Goal: Ask a question: Seek information or help from site administrators or community

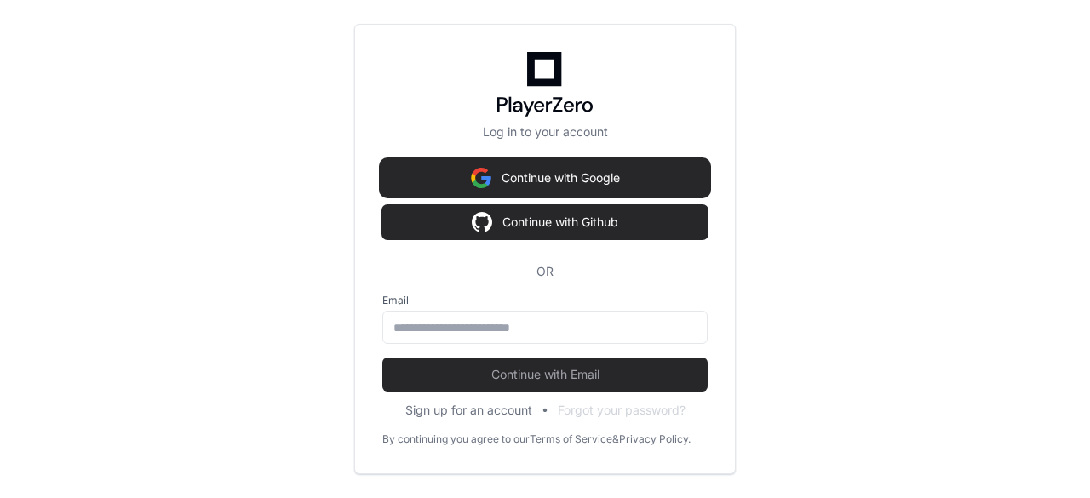
click at [548, 176] on button "Continue with Google" at bounding box center [545, 178] width 325 height 34
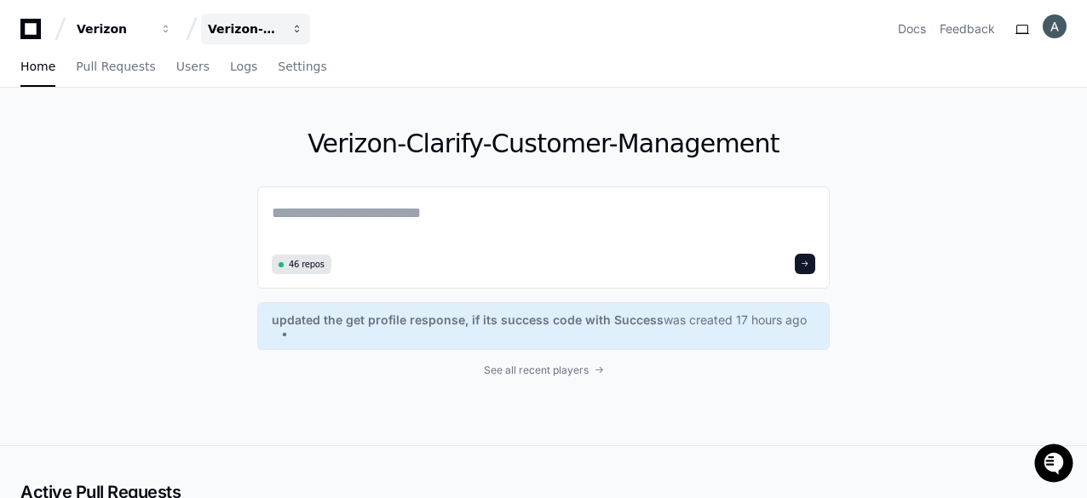
click at [150, 27] on div "Verizon-Clarify-Customer-Management" at bounding box center [113, 28] width 73 height 17
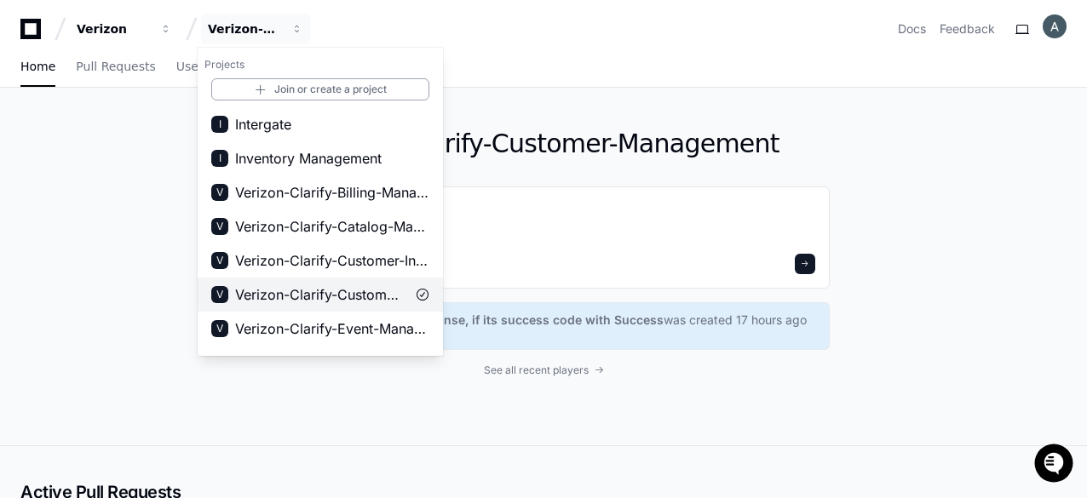
scroll to position [85, 0]
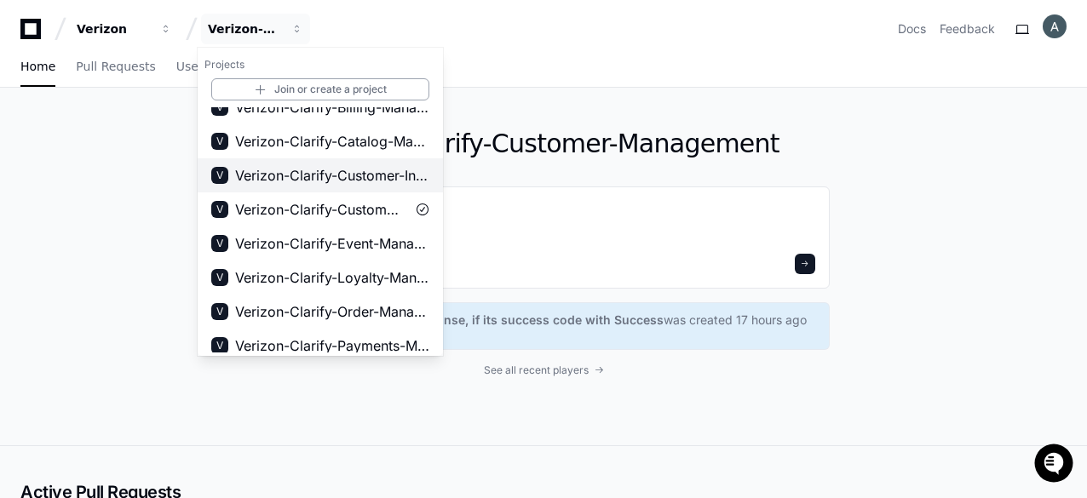
click at [351, 177] on span "Verizon-Clarify-Customer-Integrations" at bounding box center [332, 175] width 194 height 20
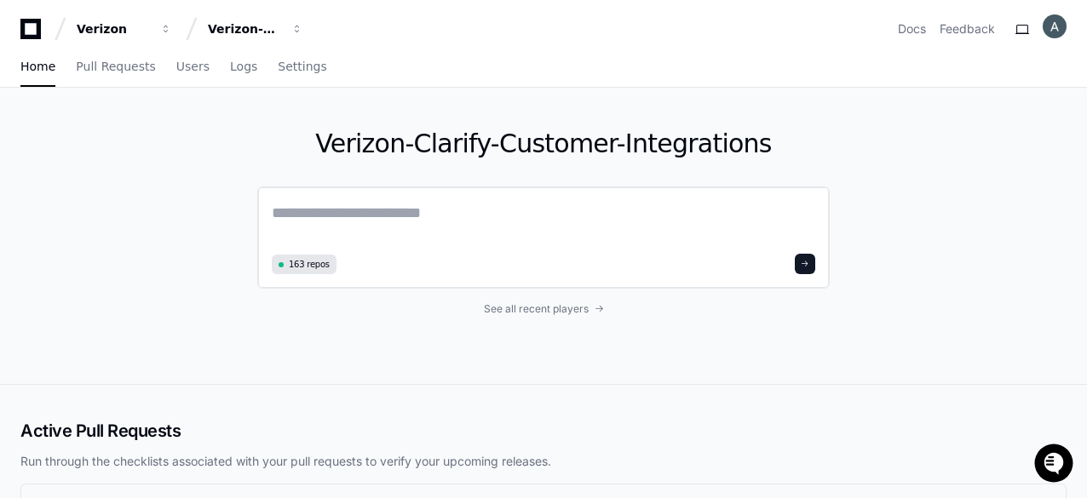
click at [417, 210] on textarea at bounding box center [544, 225] width 544 height 48
paste textarea "**********"
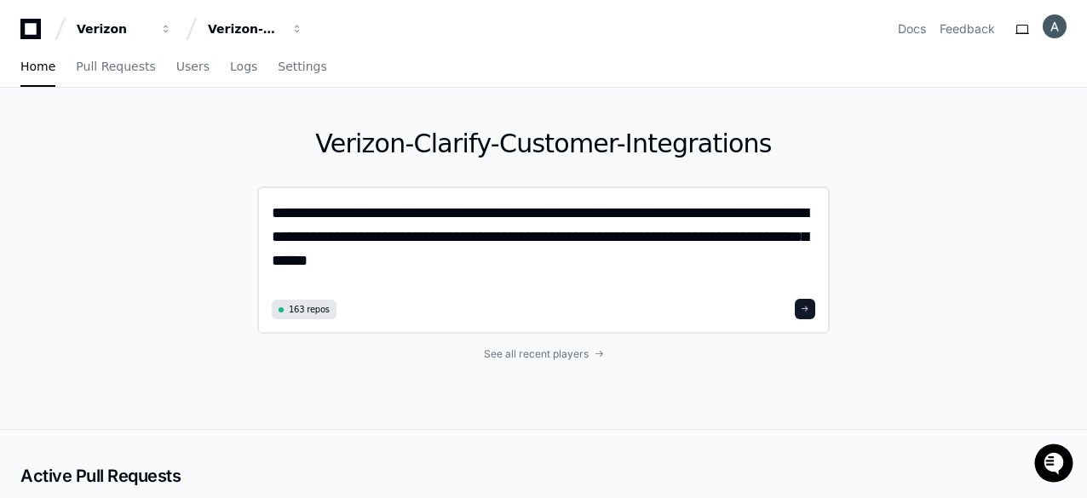
scroll to position [0, 0]
click at [377, 216] on textarea "**********" at bounding box center [544, 247] width 544 height 93
click at [420, 259] on textarea "**********" at bounding box center [544, 247] width 544 height 93
click at [688, 237] on textarea "**********" at bounding box center [544, 247] width 544 height 93
click at [693, 242] on textarea "**********" at bounding box center [544, 247] width 544 height 93
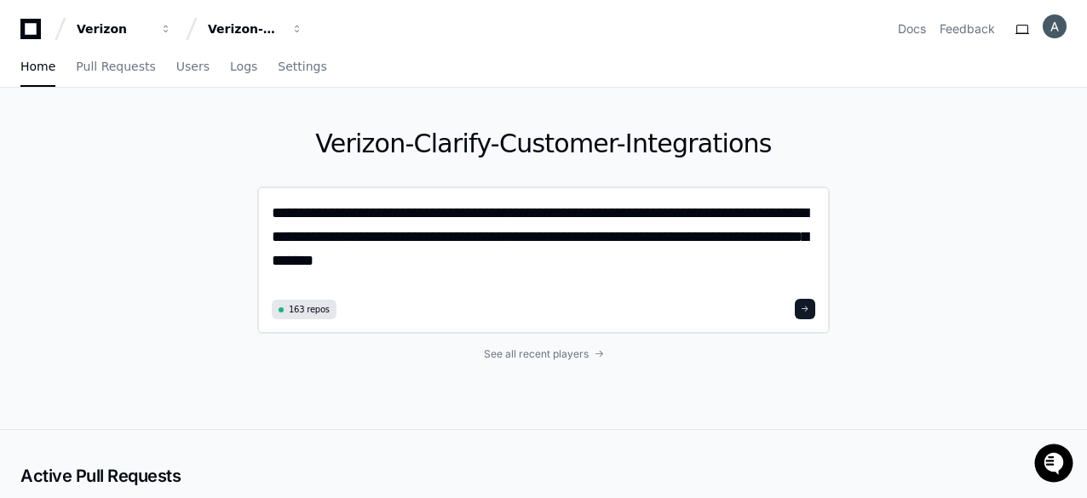
click at [462, 262] on textarea "**********" at bounding box center [544, 247] width 544 height 93
type textarea "**********"
click at [812, 305] on button at bounding box center [805, 309] width 20 height 20
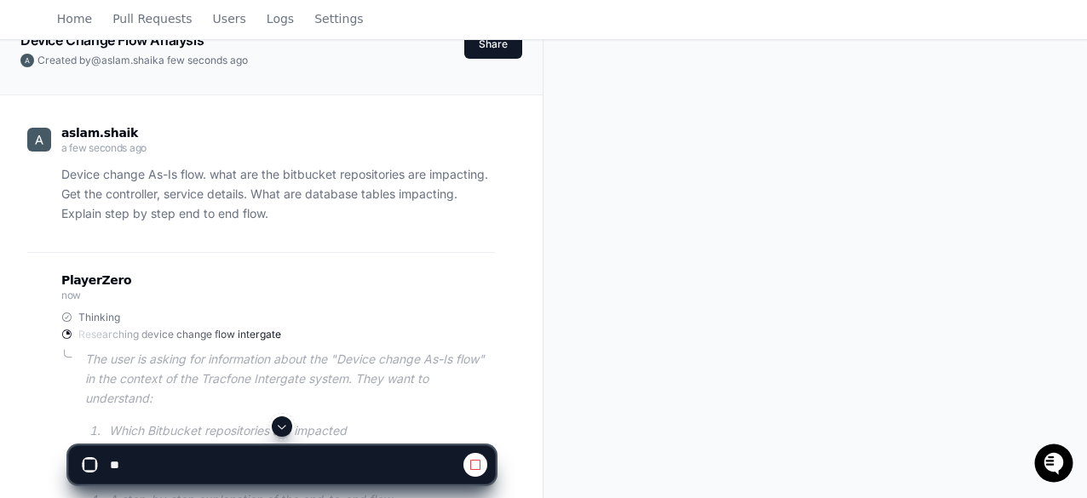
scroll to position [170, 0]
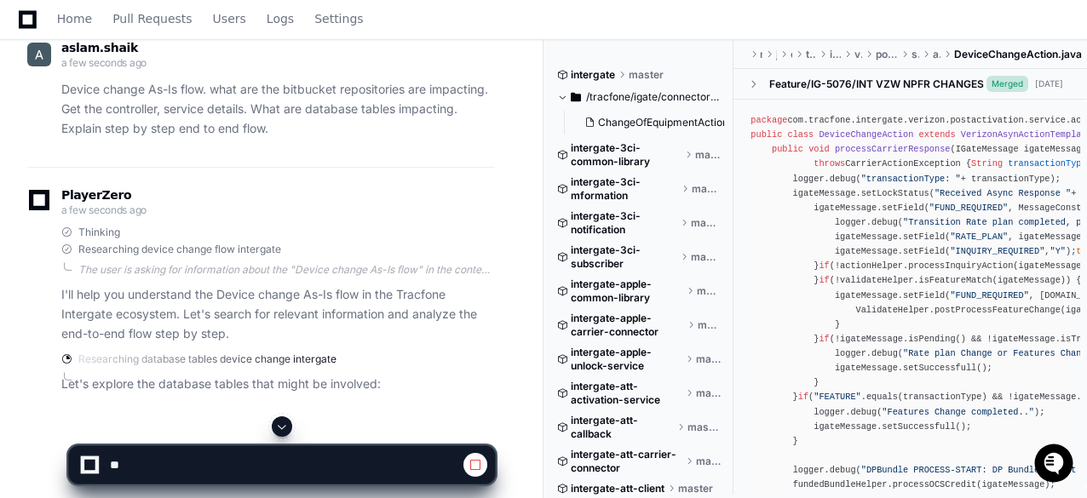
click at [378, 171] on div "PlayerZero a few seconds ago Thinking Researching device change flow intergate …" at bounding box center [261, 295] width 468 height 256
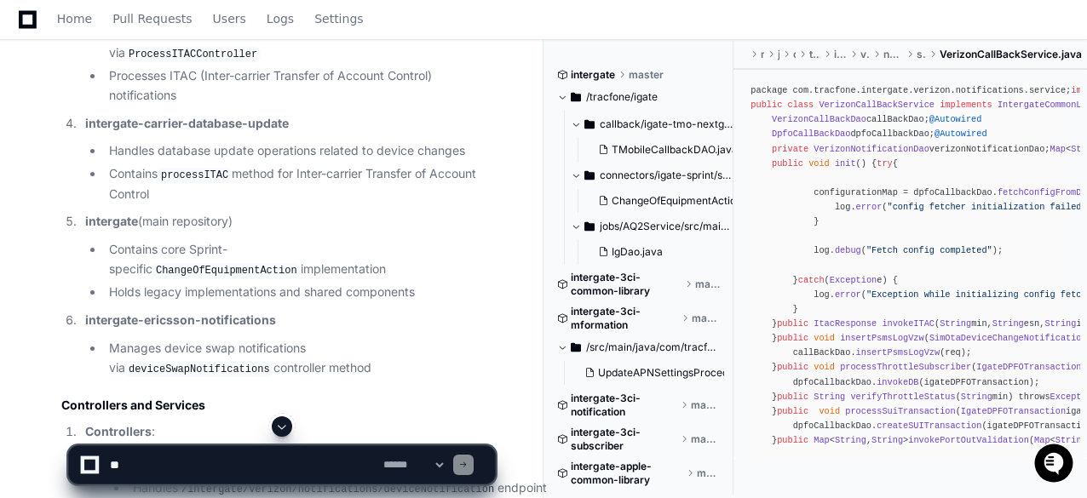
scroll to position [1213, 0]
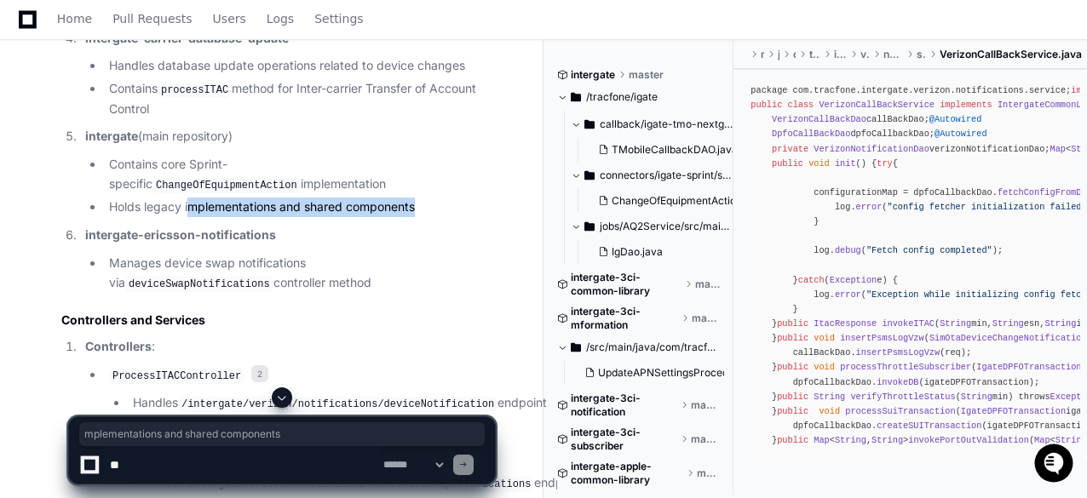
drag, startPoint x: 235, startPoint y: 188, endPoint x: 421, endPoint y: 181, distance: 185.8
click at [421, 198] on li "Holds legacy implementations and shared components" at bounding box center [299, 208] width 391 height 20
click at [438, 198] on li "Holds legacy implementations and shared components" at bounding box center [299, 208] width 391 height 20
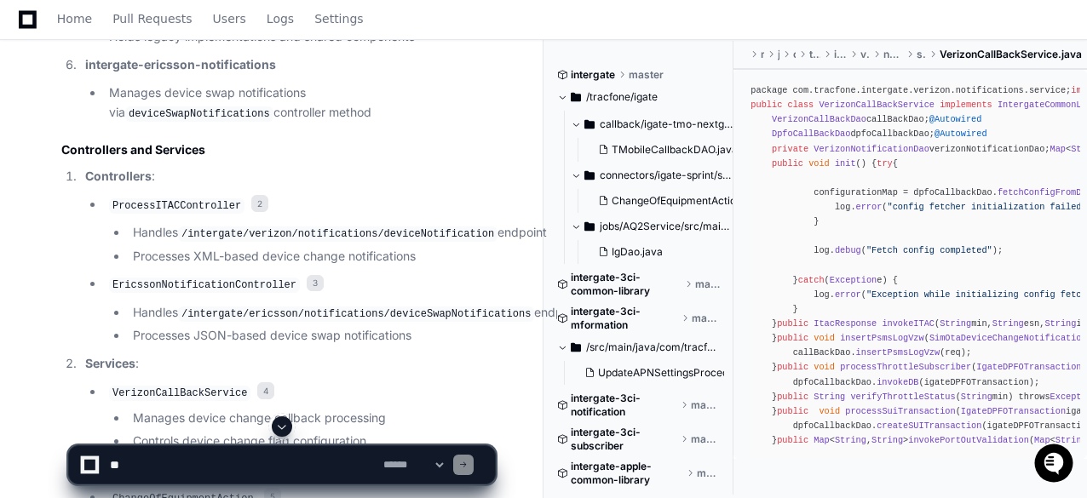
scroll to position [1469, 0]
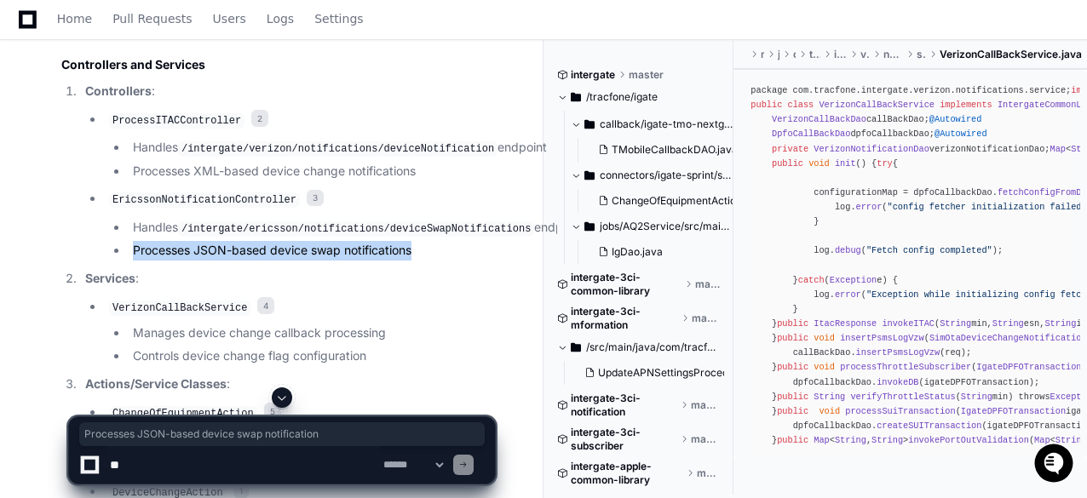
drag, startPoint x: 135, startPoint y: 281, endPoint x: 420, endPoint y: 278, distance: 285.4
click at [420, 261] on li "Processes JSON-based device swap notifications" at bounding box center [311, 251] width 367 height 20
click at [455, 261] on li "Processes JSON-based device swap notifications" at bounding box center [311, 251] width 367 height 20
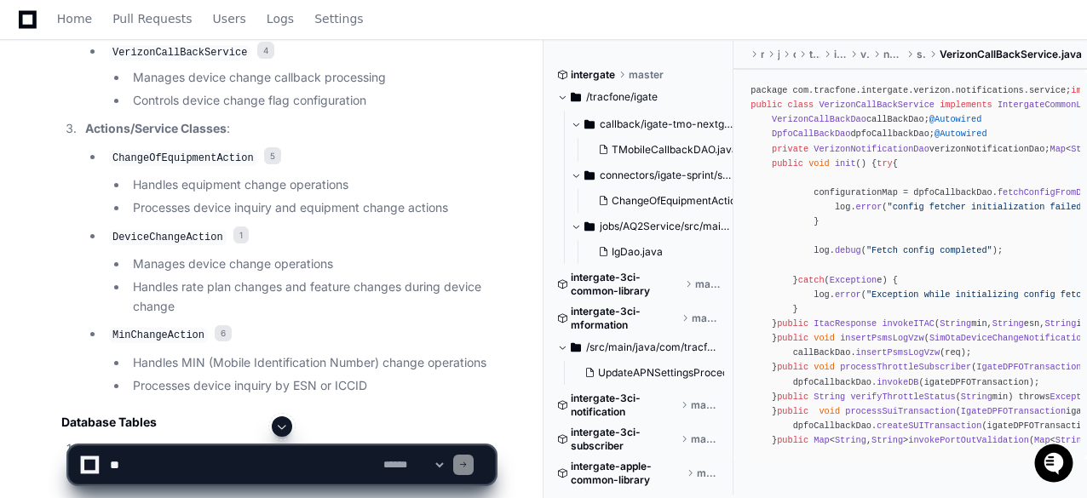
scroll to position [1810, 0]
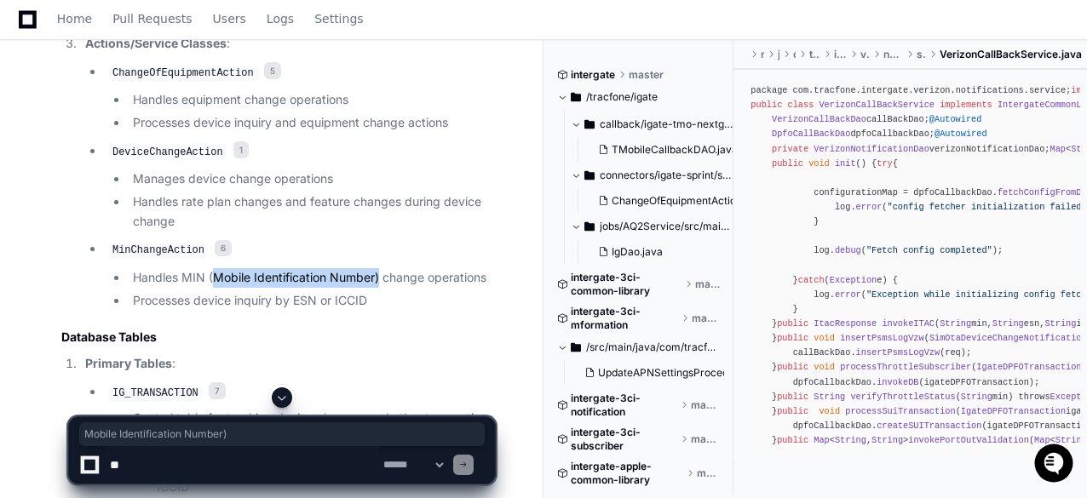
drag, startPoint x: 214, startPoint y: 304, endPoint x: 376, endPoint y: 304, distance: 161.9
click at [376, 288] on li "Handles MIN (Mobile Identification Number) change operations" at bounding box center [311, 278] width 367 height 20
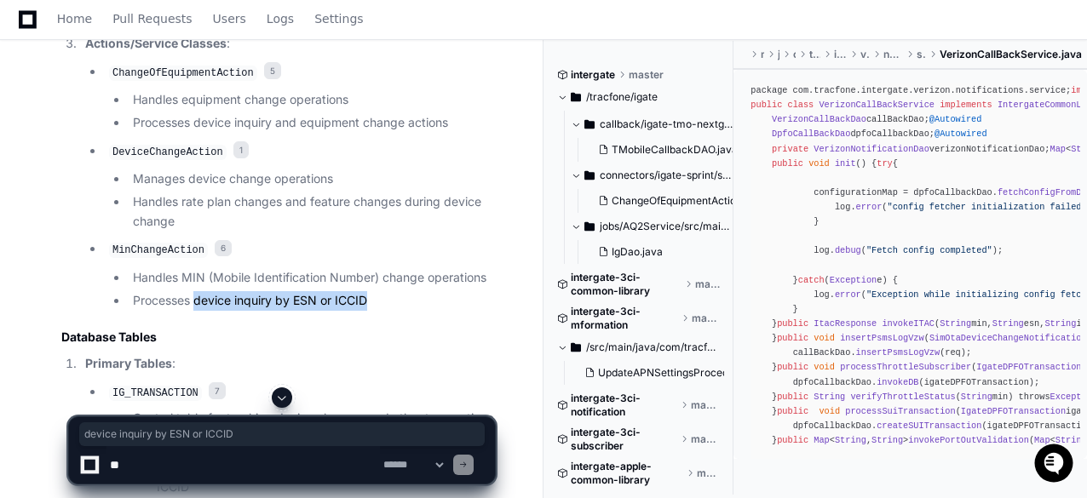
drag, startPoint x: 194, startPoint y: 327, endPoint x: 386, endPoint y: 328, distance: 191.7
click at [385, 311] on li "Processes device inquiry by ESN or ICCID" at bounding box center [311, 301] width 367 height 20
click at [452, 311] on li "Processes device inquiry by ESN or ICCID" at bounding box center [311, 301] width 367 height 20
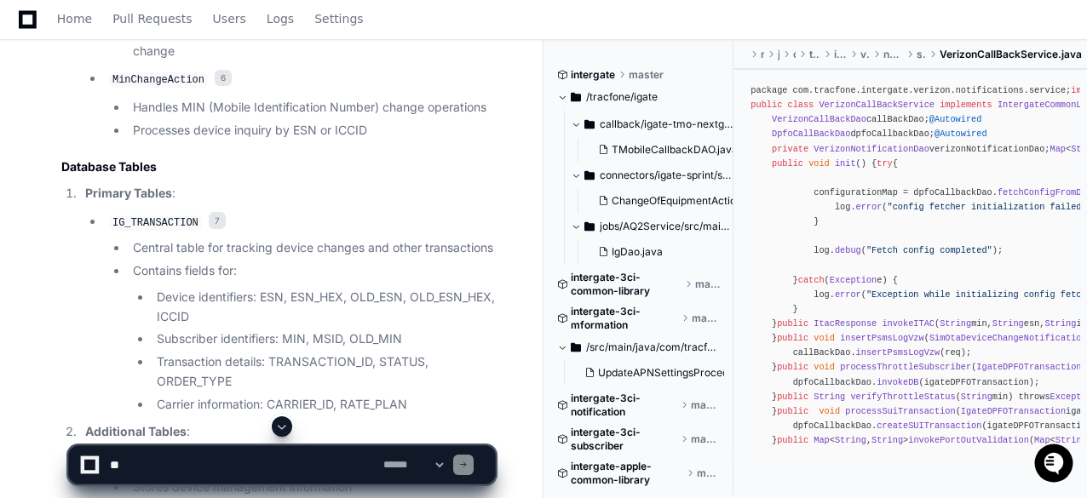
scroll to position [2065, 0]
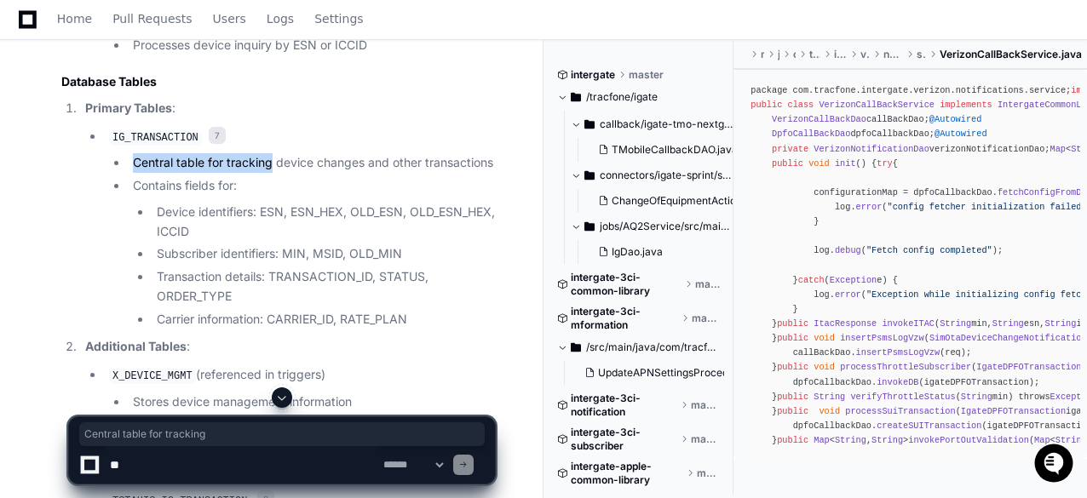
drag, startPoint x: 135, startPoint y: 192, endPoint x: 271, endPoint y: 192, distance: 135.5
click at [271, 173] on li "Central table for tracking device changes and other transactions" at bounding box center [311, 163] width 367 height 20
click at [460, 242] on li "Device identifiers: ESN, ESN_HEX, OLD_ESN, OLD_ESN_HEX, ICCID" at bounding box center [323, 222] width 343 height 39
drag, startPoint x: 199, startPoint y: 241, endPoint x: 259, endPoint y: 241, distance: 60.5
click at [259, 241] on li "Device identifiers: ESN, ESN_HEX, OLD_ESN, OLD_ESN_HEX, ICCID" at bounding box center [323, 222] width 343 height 39
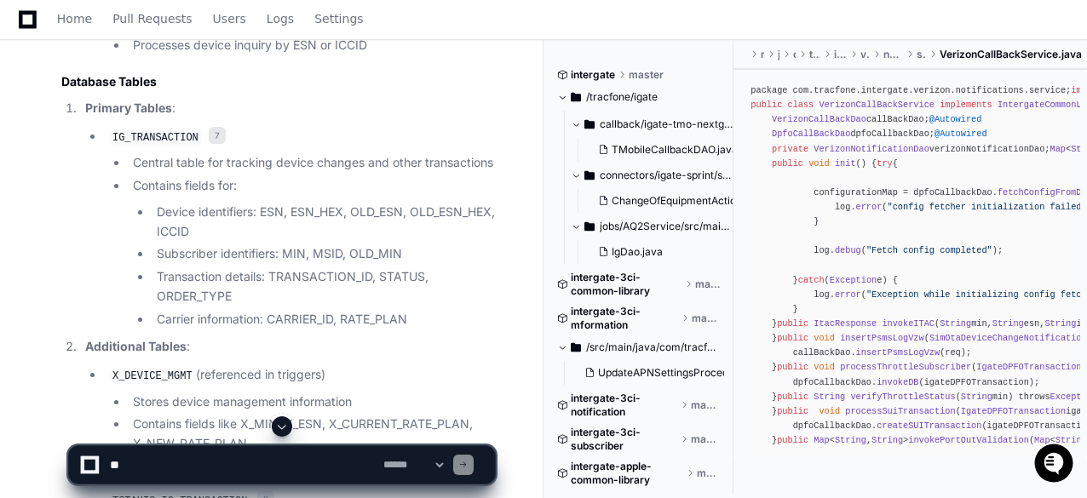
click at [448, 270] on ul "Device identifiers: ESN, ESN_HEX, OLD_ESN, OLD_ESN_HEX, ICCID Subscriber identi…" at bounding box center [314, 266] width 362 height 127
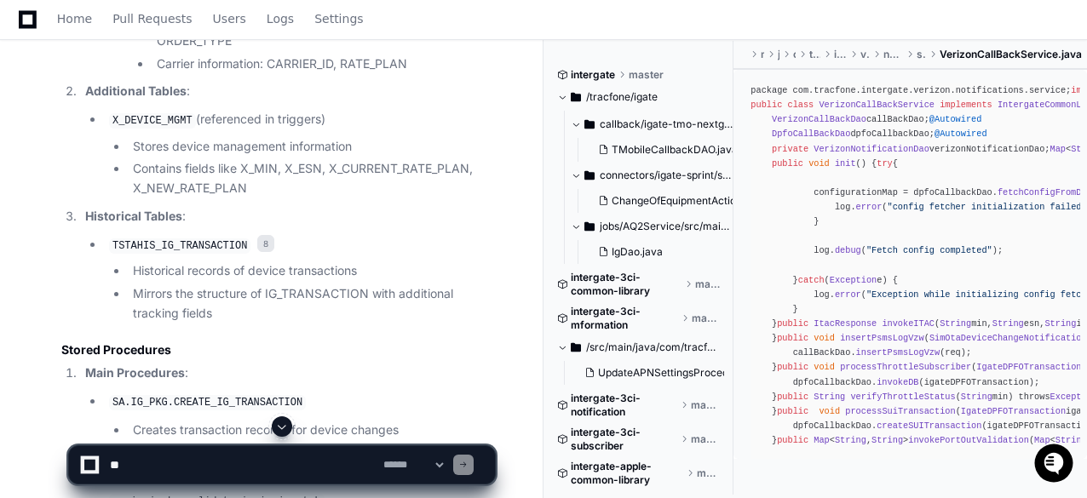
scroll to position [2406, 0]
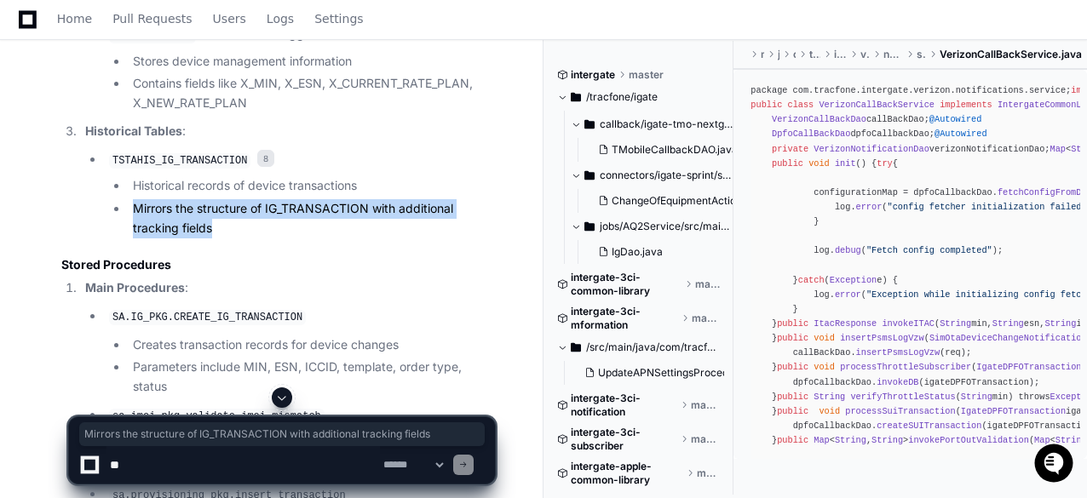
drag, startPoint x: 135, startPoint y: 233, endPoint x: 233, endPoint y: 246, distance: 99.6
click at [233, 239] on li "Mirrors the structure of IG_TRANSACTION with additional tracking fields" at bounding box center [311, 218] width 367 height 39
click at [287, 239] on li "Mirrors the structure of IG_TRANSACTION with additional tracking fields" at bounding box center [311, 218] width 367 height 39
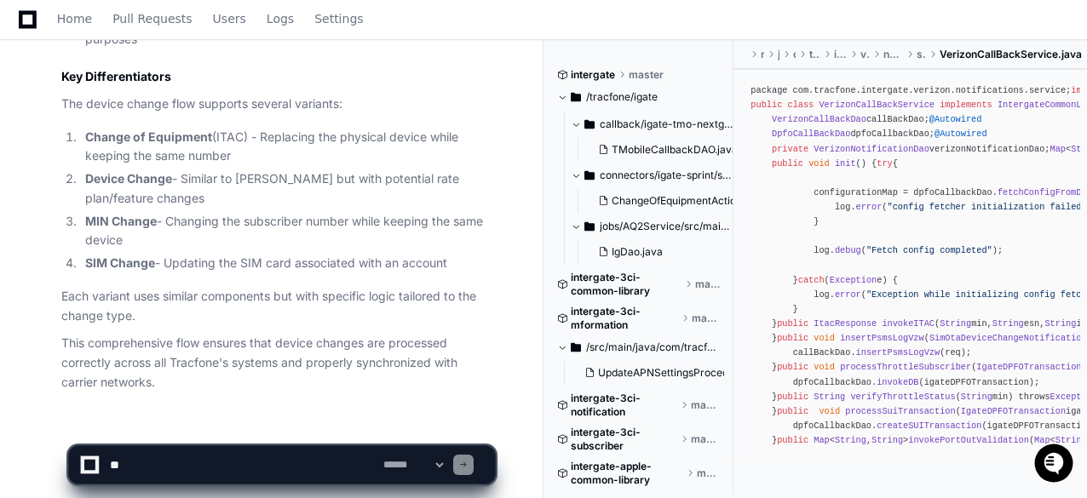
scroll to position [5307, 0]
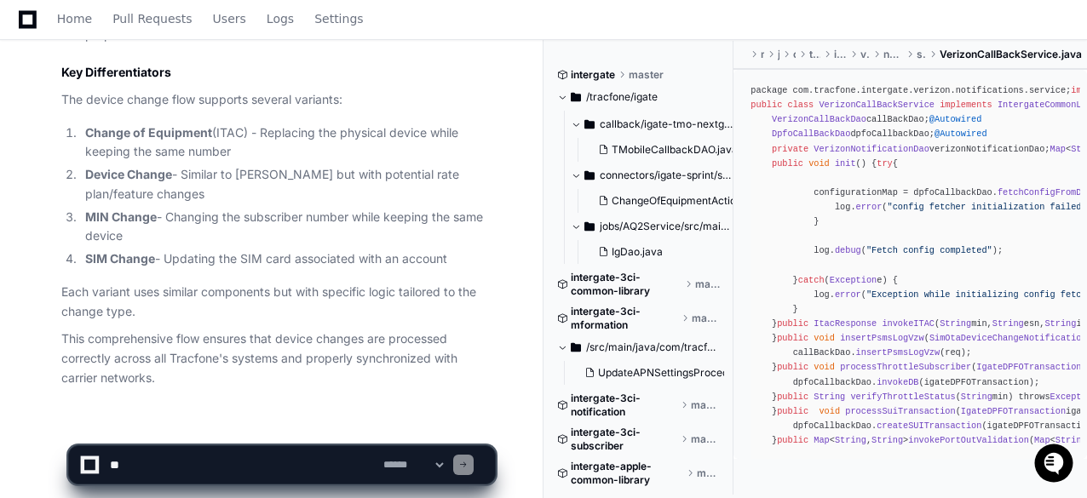
click at [232, 468] on textarea at bounding box center [242, 464] width 273 height 37
click at [361, 466] on textarea at bounding box center [242, 464] width 273 height 37
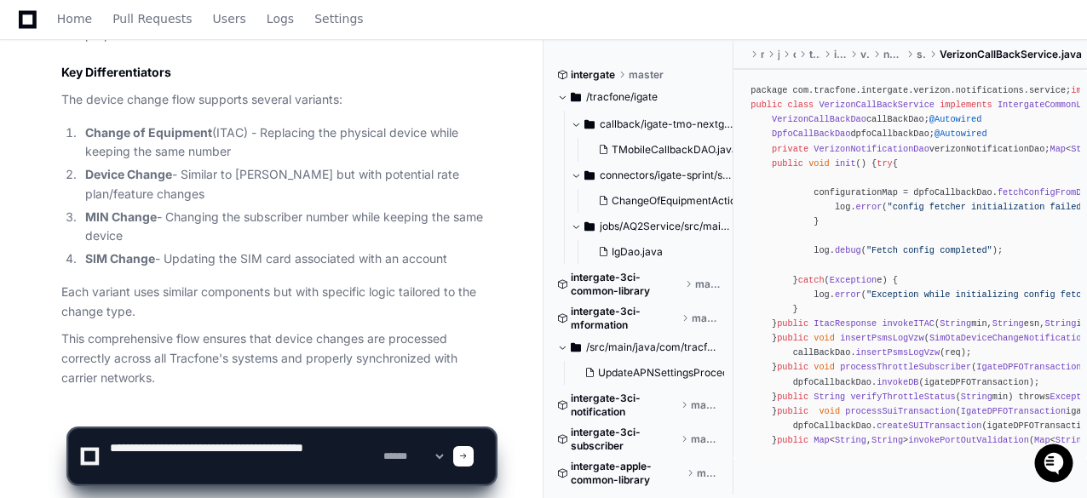
click at [354, 449] on textarea at bounding box center [242, 456] width 273 height 55
click at [283, 449] on textarea at bounding box center [242, 456] width 273 height 55
type textarea "**********"
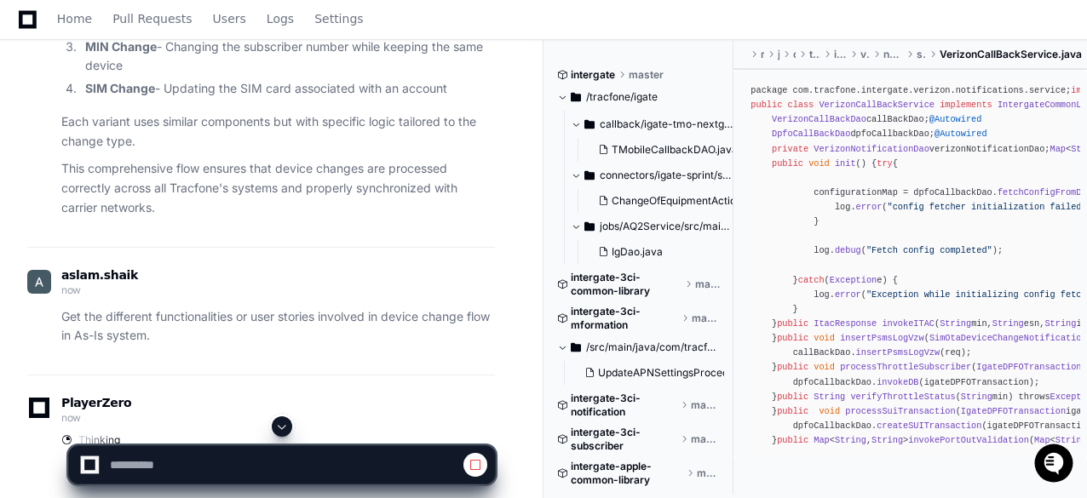
scroll to position [5534, 0]
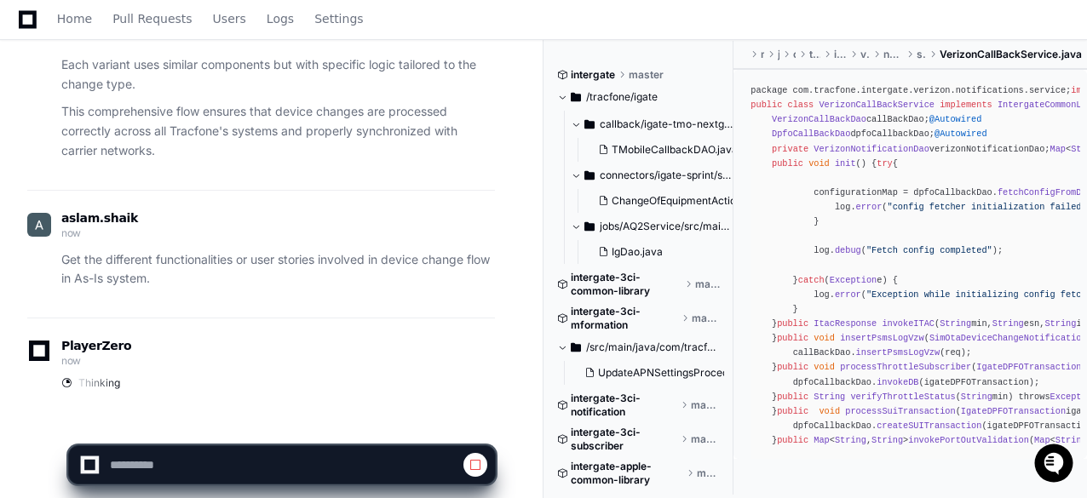
click at [433, 132] on p "This comprehensive flow ensures that device changes are processed correctly acr…" at bounding box center [278, 131] width 434 height 58
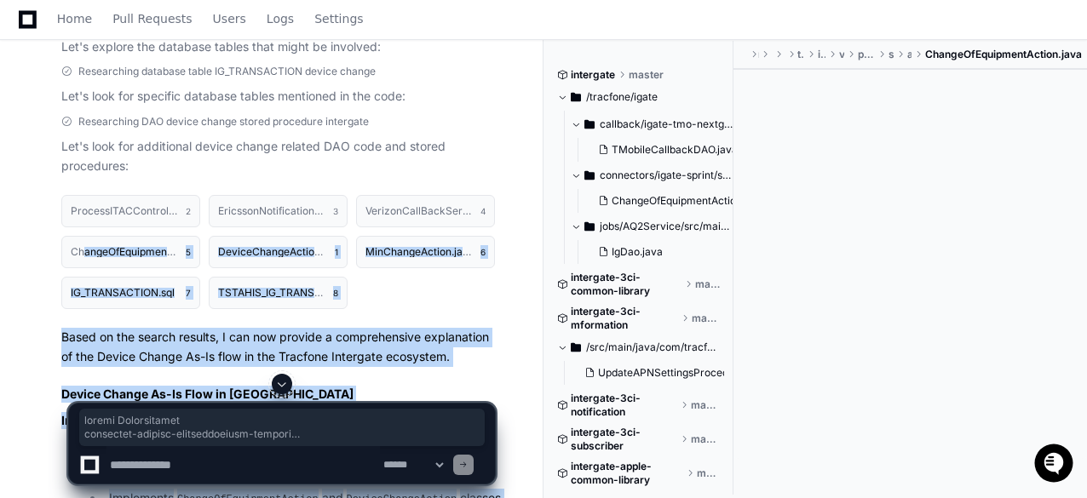
scroll to position [678, 0]
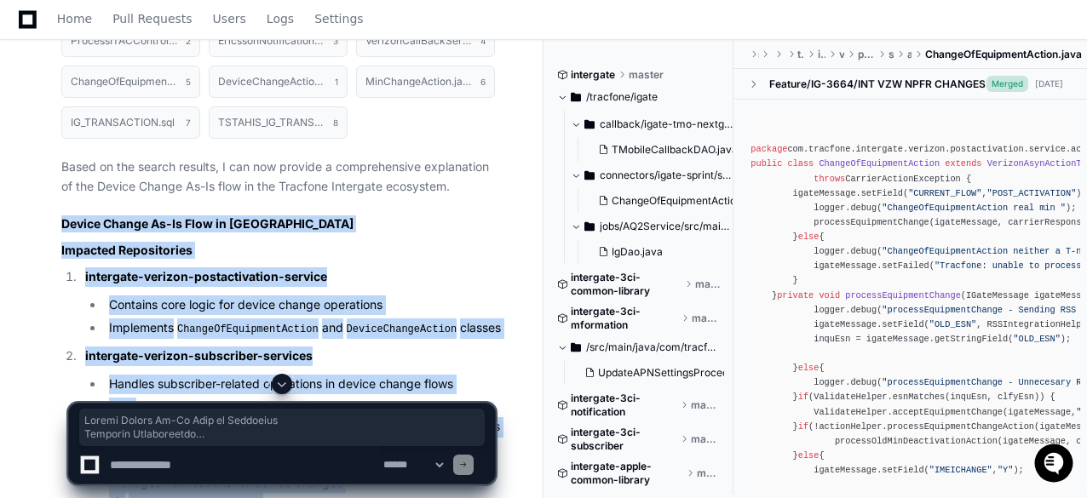
drag, startPoint x: 170, startPoint y: 293, endPoint x: 64, endPoint y: 222, distance: 127.8
copy article "Device Change As-Is Flow in Intergate Impacted Repositories intergate-verizon-p…"
click at [409, 225] on h2 "Device Change As-Is Flow in [GEOGRAPHIC_DATA]" at bounding box center [278, 224] width 434 height 17
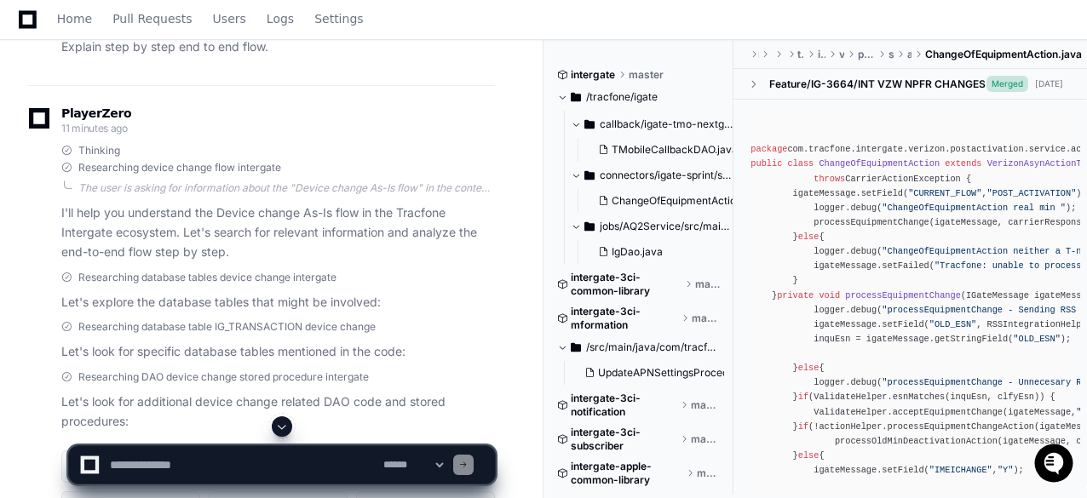
scroll to position [0, 0]
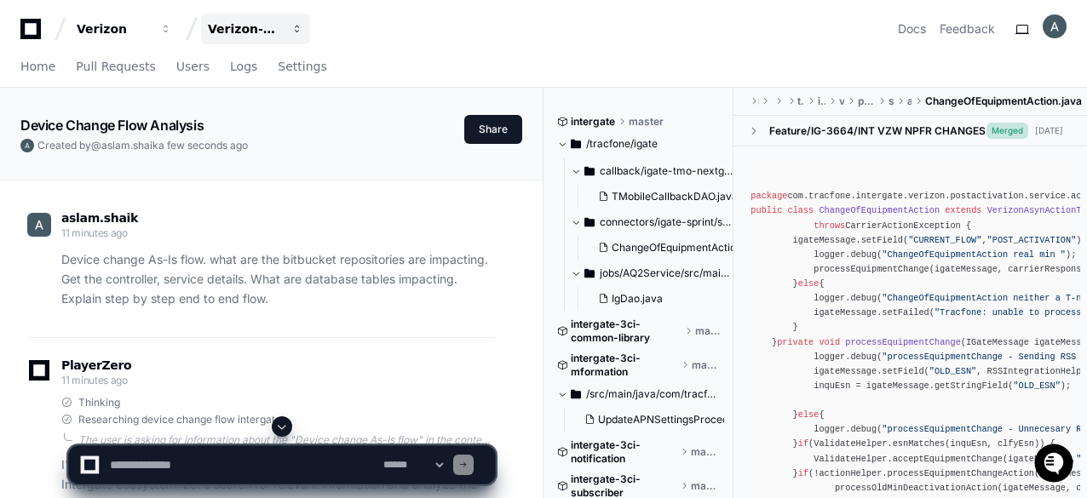
click at [287, 34] on button "Verizon-Clarify-Customer-Integrations" at bounding box center [255, 29] width 109 height 31
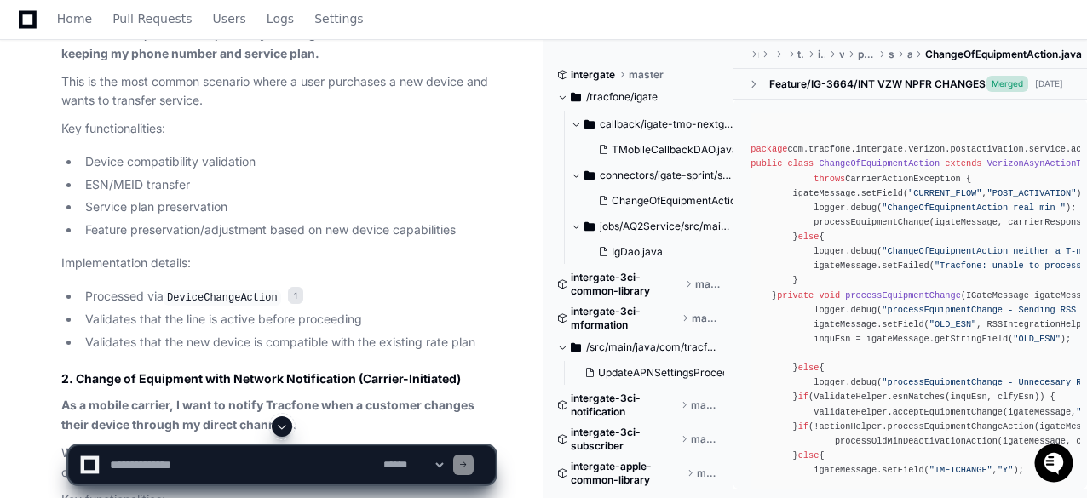
scroll to position [6304, 0]
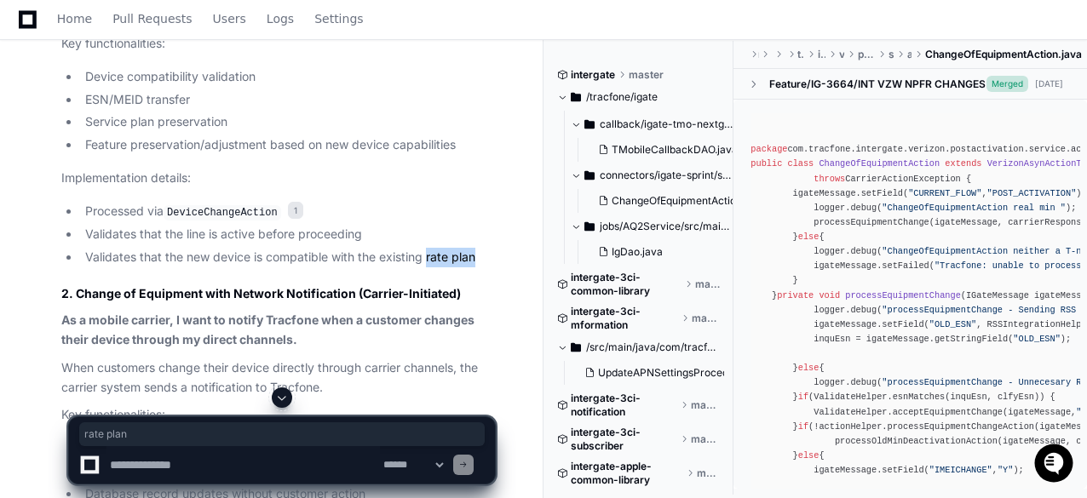
drag, startPoint x: 486, startPoint y: 227, endPoint x: 426, endPoint y: 229, distance: 60.5
click at [426, 248] on li "Validates that the new device is compatible with the existing rate plan" at bounding box center [287, 258] width 415 height 20
click at [440, 225] on li "Validates that the line is active before proceeding" at bounding box center [287, 235] width 415 height 20
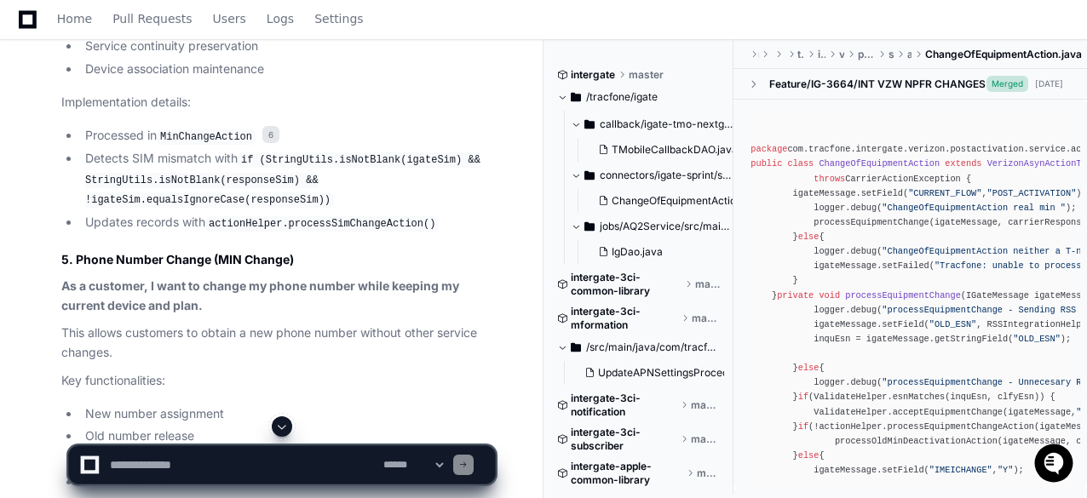
scroll to position [7582, 0]
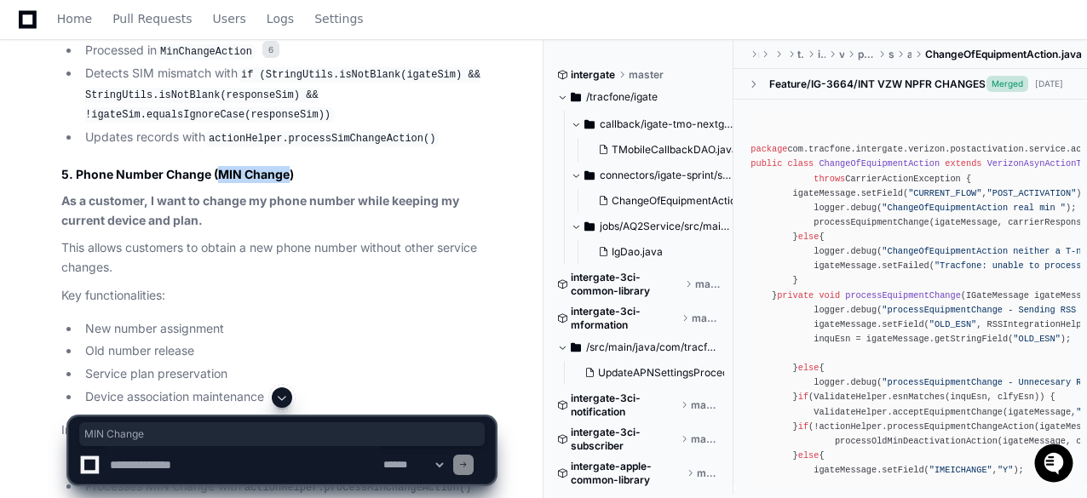
drag, startPoint x: 216, startPoint y: 141, endPoint x: 290, endPoint y: 146, distance: 73.4
click at [290, 166] on h3 "5. Phone Number Change (MIN Change)" at bounding box center [278, 174] width 434 height 17
click at [392, 166] on h3 "5. Phone Number Change (MIN Change)" at bounding box center [278, 174] width 434 height 17
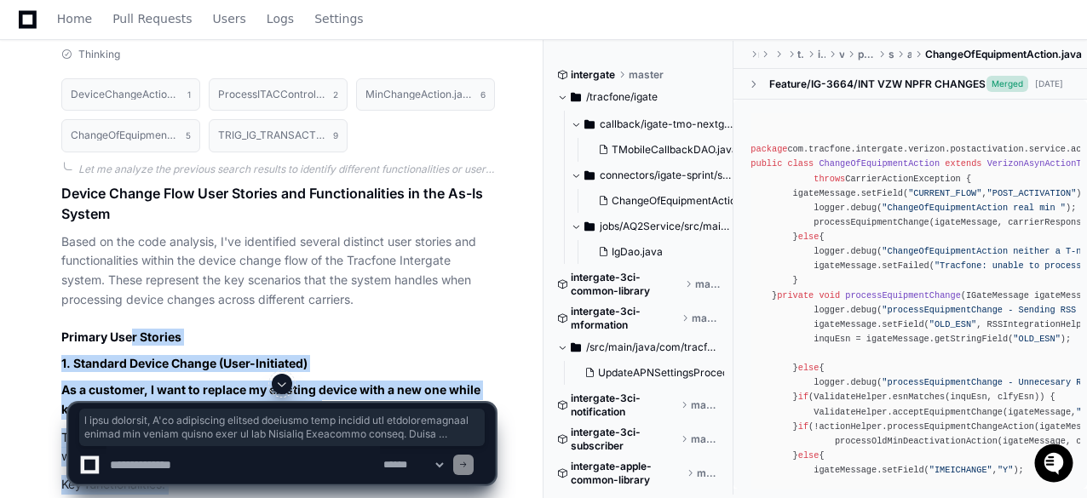
scroll to position [5778, 0]
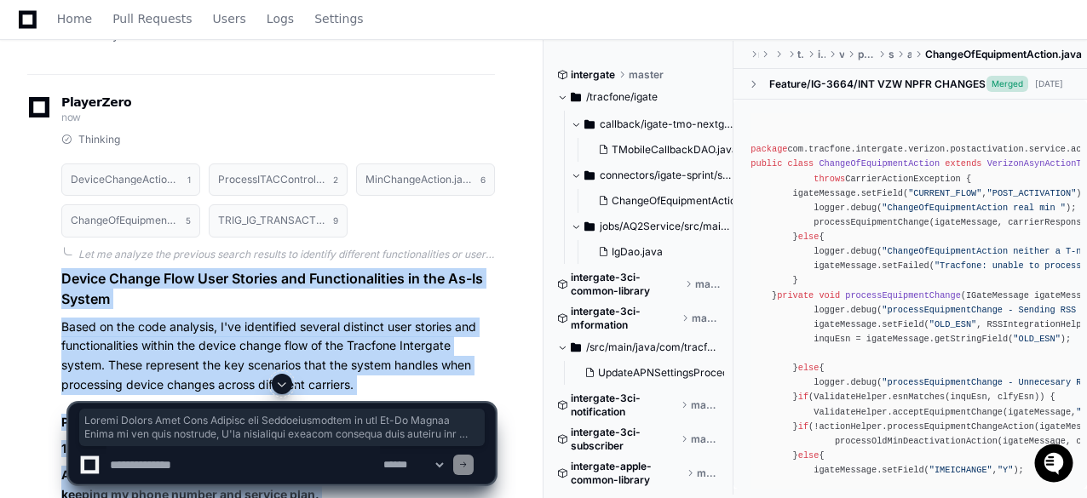
drag, startPoint x: 186, startPoint y: 355, endPoint x: 61, endPoint y: 254, distance: 160.5
copy article "Device Change Flow User Stories and Functionalities in the As-Is System Based o…"
click at [293, 273] on h1 "Device Change Flow User Stories and Functionalities in the As-Is System" at bounding box center [278, 288] width 434 height 41
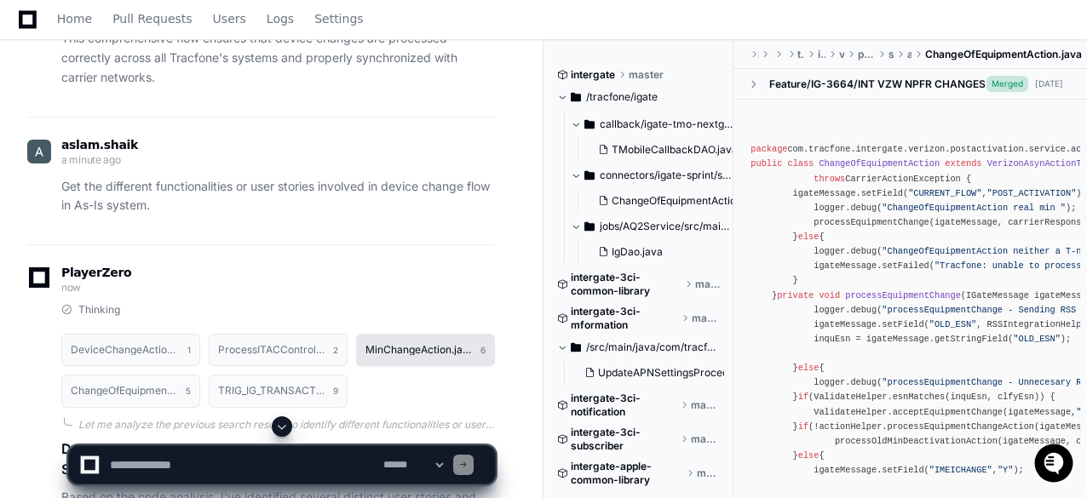
scroll to position [5693, 0]
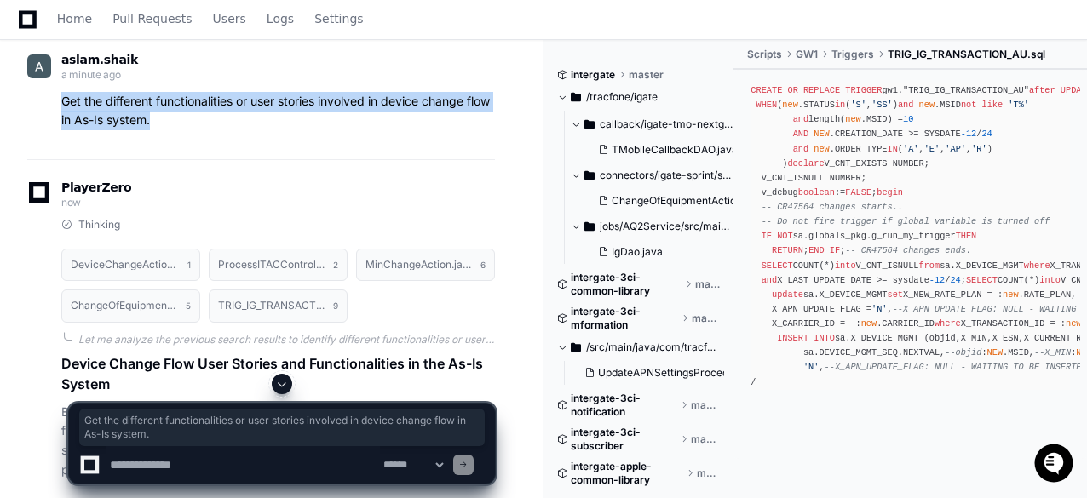
drag, startPoint x: 155, startPoint y: 98, endPoint x: 60, endPoint y: 76, distance: 98.0
click at [60, 92] on div "Get the different functionalities or user stories involved in device change flo…" at bounding box center [261, 111] width 468 height 39
copy p "Get the different functionalities or user stories involved in device change flo…"
click at [211, 92] on p "Get the different functionalities or user stories involved in device change flo…" at bounding box center [278, 111] width 434 height 39
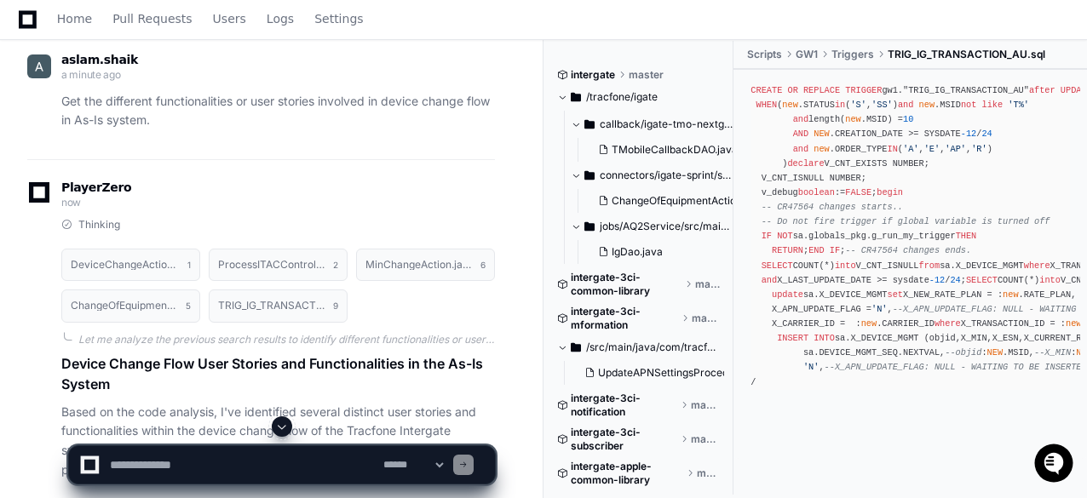
click at [281, 129] on div "aslam.shaik a minute ago Get the different functionalities or user stories invo…" at bounding box center [261, 96] width 468 height 129
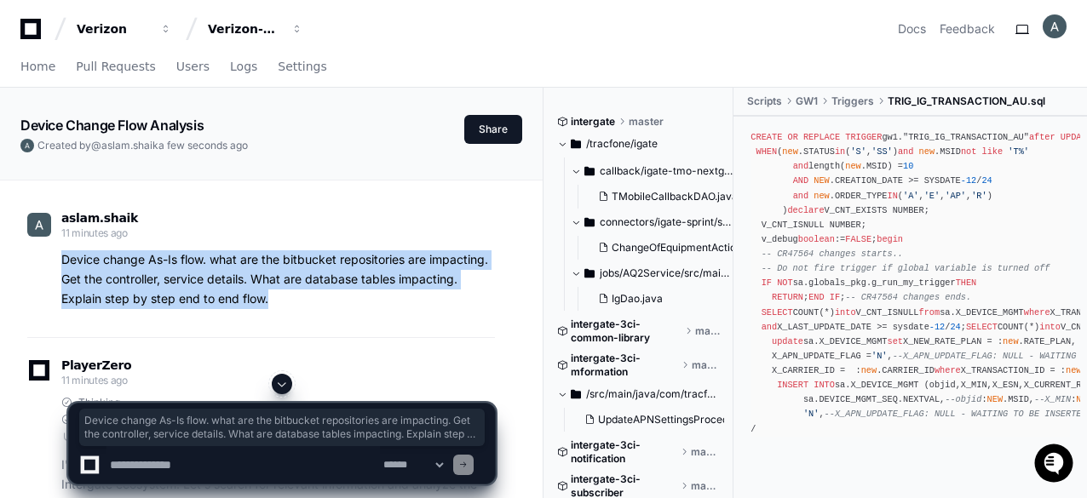
drag, startPoint x: 276, startPoint y: 301, endPoint x: 60, endPoint y: 256, distance: 220.9
click at [60, 256] on div "Device change As-Is flow. what are the bitbucket repositories are impacting. Ge…" at bounding box center [261, 279] width 468 height 58
copy p "Device change As-Is flow. what are the bitbucket repositories are impacting. Ge…"
click at [372, 296] on p "Device change As-Is flow. what are the bitbucket repositories are impacting. Ge…" at bounding box center [278, 279] width 434 height 58
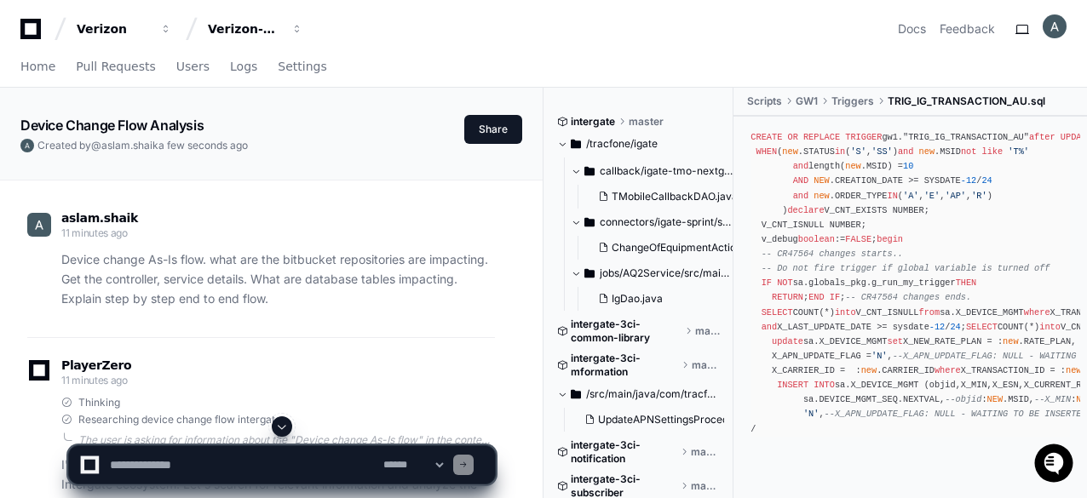
scroll to position [9782, 0]
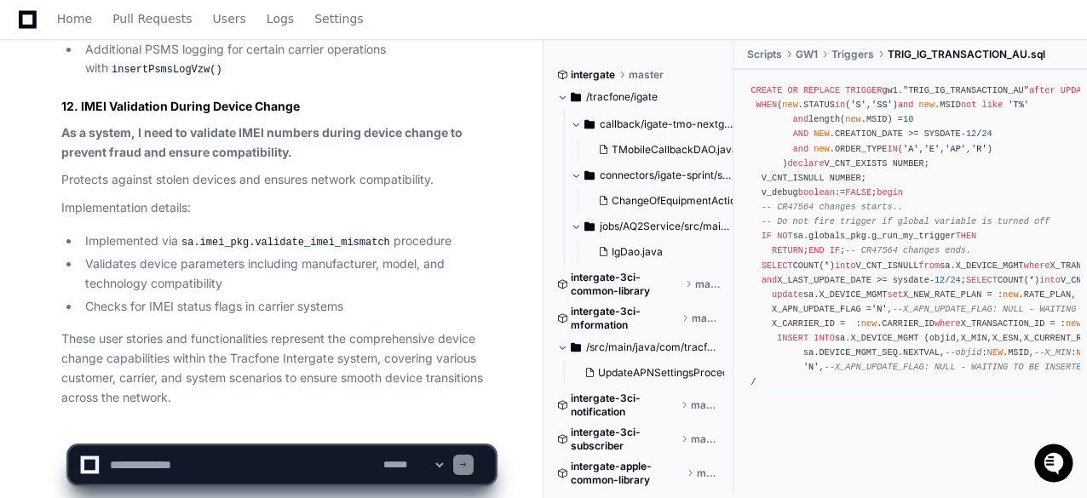
click at [278, 457] on textarea at bounding box center [242, 464] width 273 height 37
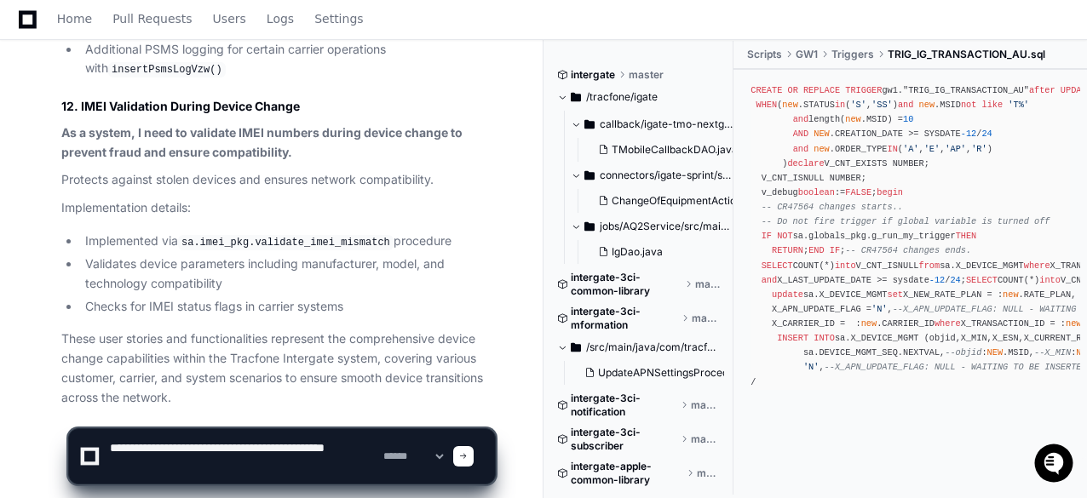
type textarea "**********"
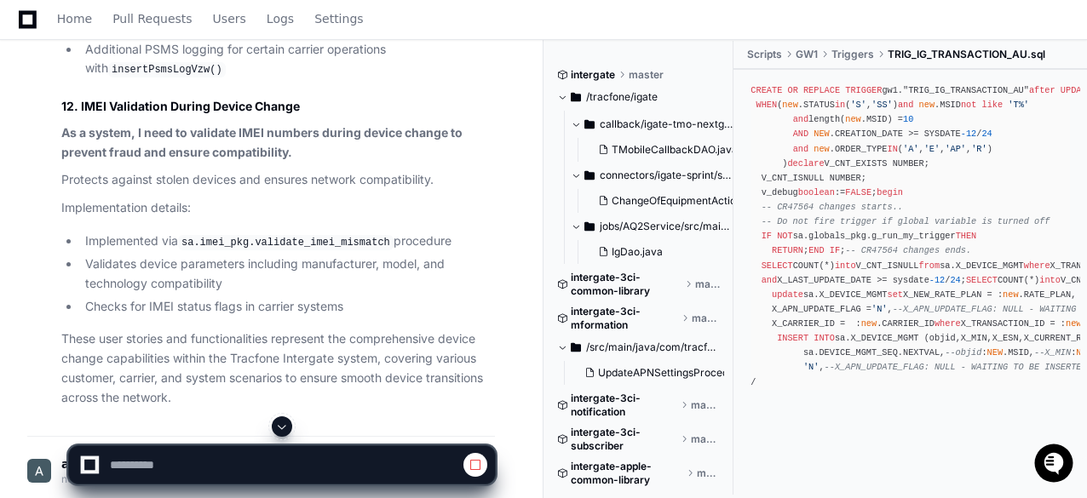
scroll to position [9990, 0]
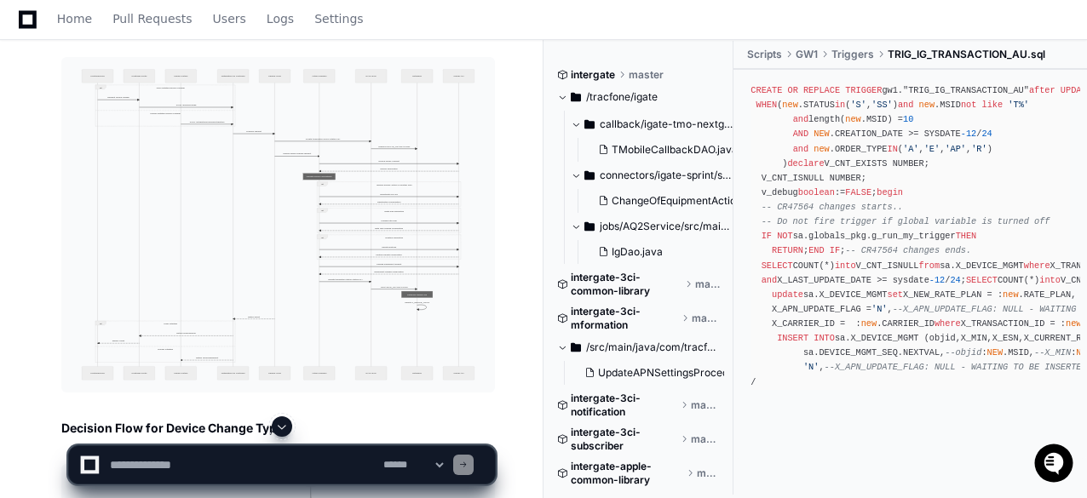
scroll to position [10500, 0]
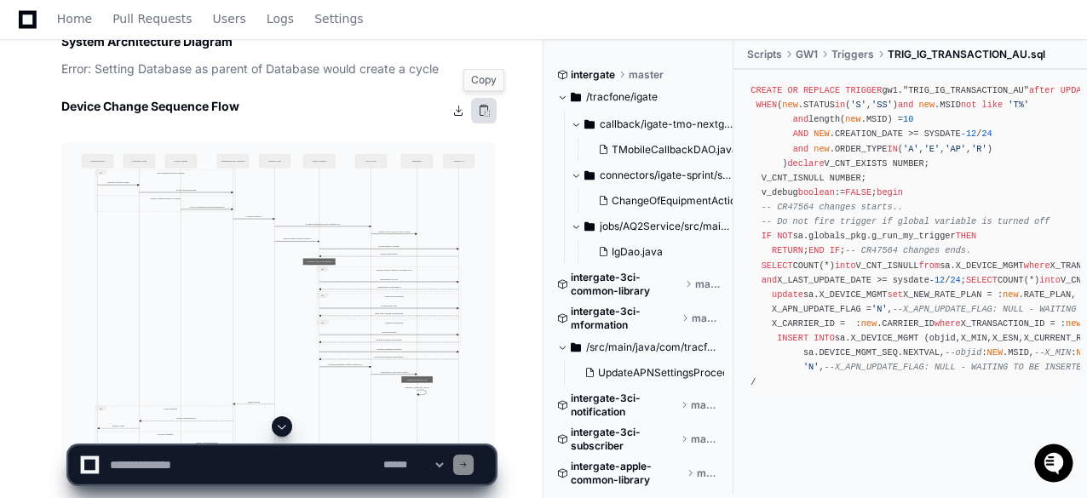
click at [486, 106] on button at bounding box center [484, 111] width 26 height 26
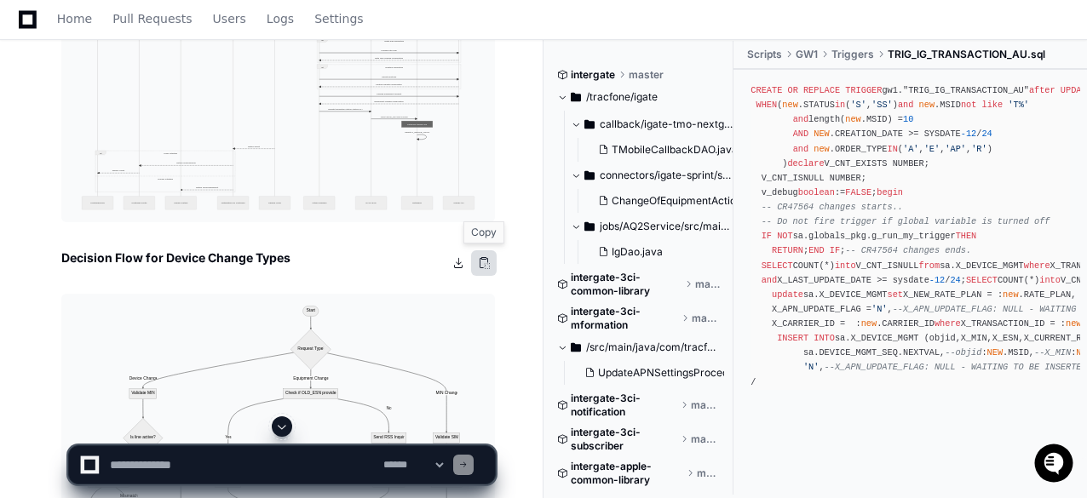
click at [481, 267] on button at bounding box center [484, 263] width 26 height 26
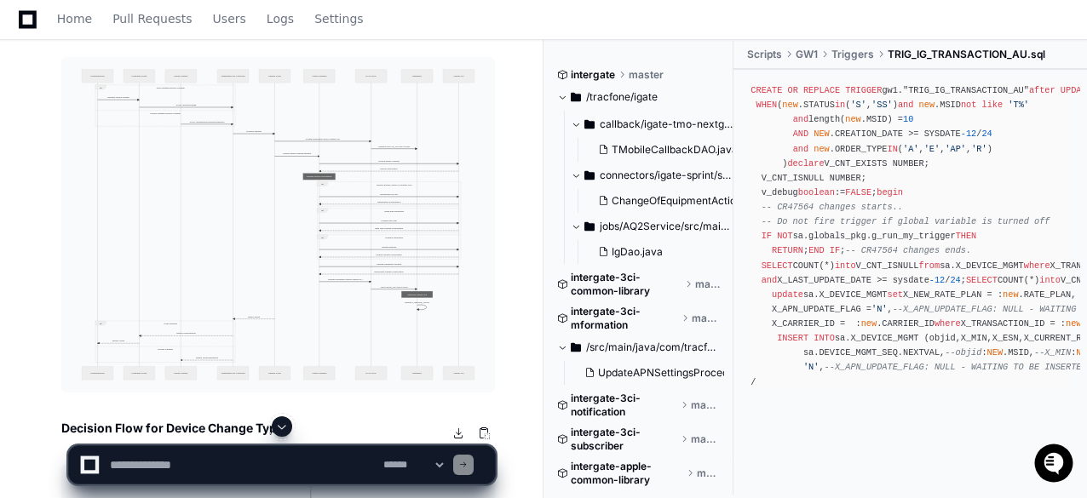
scroll to position [10500, 0]
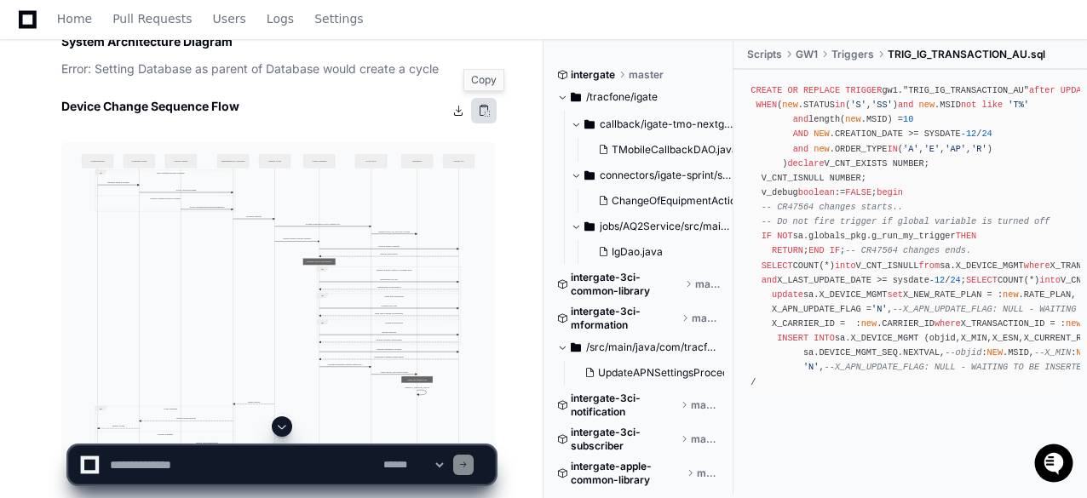
click at [482, 113] on button at bounding box center [484, 111] width 26 height 26
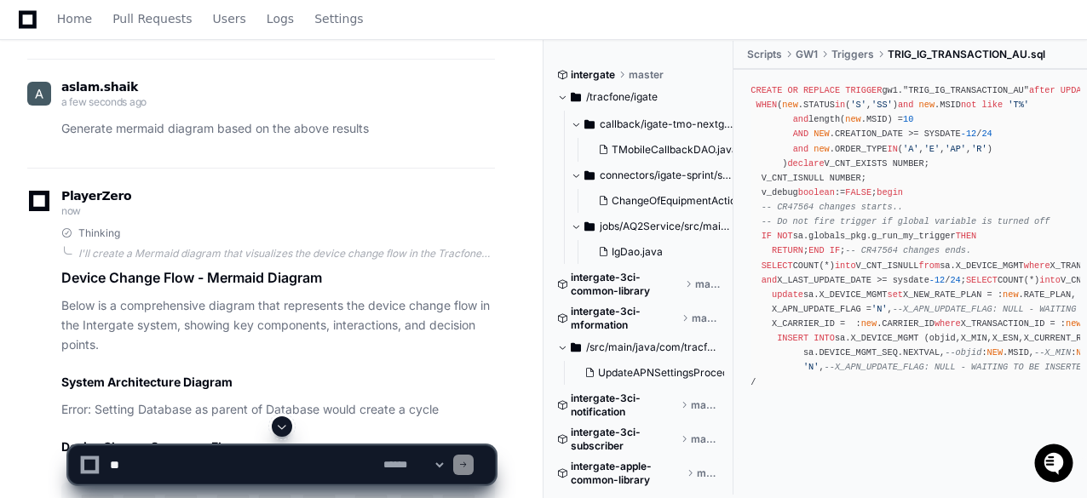
scroll to position [9989, 0]
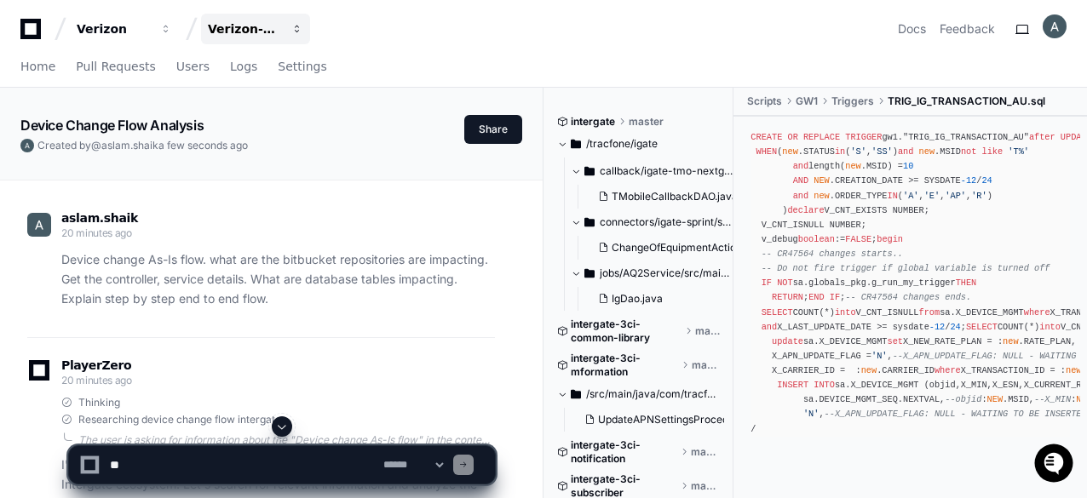
click at [150, 26] on div "Verizon-Clarify-Customer-Integrations" at bounding box center [113, 28] width 73 height 17
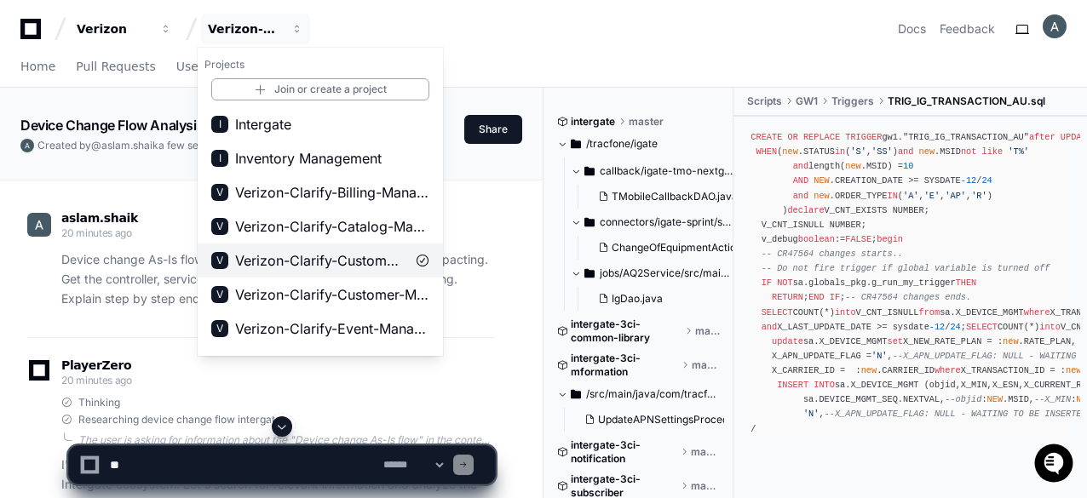
scroll to position [85, 0]
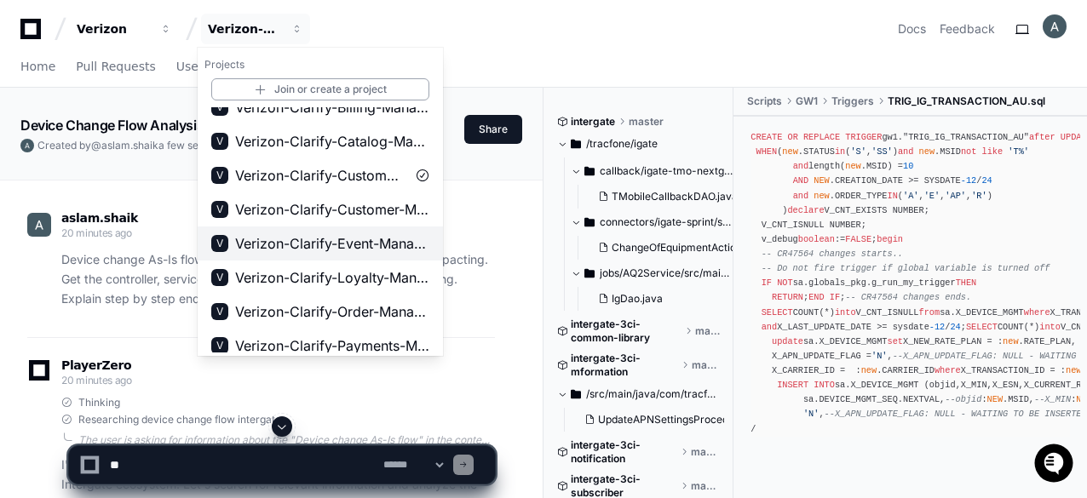
click at [373, 241] on span "Verizon-Clarify-Event-Management" at bounding box center [332, 243] width 194 height 20
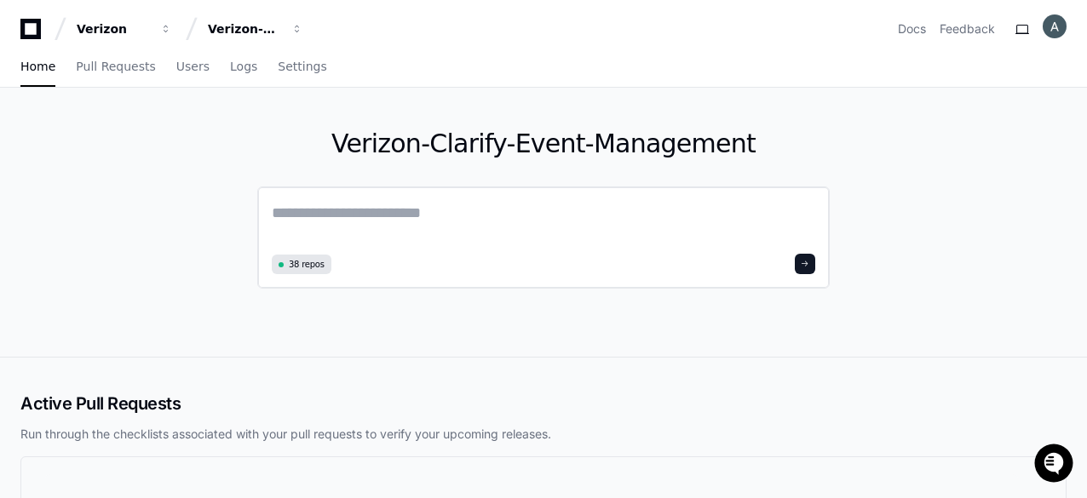
click at [347, 219] on textarea at bounding box center [544, 225] width 544 height 48
click at [452, 210] on textarea at bounding box center [544, 223] width 544 height 45
paste textarea "**********"
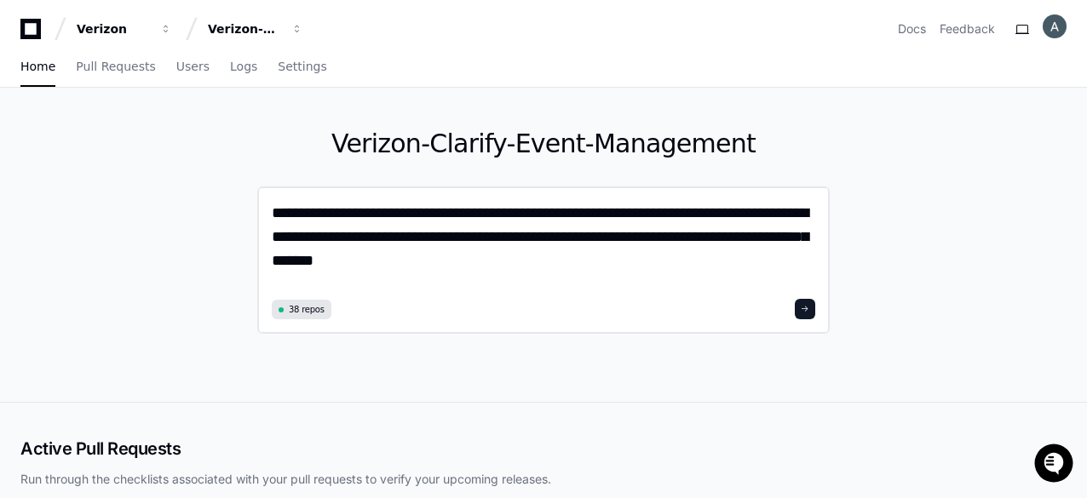
type textarea "**********"
click at [801, 314] on button at bounding box center [805, 309] width 20 height 20
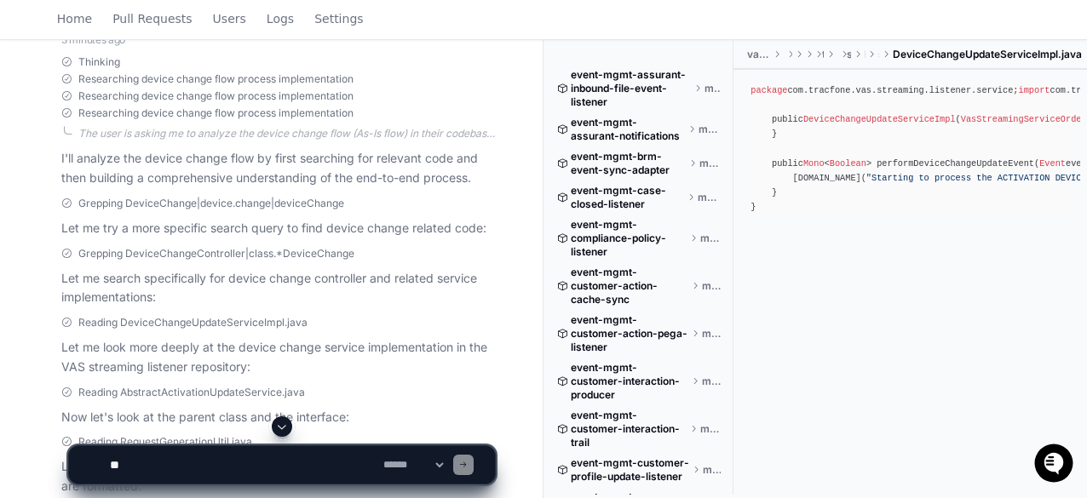
scroll to position [426, 0]
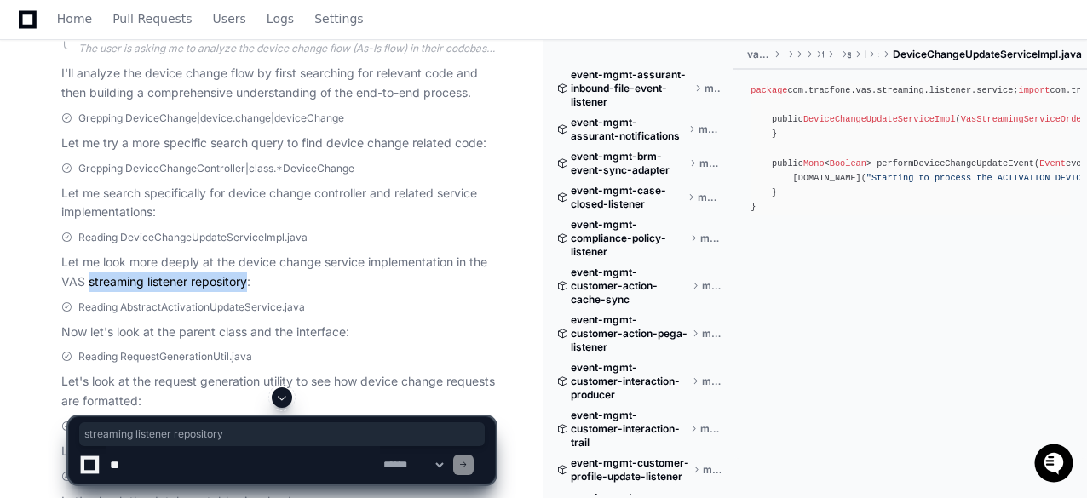
drag, startPoint x: 89, startPoint y: 282, endPoint x: 247, endPoint y: 283, distance: 158.5
click at [247, 283] on p "Let me look more deeply at the device change service implementation in the VAS …" at bounding box center [278, 272] width 434 height 39
click at [406, 290] on p "Let me look more deeply at the device change service implementation in the VAS …" at bounding box center [278, 272] width 434 height 39
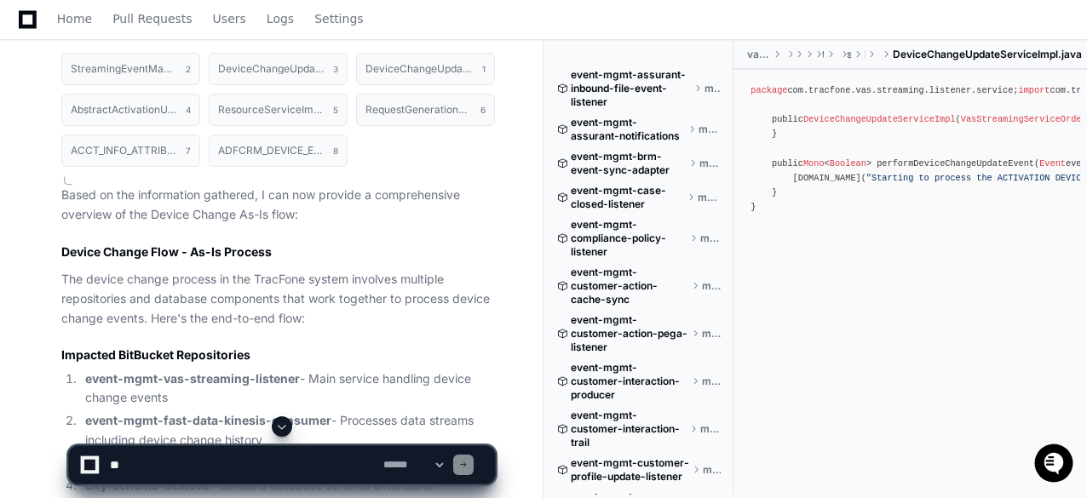
scroll to position [1278, 0]
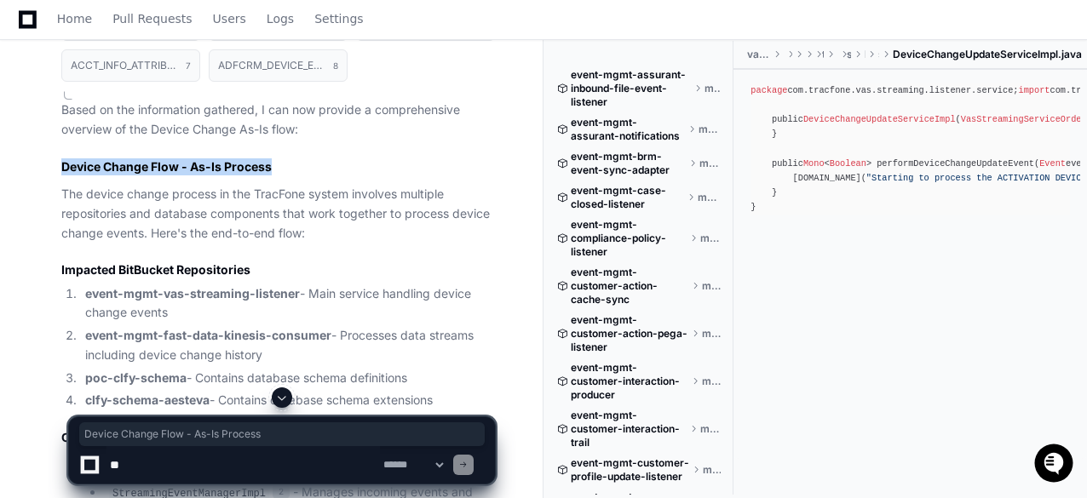
drag, startPoint x: 61, startPoint y: 164, endPoint x: 274, endPoint y: 172, distance: 213.1
click at [274, 172] on h2 "Device Change Flow - As-Is Process" at bounding box center [278, 166] width 434 height 17
click at [378, 170] on h2 "Device Change Flow - As-Is Process" at bounding box center [278, 166] width 434 height 17
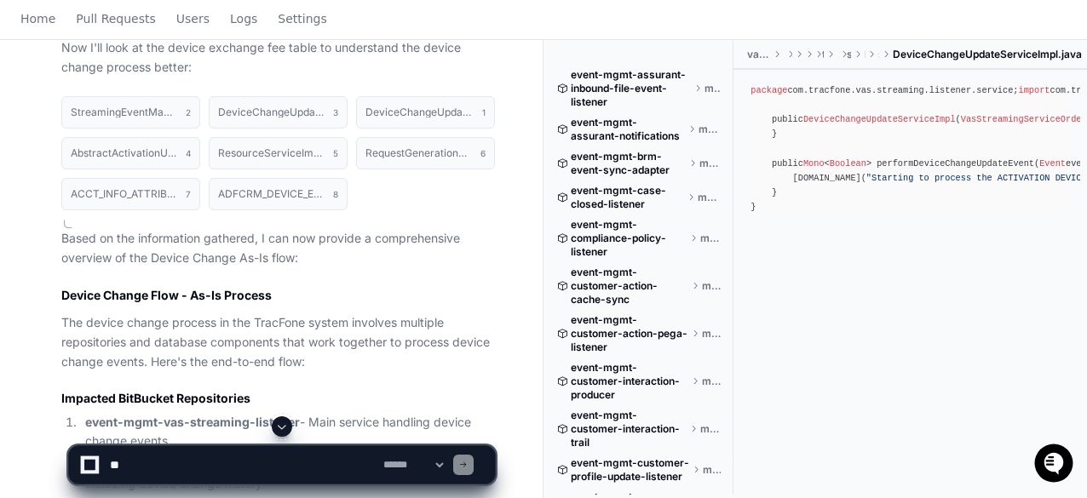
scroll to position [0, 0]
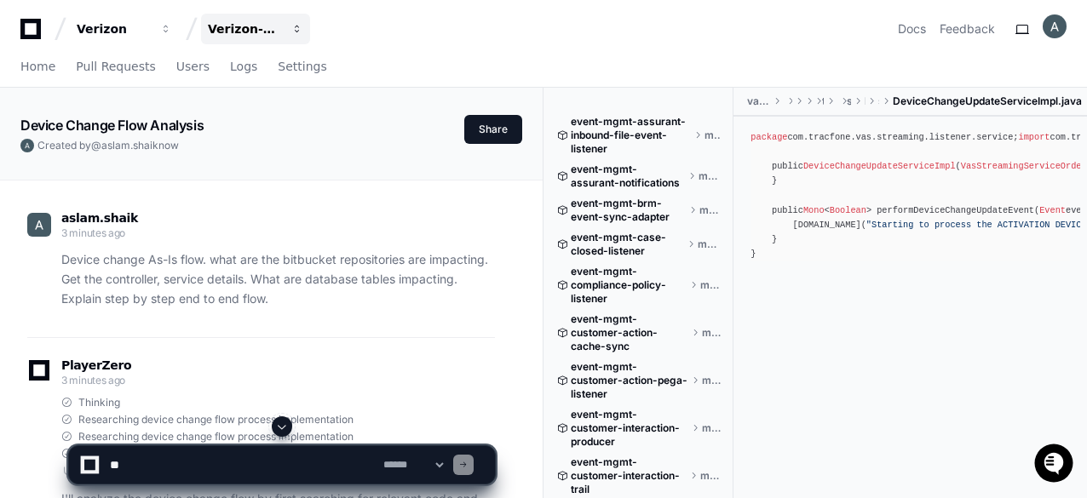
click at [150, 29] on div "Verizon-Clarify-Event-Management" at bounding box center [113, 28] width 73 height 17
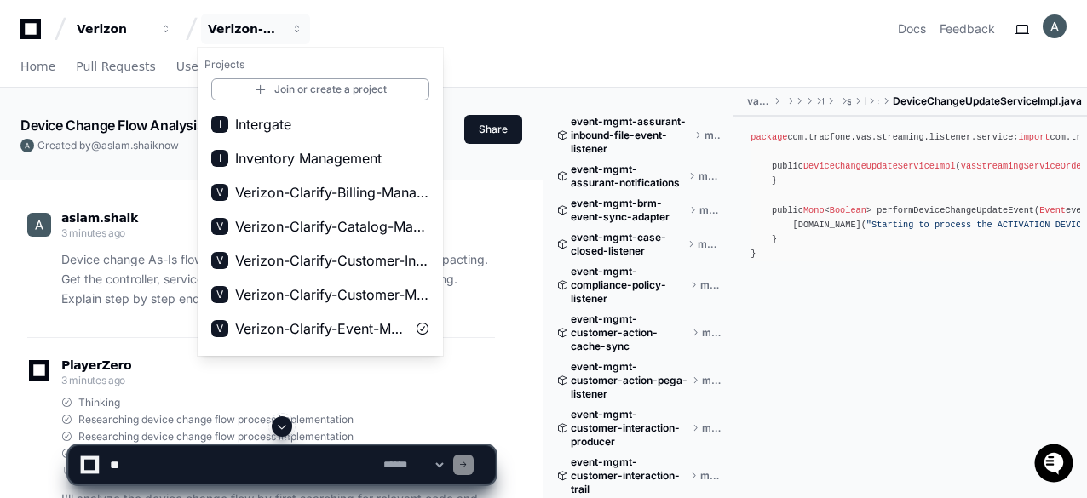
click at [153, 196] on div "aslam.shaik 3 minutes ago Device change As-Is flow. what are the bitbucket repo…" at bounding box center [261, 264] width 468 height 147
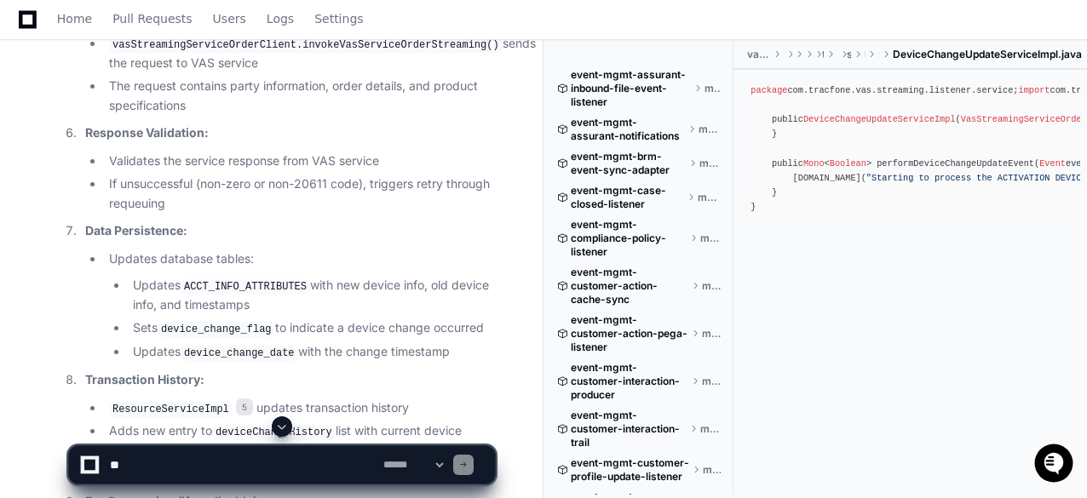
scroll to position [2683, 0]
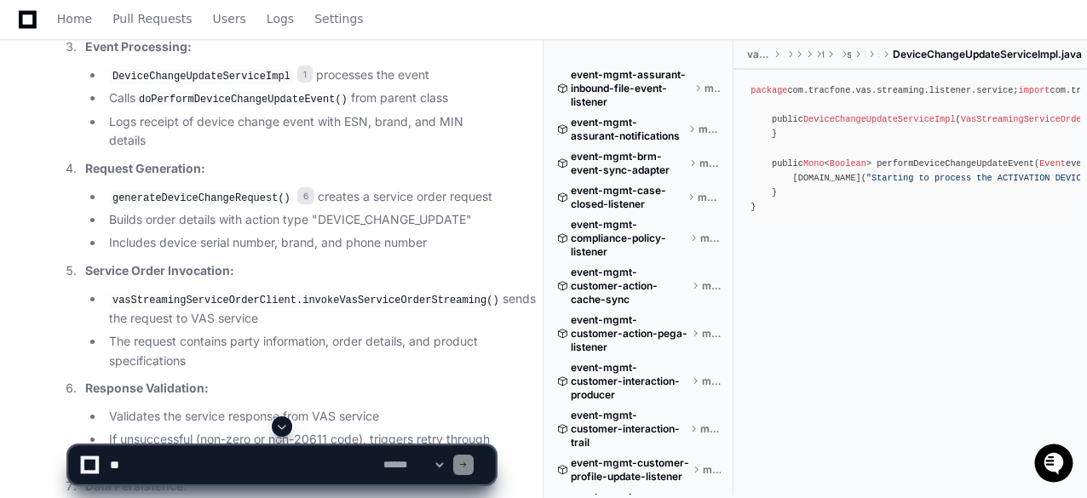
click at [218, 479] on textarea at bounding box center [242, 464] width 273 height 37
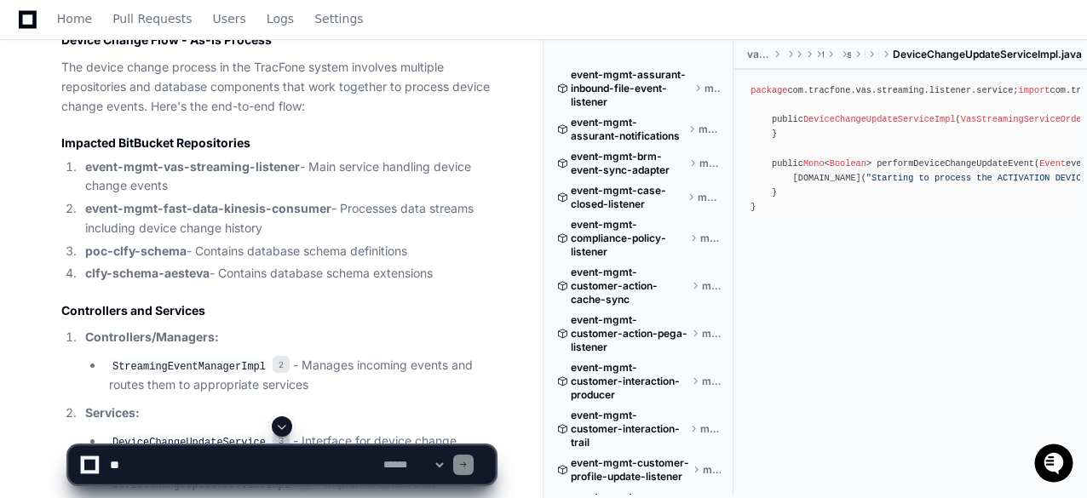
scroll to position [1320, 0]
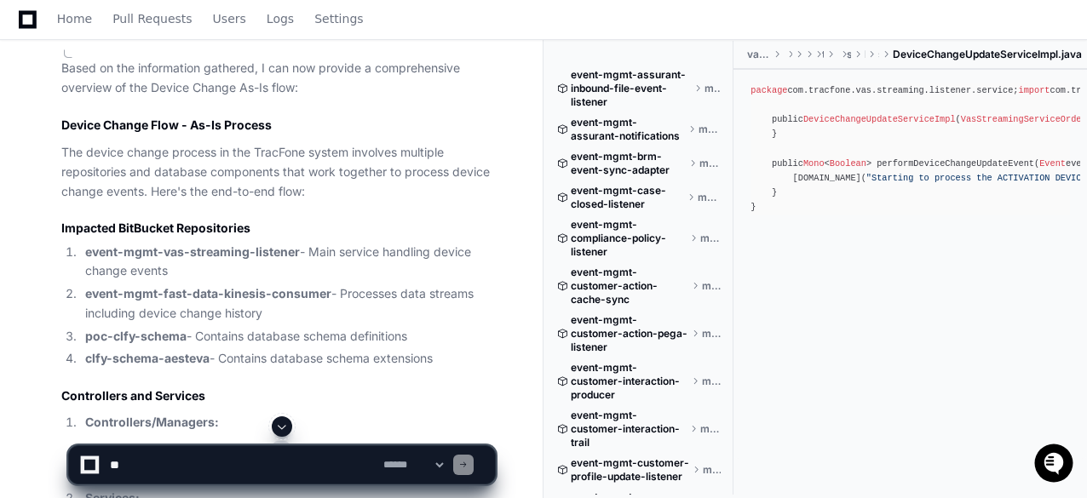
click at [233, 463] on textarea at bounding box center [242, 464] width 273 height 37
paste textarea "**********"
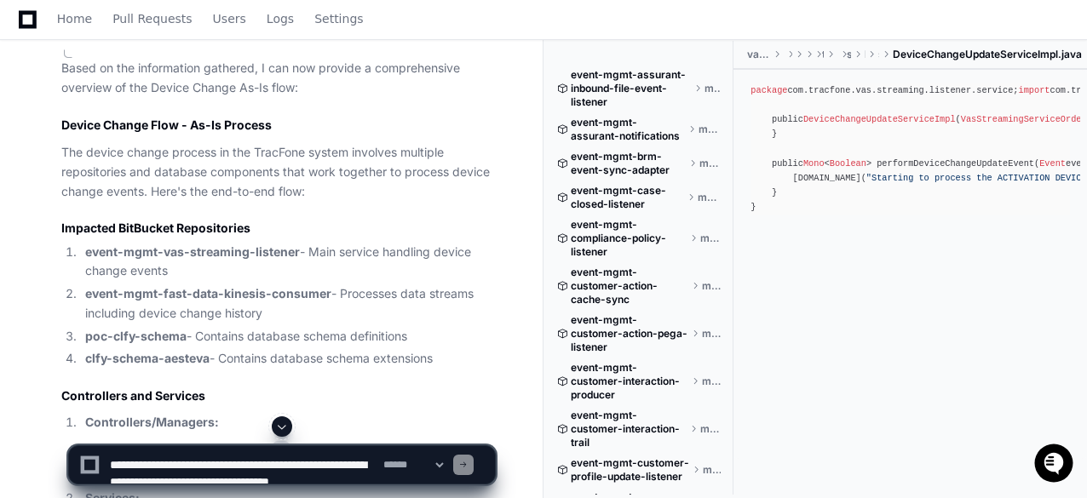
scroll to position [5, 0]
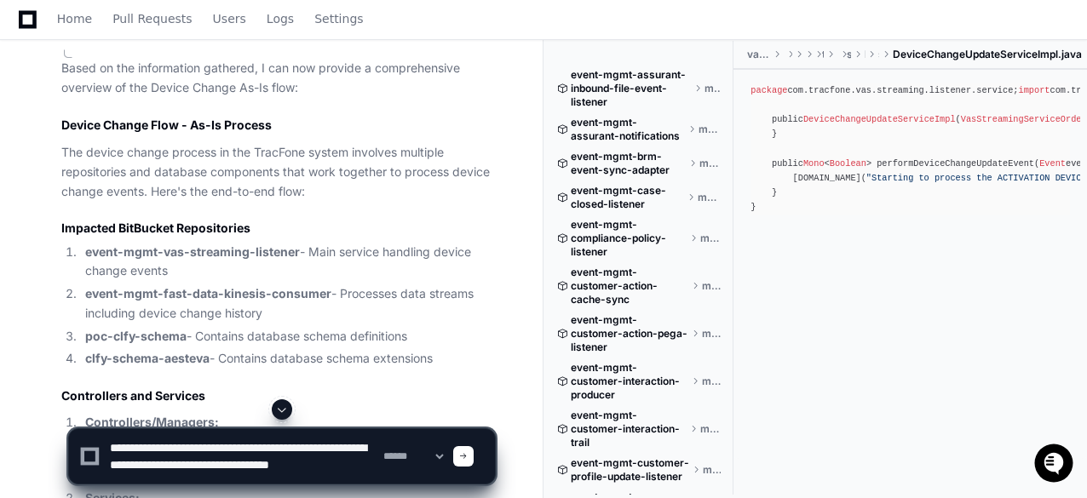
type textarea "**********"
click at [457, 301] on li "event-mgmt-fast-data-kinesis-consumer - Processes data streams including device…" at bounding box center [287, 304] width 415 height 39
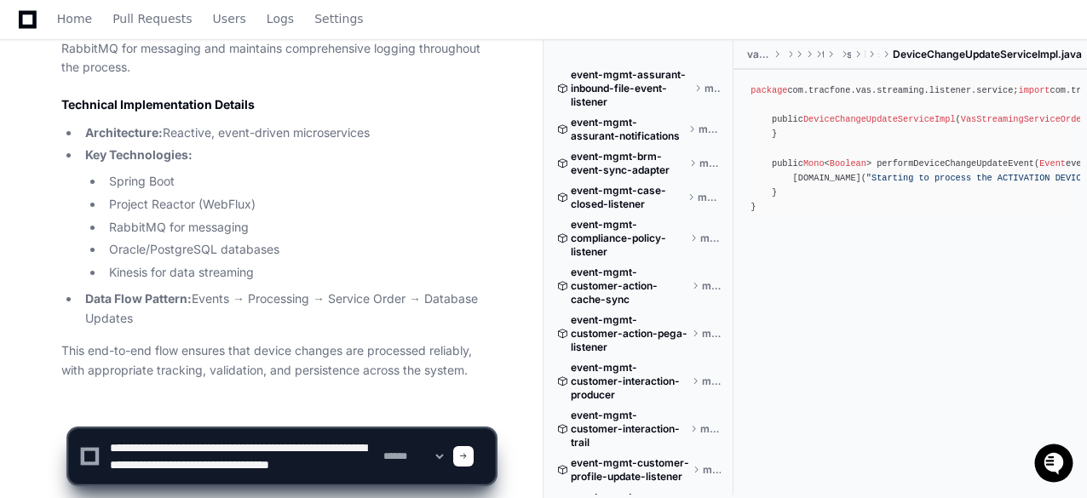
click at [468, 457] on span at bounding box center [463, 456] width 9 height 9
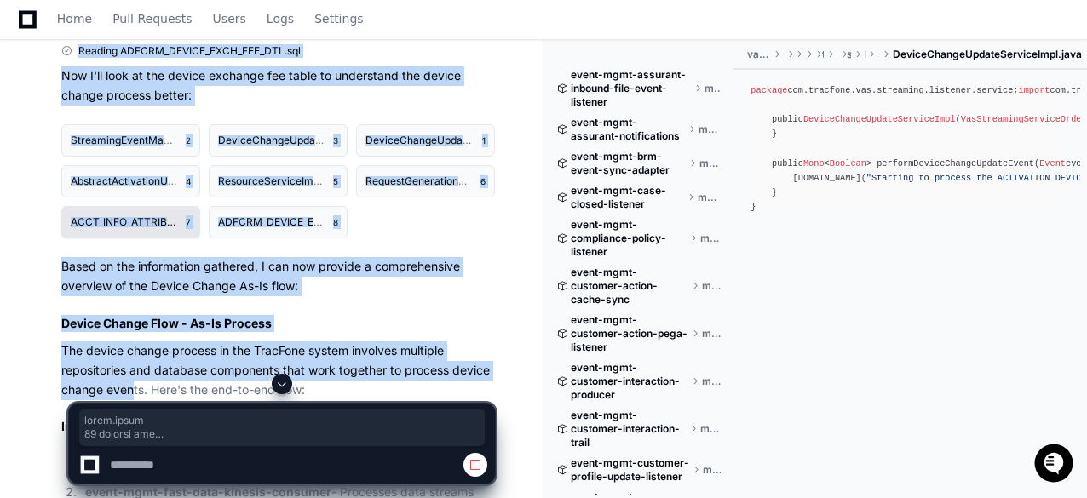
scroll to position [1292, 0]
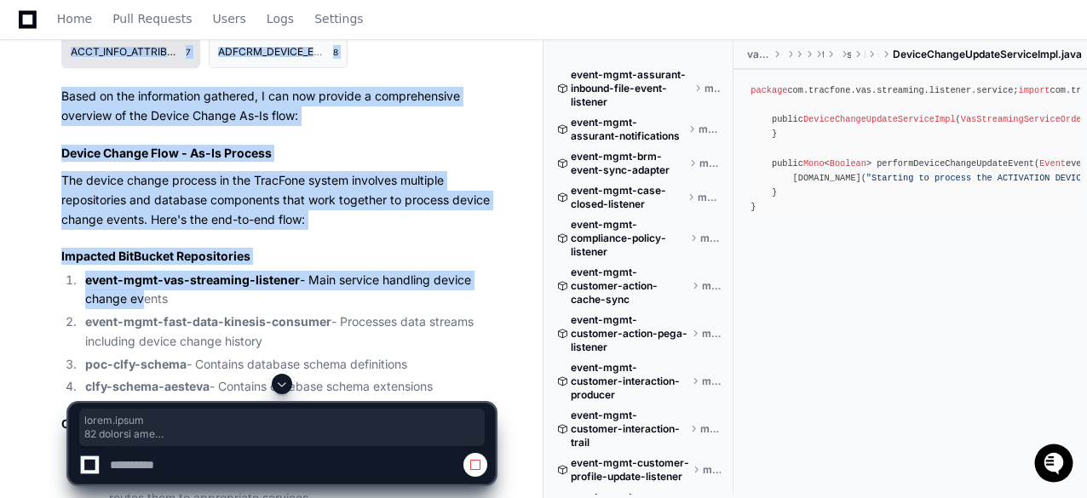
drag, startPoint x: 475, startPoint y: 296, endPoint x: 135, endPoint y: 302, distance: 340.8
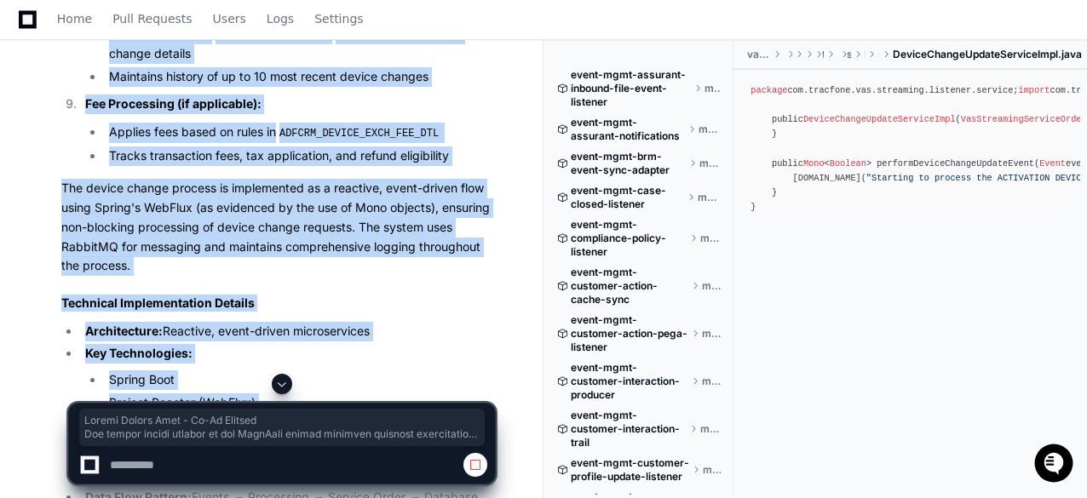
scroll to position [3592, 0]
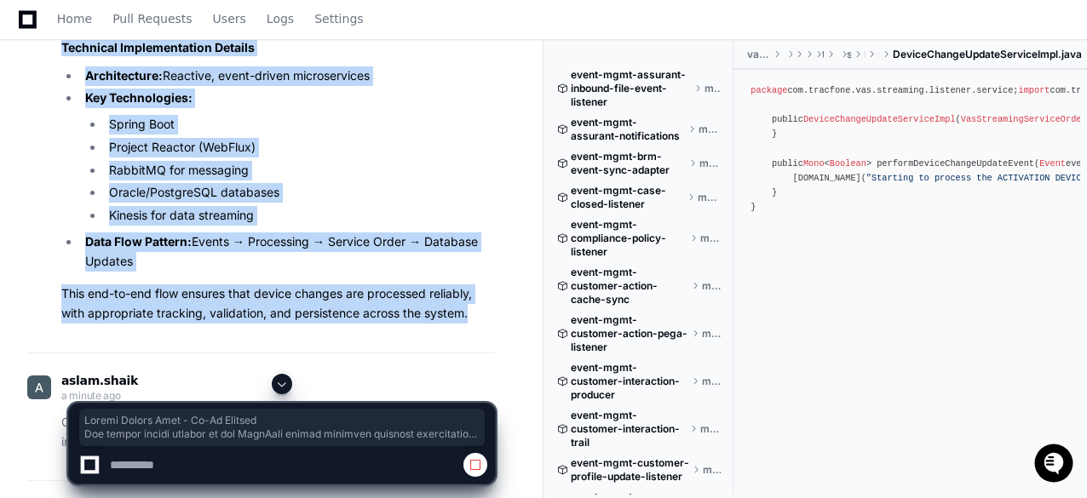
drag, startPoint x: 61, startPoint y: 147, endPoint x: 491, endPoint y: 293, distance: 453.4
copy article "Device Change Flow - As-Is Process The device change process in the TracFone sy…"
click at [484, 296] on p "This end-to-end flow ensures that device changes are processed reliably, with a…" at bounding box center [278, 304] width 434 height 39
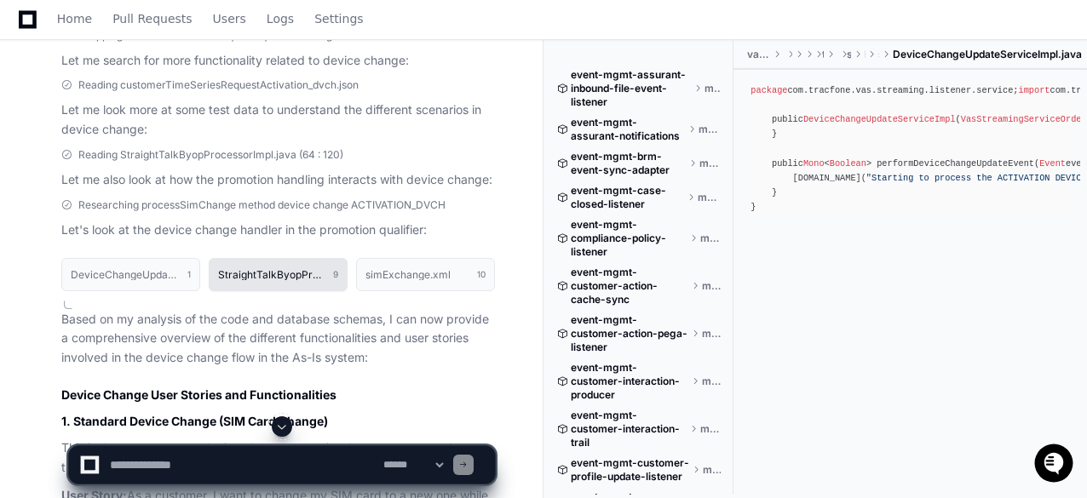
scroll to position [4103, 0]
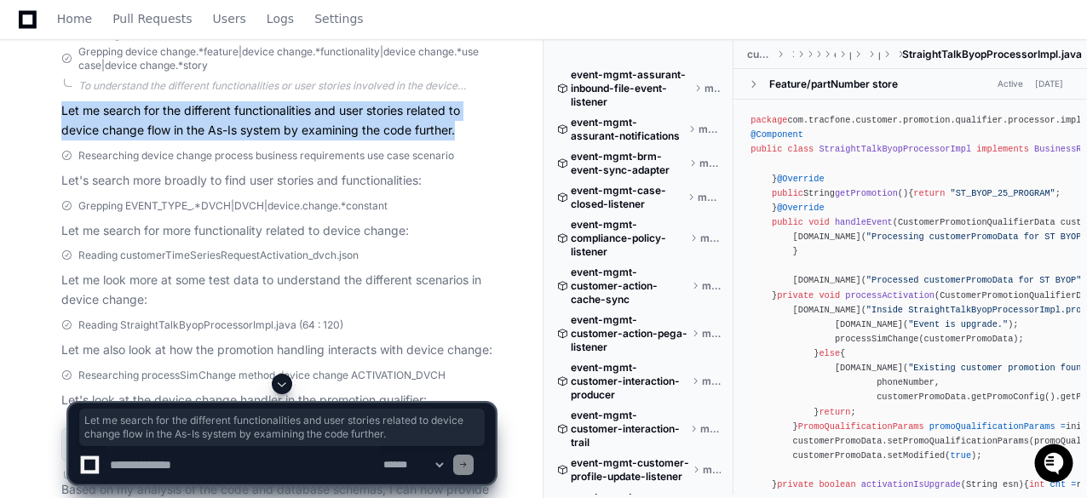
drag, startPoint x: 256, startPoint y: 84, endPoint x: 458, endPoint y: 109, distance: 204.3
click at [458, 109] on p "Let me search for the different functionalities and user stories related to dev…" at bounding box center [278, 120] width 434 height 39
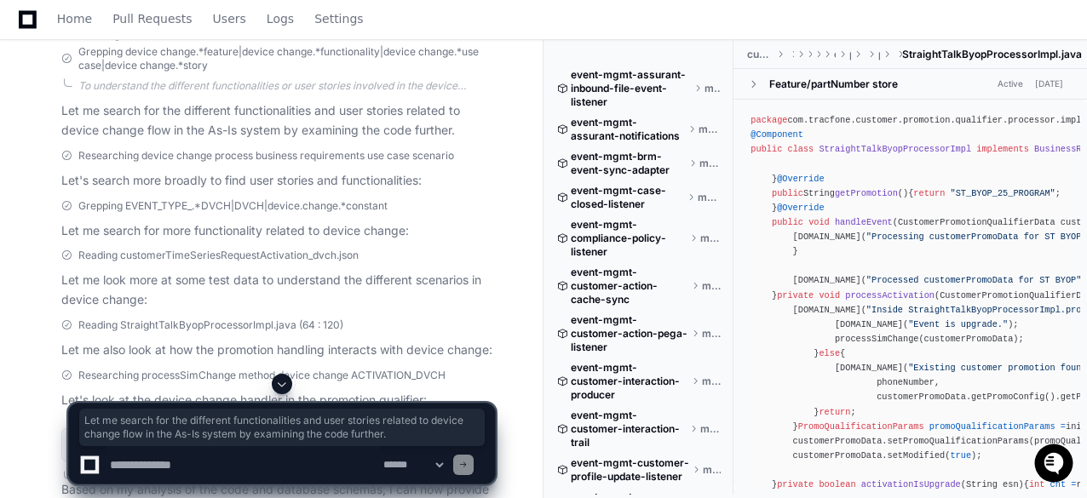
click at [119, 149] on span "Researching device change process business requirements use case scenario" at bounding box center [266, 156] width 376 height 14
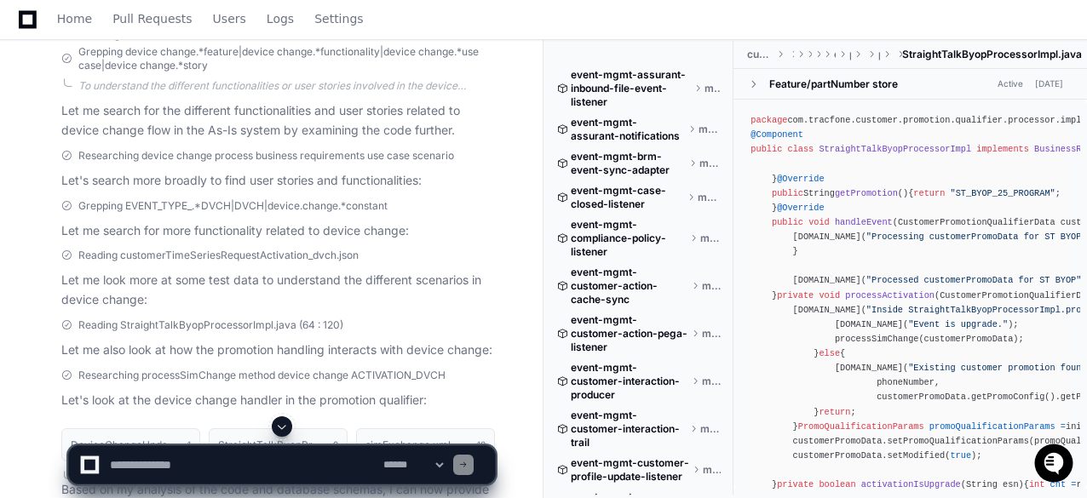
scroll to position [4188, 0]
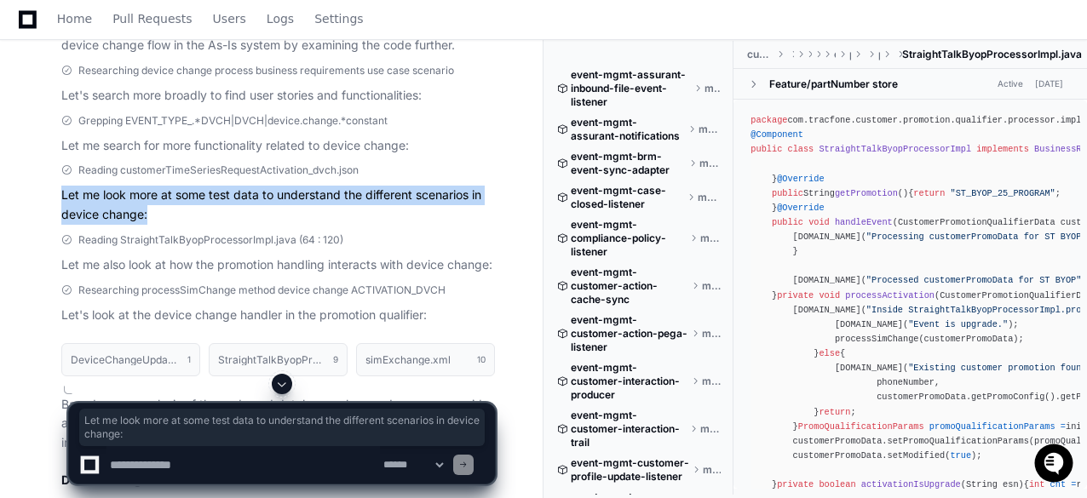
drag, startPoint x: 149, startPoint y: 199, endPoint x: 61, endPoint y: 183, distance: 89.1
click at [61, 186] on p "Let me look more at some test data to understand the different scenarios in dev…" at bounding box center [278, 205] width 434 height 39
click at [269, 201] on p "Let me look more at some test data to understand the different scenarios in dev…" at bounding box center [278, 205] width 434 height 39
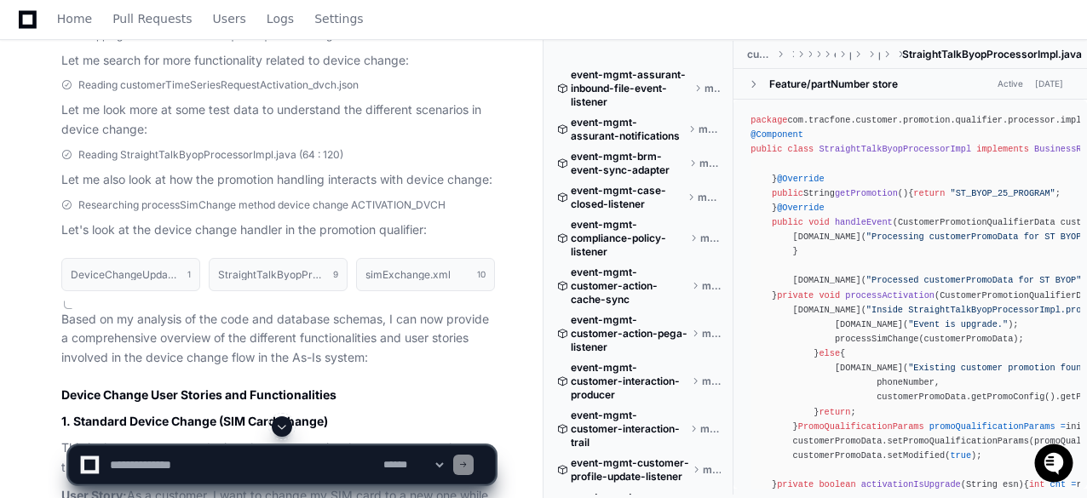
scroll to position [4359, 0]
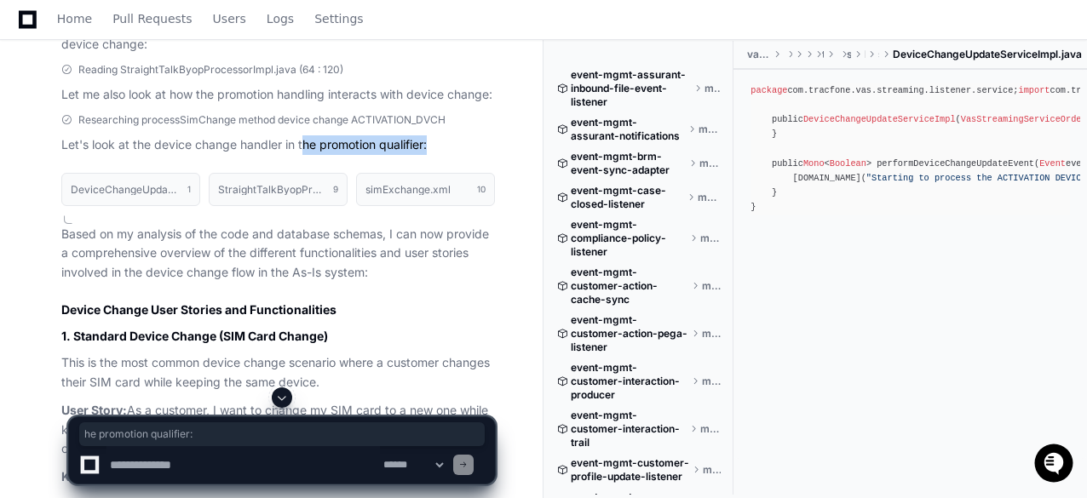
drag, startPoint x: 434, startPoint y: 130, endPoint x: 303, endPoint y: 122, distance: 130.6
click at [303, 135] on p "Let's look at the device change handler in the promotion qualifier:" at bounding box center [278, 145] width 434 height 20
click at [449, 135] on p "Let's look at the device change handler in the promotion qualifier:" at bounding box center [278, 145] width 434 height 20
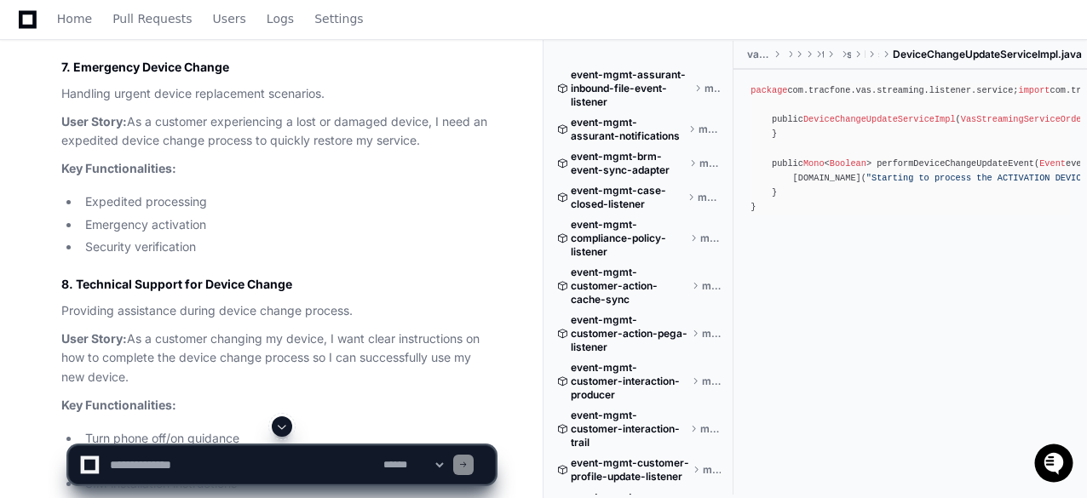
scroll to position [6403, 0]
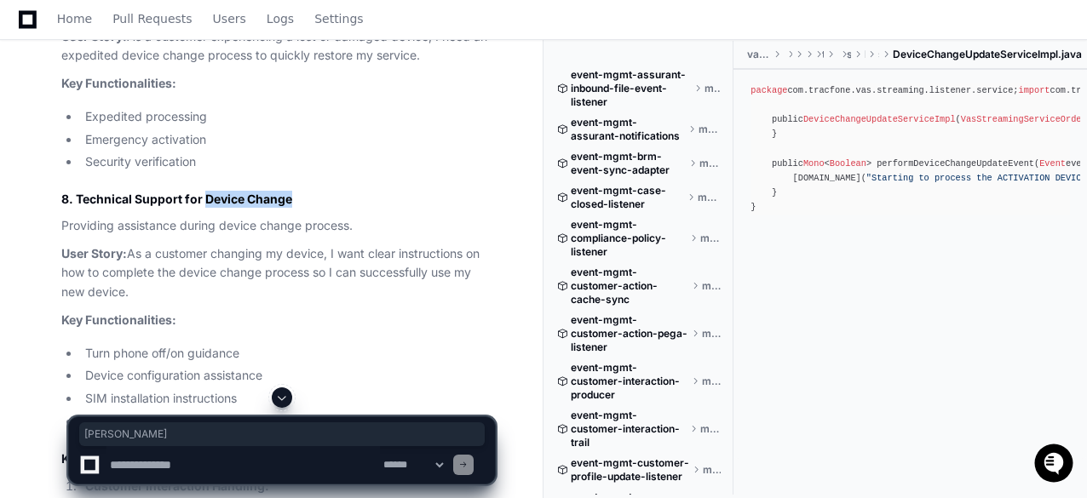
drag, startPoint x: 203, startPoint y: 181, endPoint x: 294, endPoint y: 181, distance: 91.2
click at [294, 191] on h3 "8. Technical Support for Device Change" at bounding box center [278, 199] width 434 height 17
click at [393, 191] on h3 "8. Technical Support for Device Change" at bounding box center [278, 199] width 434 height 17
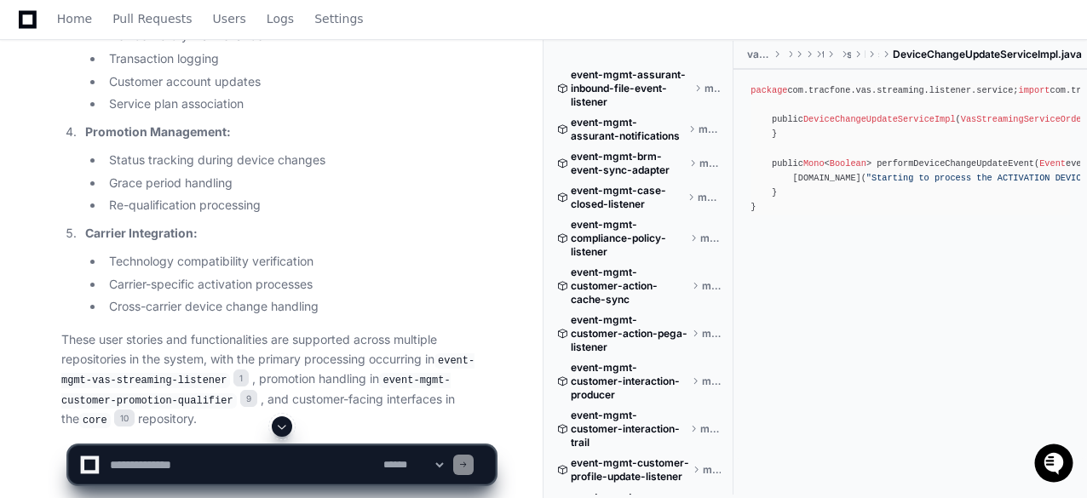
scroll to position [7131, 0]
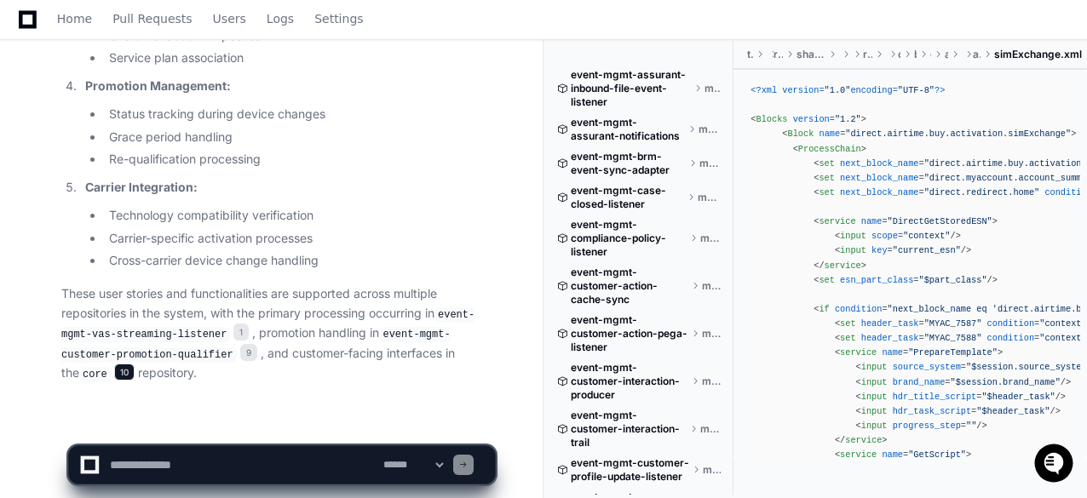
click at [135, 364] on span "10" at bounding box center [124, 372] width 20 height 17
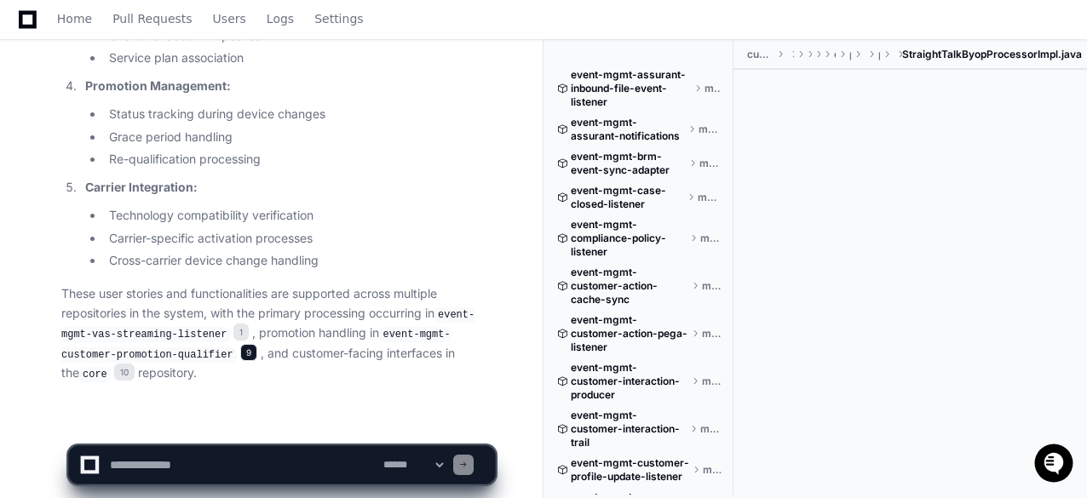
click at [240, 344] on span "9" at bounding box center [248, 352] width 17 height 17
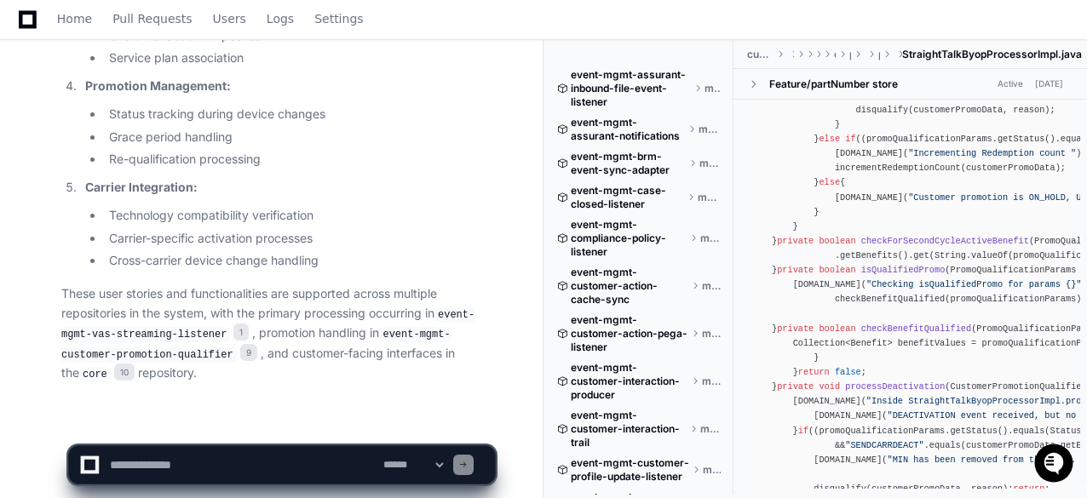
scroll to position [767, 0]
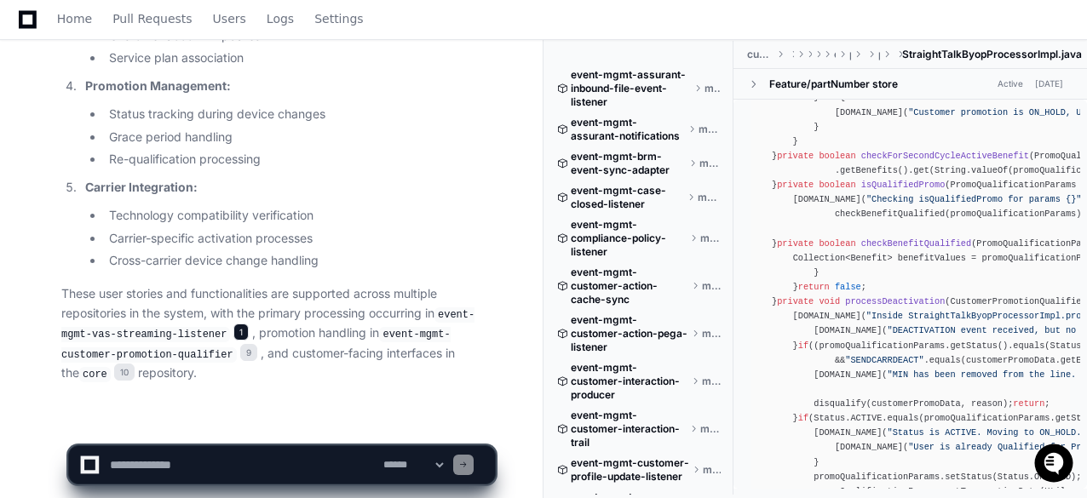
click at [233, 324] on span "1" at bounding box center [240, 332] width 15 height 17
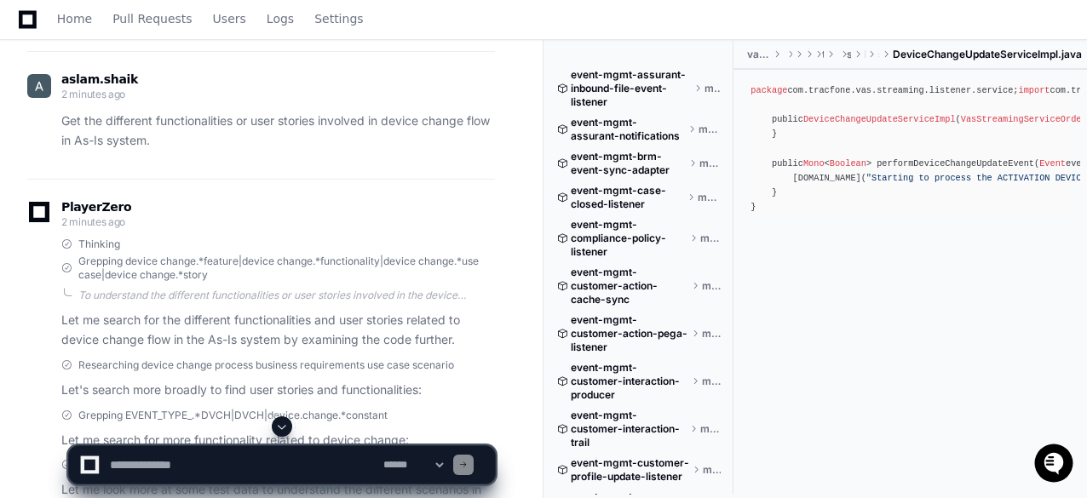
scroll to position [4064, 0]
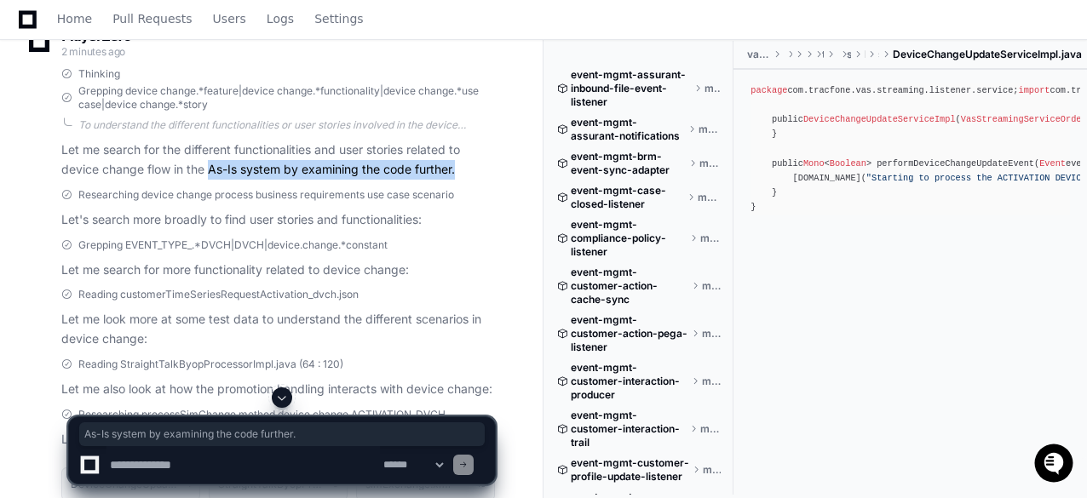
drag, startPoint x: 208, startPoint y: 152, endPoint x: 473, endPoint y: 148, distance: 265.0
click at [473, 148] on p "Let me search for the different functionalities and user stories related to dev…" at bounding box center [278, 160] width 434 height 39
click at [480, 188] on div "Researching device change process business requirements use case scenario Let's…" at bounding box center [278, 209] width 434 height 42
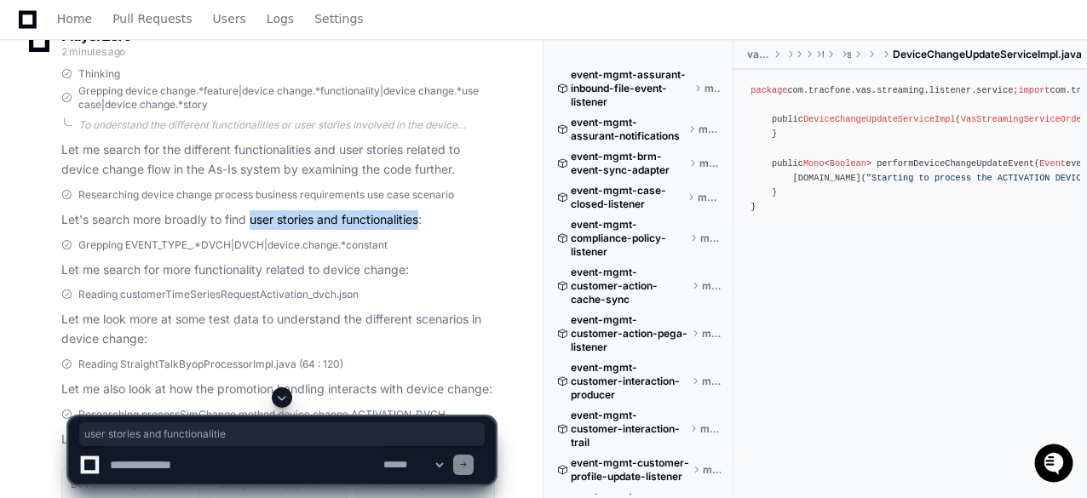
drag, startPoint x: 251, startPoint y: 198, endPoint x: 421, endPoint y: 199, distance: 169.5
click at [421, 210] on p "Let's search more broadly to find user stories and functionalities:" at bounding box center [278, 220] width 434 height 20
click at [438, 288] on div "Reading customerTimeSeriesRequestActivation_dvch.json" at bounding box center [278, 295] width 434 height 14
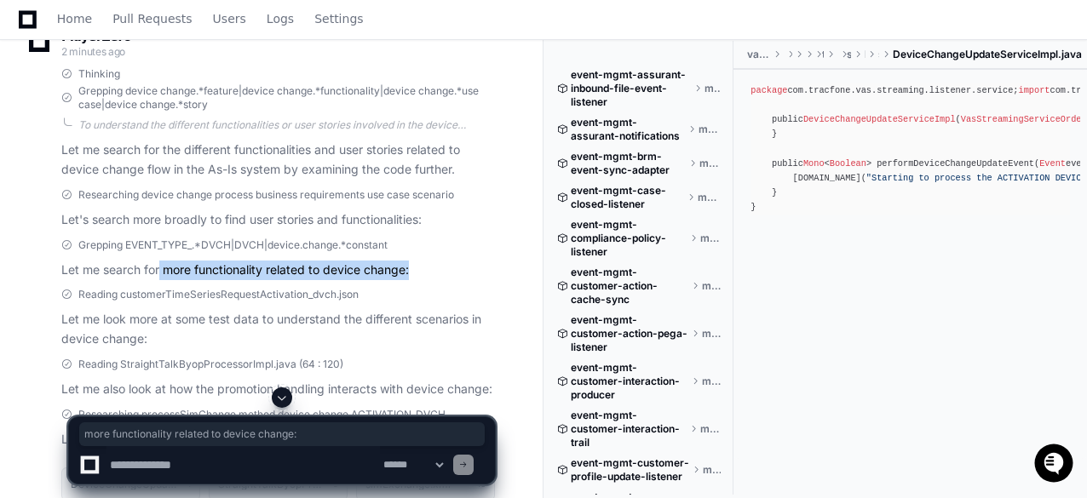
drag, startPoint x: 252, startPoint y: 251, endPoint x: 411, endPoint y: 250, distance: 158.5
click at [411, 261] on p "Let me search for more functionality related to device change:" at bounding box center [278, 271] width 434 height 20
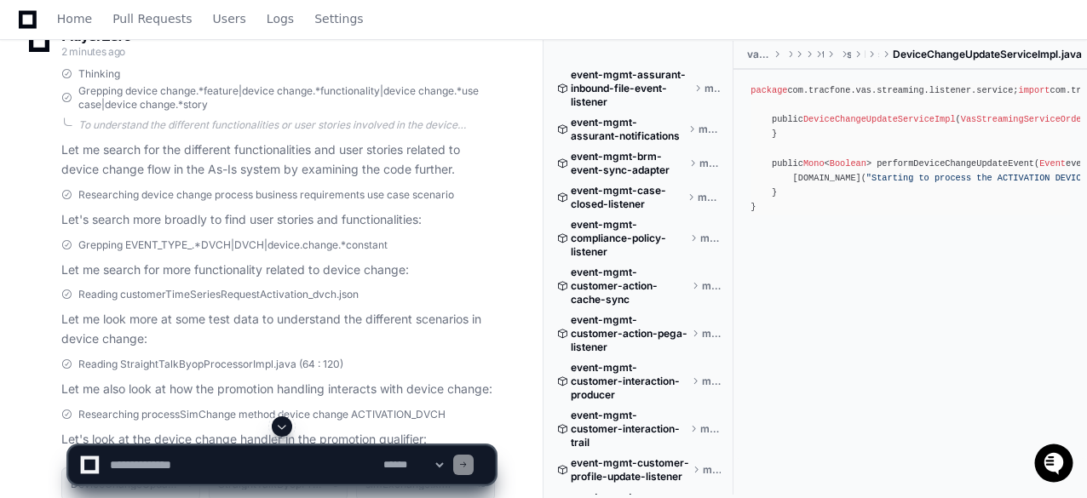
click at [420, 288] on div "Reading customerTimeSeriesRequestActivation_dvch.json" at bounding box center [278, 295] width 434 height 14
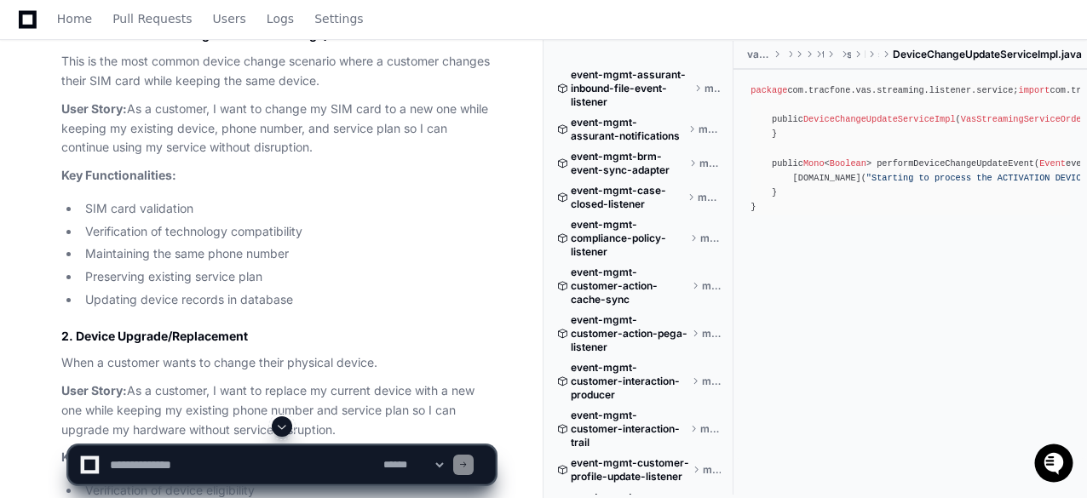
scroll to position [4745, 0]
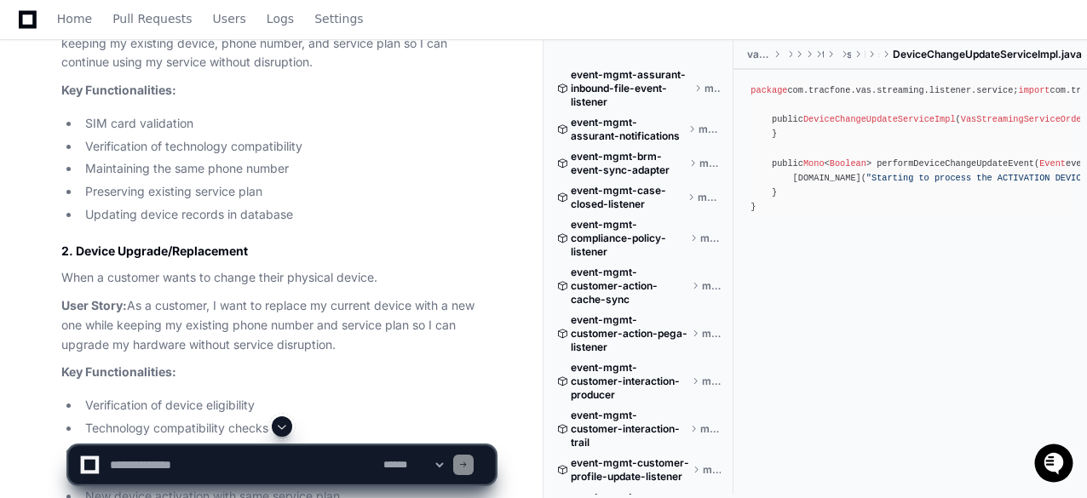
drag, startPoint x: 166, startPoint y: 235, endPoint x: 317, endPoint y: 239, distance: 150.9
click at [305, 243] on h3 "2. Device Upgrade/Replacement" at bounding box center [278, 251] width 434 height 17
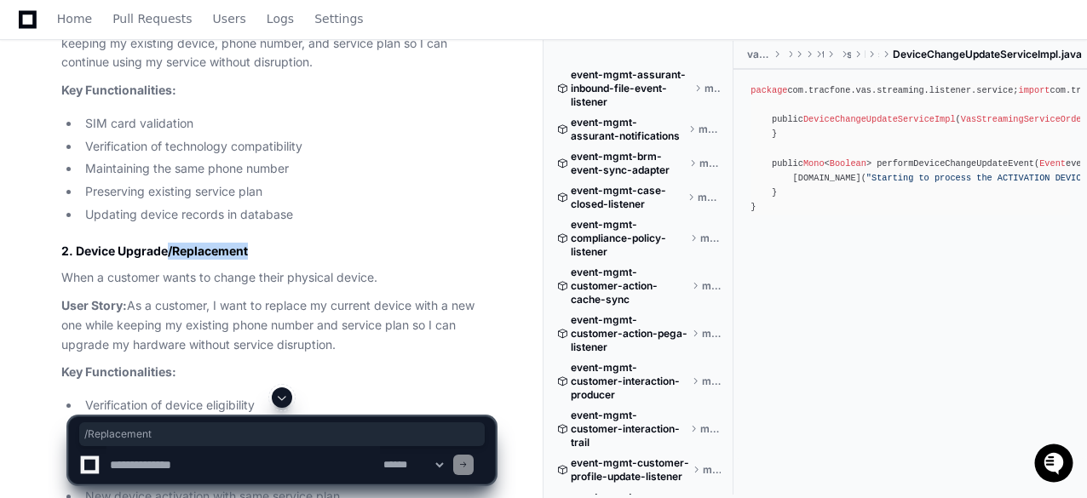
click at [402, 243] on h3 "2. Device Upgrade/Replacement" at bounding box center [278, 251] width 434 height 17
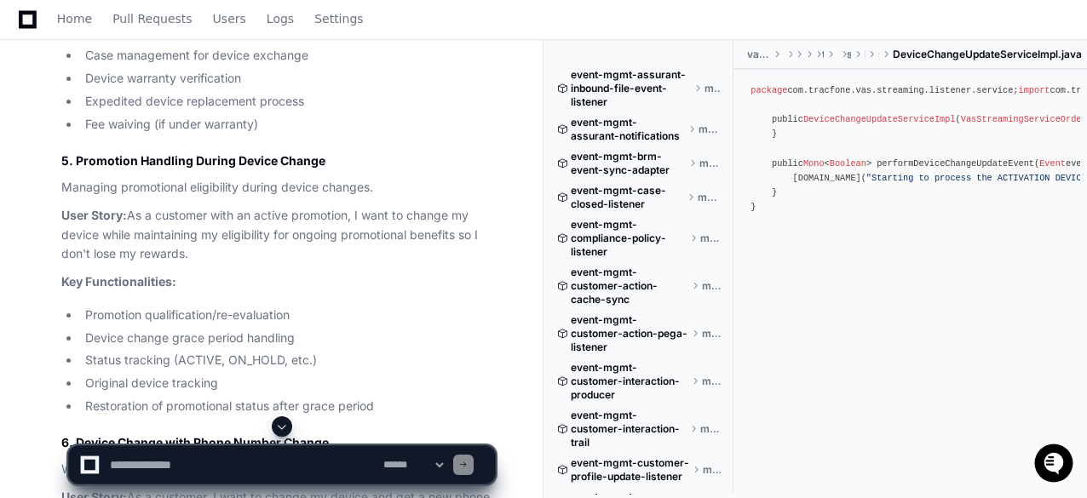
scroll to position [5768, 0]
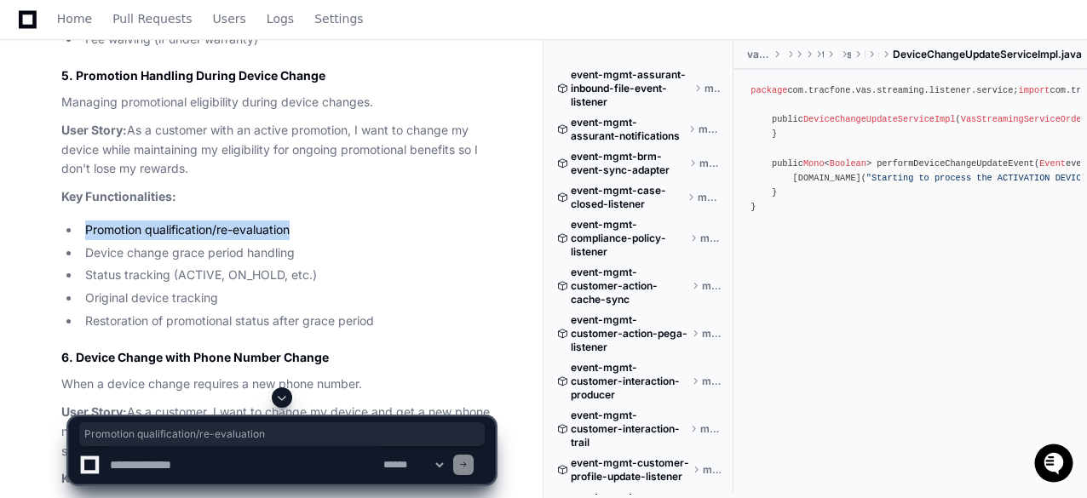
drag, startPoint x: 85, startPoint y: 210, endPoint x: 303, endPoint y: 220, distance: 218.3
click at [303, 221] on li "Promotion qualification/re-evaluation" at bounding box center [287, 231] width 415 height 20
click at [368, 221] on li "Promotion qualification/re-evaluation" at bounding box center [287, 231] width 415 height 20
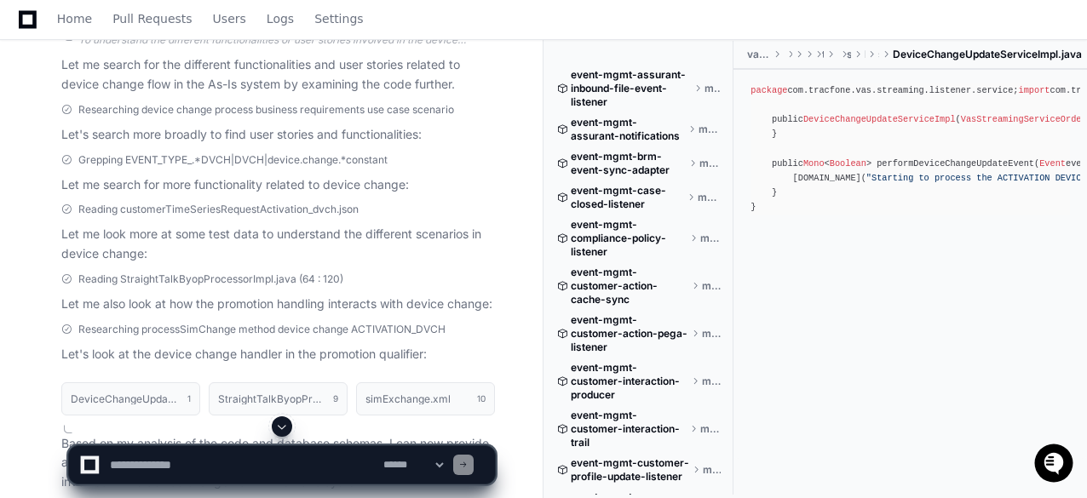
scroll to position [4064, 0]
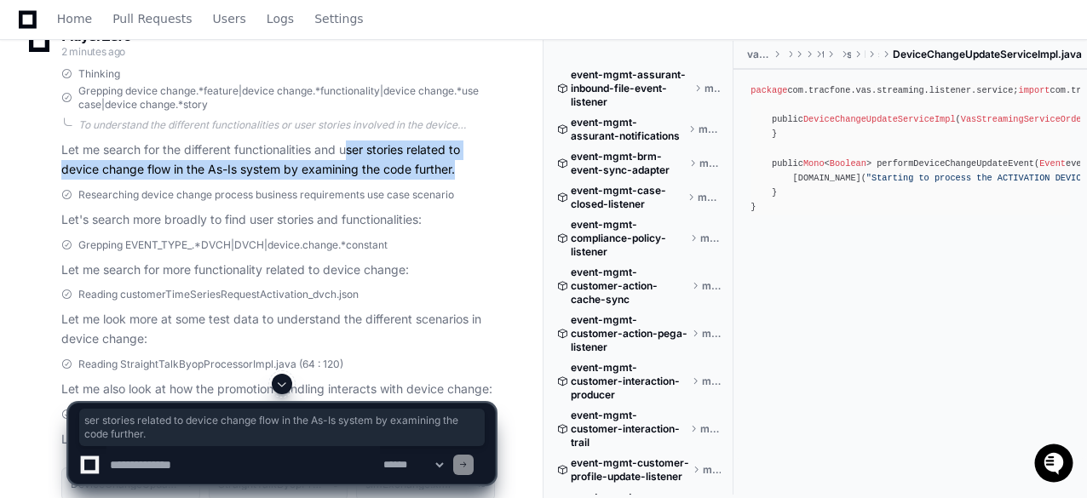
drag, startPoint x: 346, startPoint y: 134, endPoint x: 472, endPoint y: 148, distance: 126.9
click at [474, 151] on p "Let me search for the different functionalities and user stories related to dev…" at bounding box center [278, 160] width 434 height 39
click at [199, 141] on p "Let me search for the different functionalities and user stories related to dev…" at bounding box center [278, 160] width 434 height 39
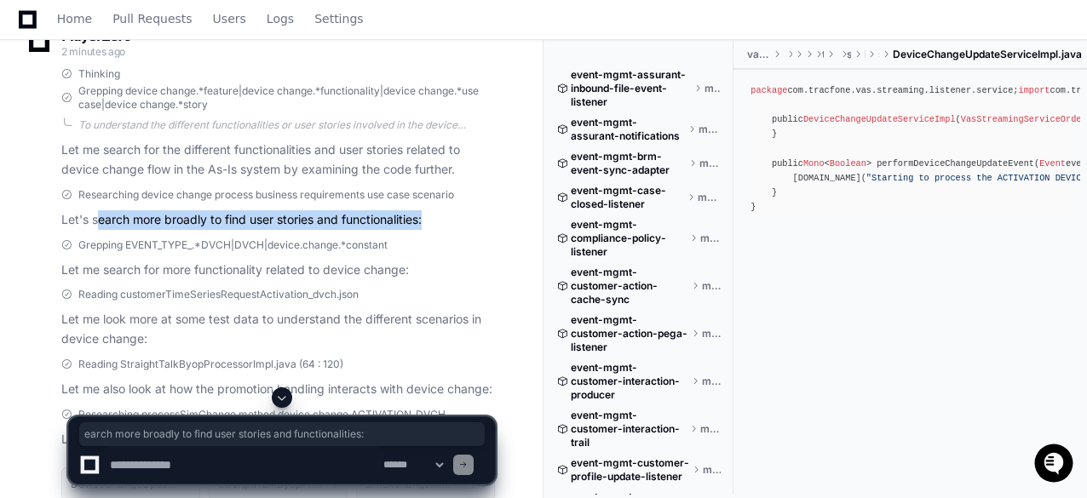
drag, startPoint x: 99, startPoint y: 201, endPoint x: 438, endPoint y: 205, distance: 339.1
click at [438, 210] on p "Let's search more broadly to find user stories and functionalities:" at bounding box center [278, 220] width 434 height 20
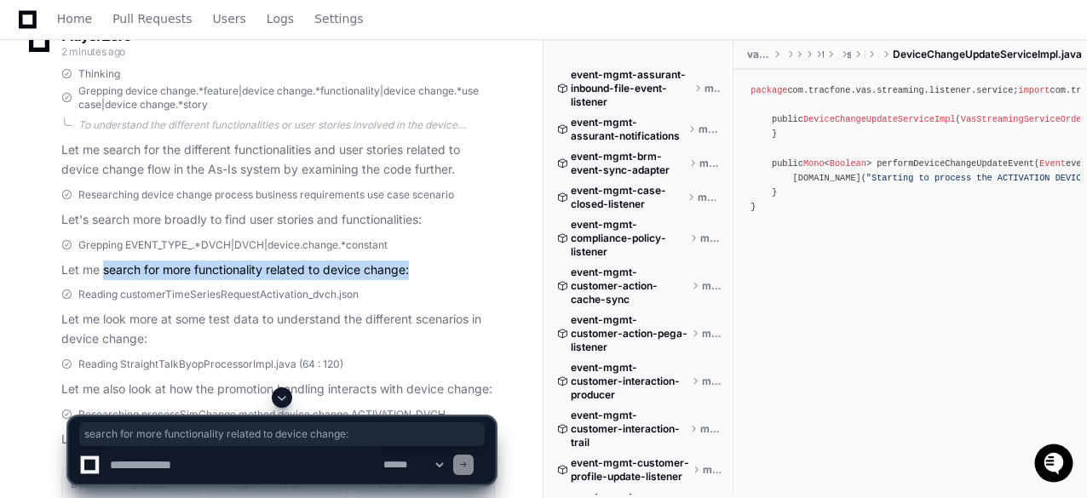
drag, startPoint x: 103, startPoint y: 254, endPoint x: 427, endPoint y: 256, distance: 323.7
click at [427, 261] on p "Let me search for more functionality related to device change:" at bounding box center [278, 271] width 434 height 20
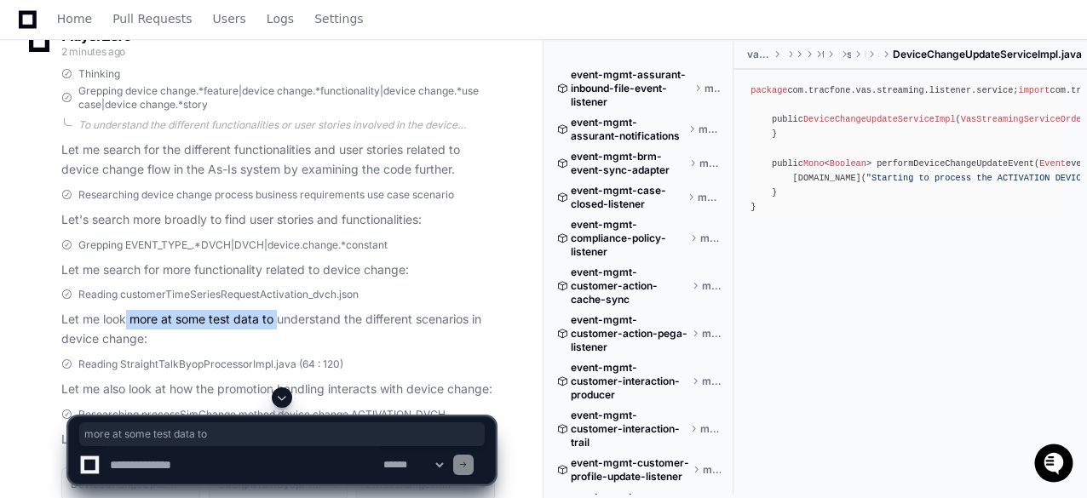
drag, startPoint x: 222, startPoint y: 299, endPoint x: 276, endPoint y: 305, distance: 54.0
click at [276, 310] on p "Let me look more at some test data to understand the different scenarios in dev…" at bounding box center [278, 329] width 434 height 39
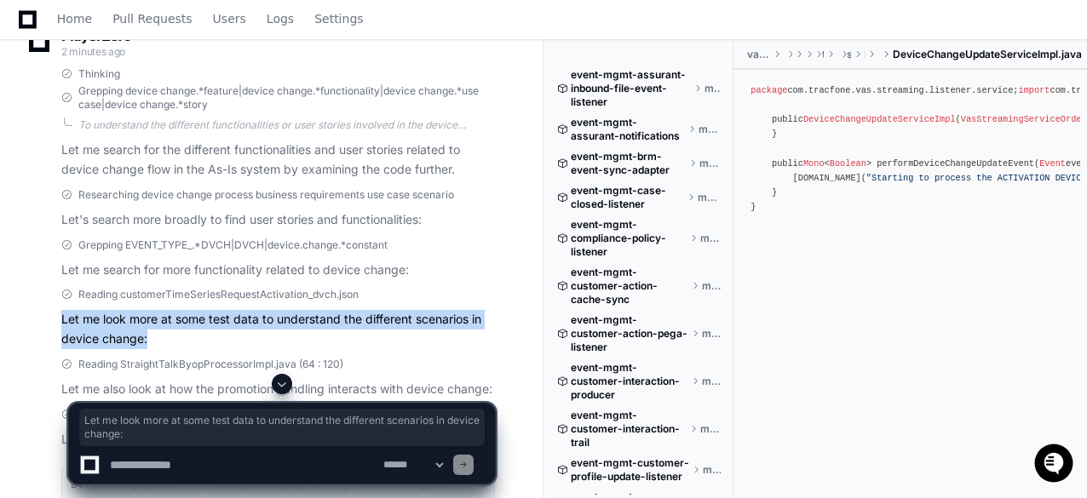
drag, startPoint x: 155, startPoint y: 323, endPoint x: 60, endPoint y: 302, distance: 97.6
click at [60, 302] on div "Reading customerTimeSeriesRequestActivation_dvch.json Let me look more at some …" at bounding box center [261, 318] width 468 height 61
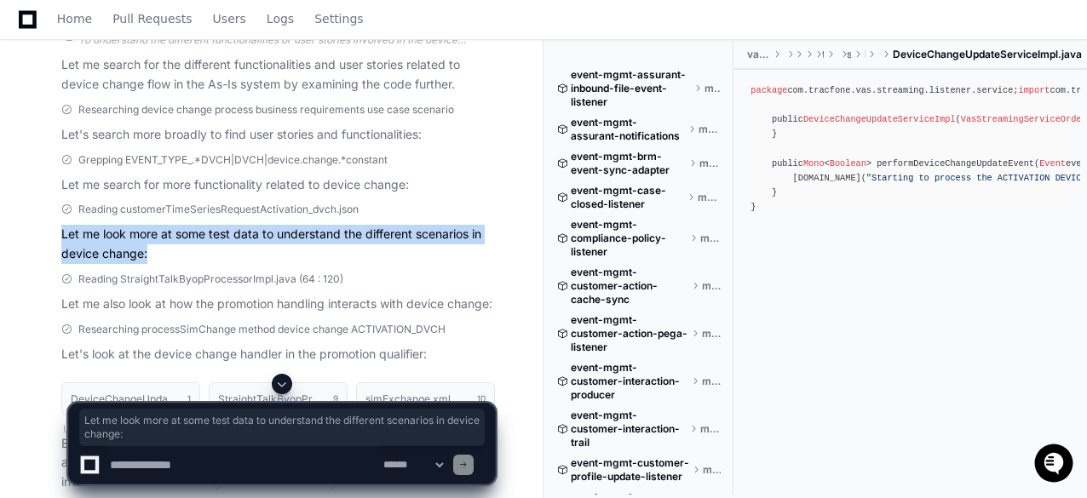
scroll to position [4234, 0]
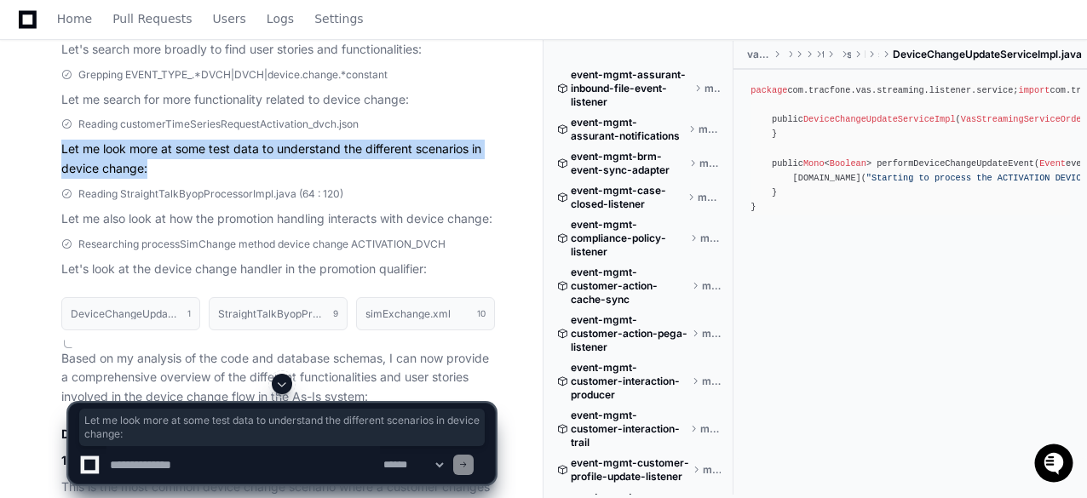
click at [204, 146] on p "Let me look more at some test data to understand the different scenarios in dev…" at bounding box center [278, 159] width 434 height 39
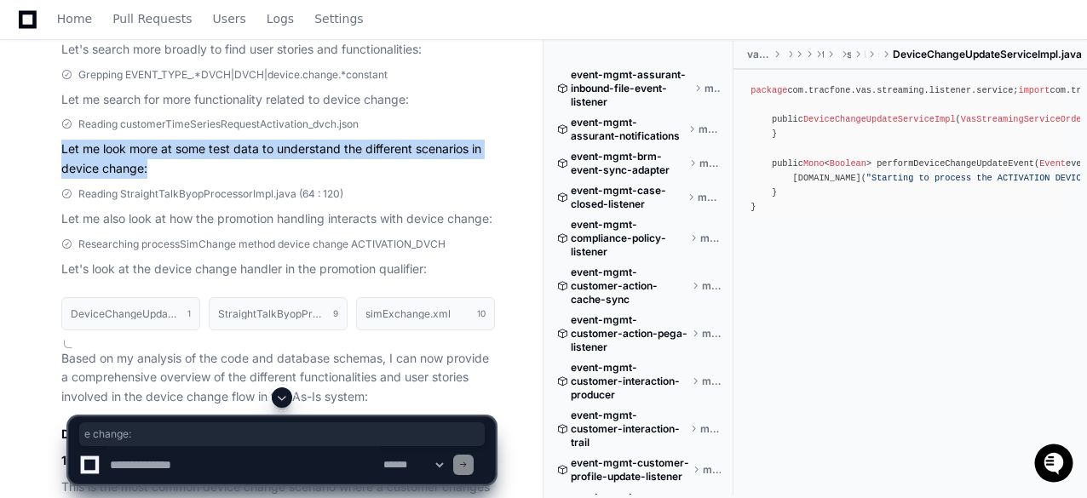
drag, startPoint x: 155, startPoint y: 152, endPoint x: 60, endPoint y: 134, distance: 97.1
click at [60, 134] on div "Reading customerTimeSeriesRequestActivation_dvch.json Let me look more at some …" at bounding box center [261, 148] width 468 height 61
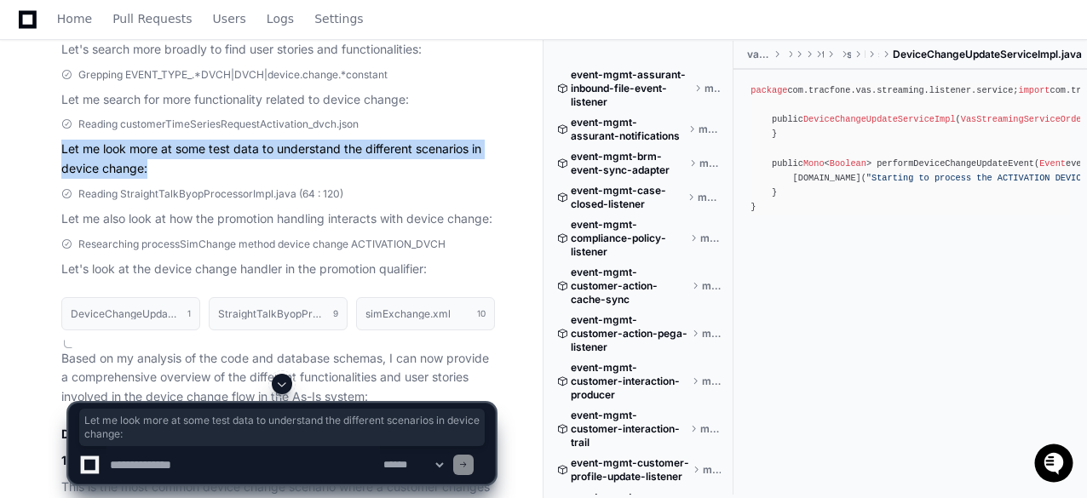
click at [238, 152] on p "Let me look more at some test data to understand the different scenarios in dev…" at bounding box center [278, 159] width 434 height 39
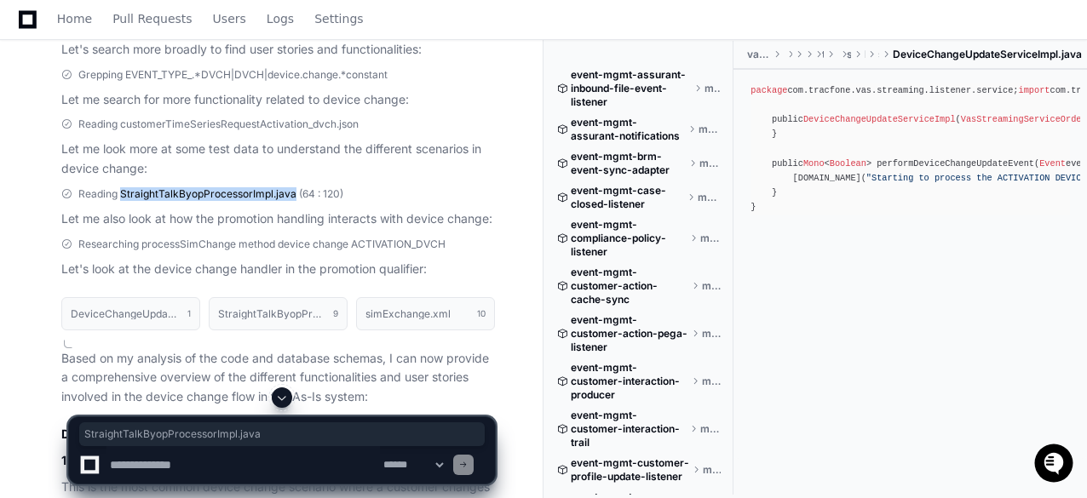
drag, startPoint x: 119, startPoint y: 173, endPoint x: 291, endPoint y: 178, distance: 172.2
click at [291, 187] on span "Reading StraightTalkByopProcessorImpl.java (64 : 120)" at bounding box center [210, 194] width 265 height 14
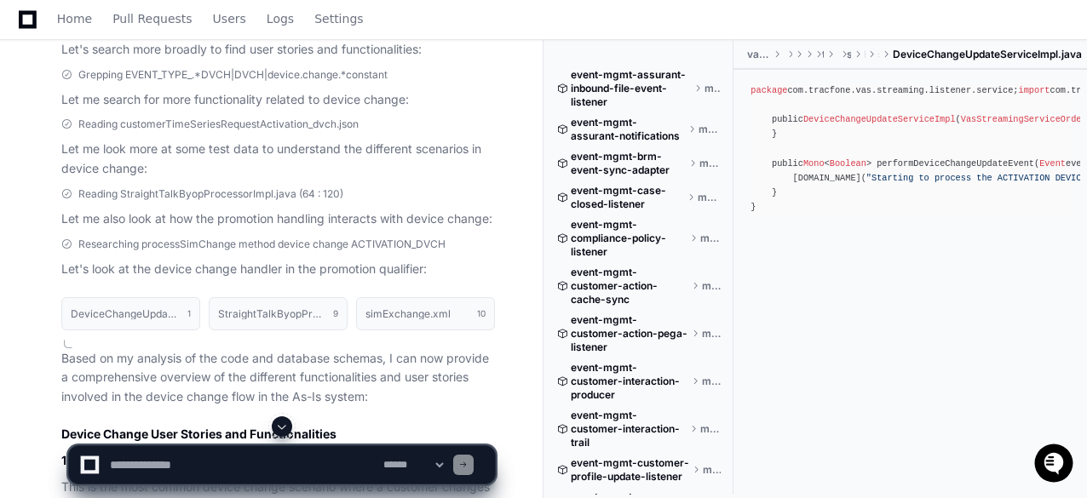
click at [441, 187] on div "Reading StraightTalkByopProcessorImpl.java (64 : 120)" at bounding box center [278, 194] width 434 height 14
click at [186, 187] on span "Reading StraightTalkByopProcessorImpl.java (64 : 120)" at bounding box center [210, 194] width 265 height 14
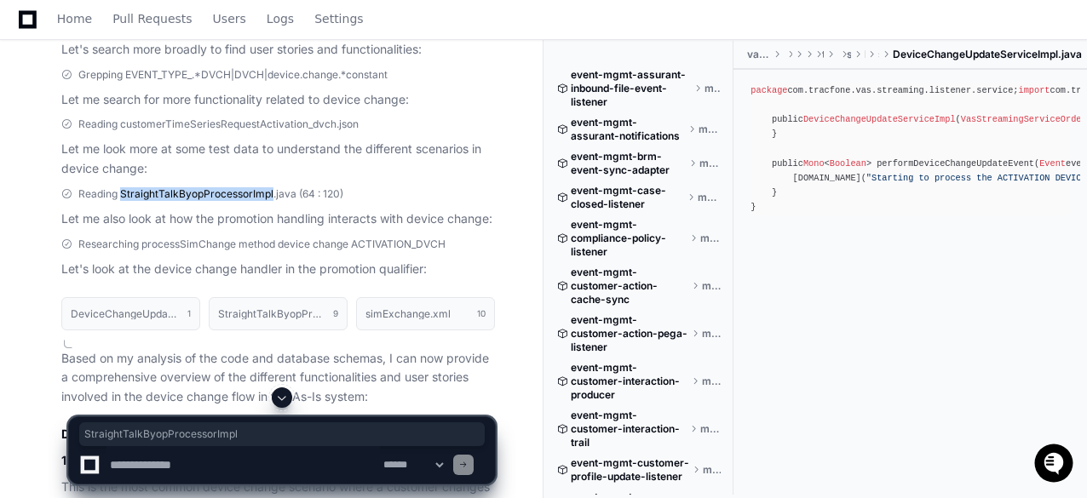
click at [226, 187] on span "Reading StraightTalkByopProcessorImpl.java (64 : 120)" at bounding box center [210, 194] width 265 height 14
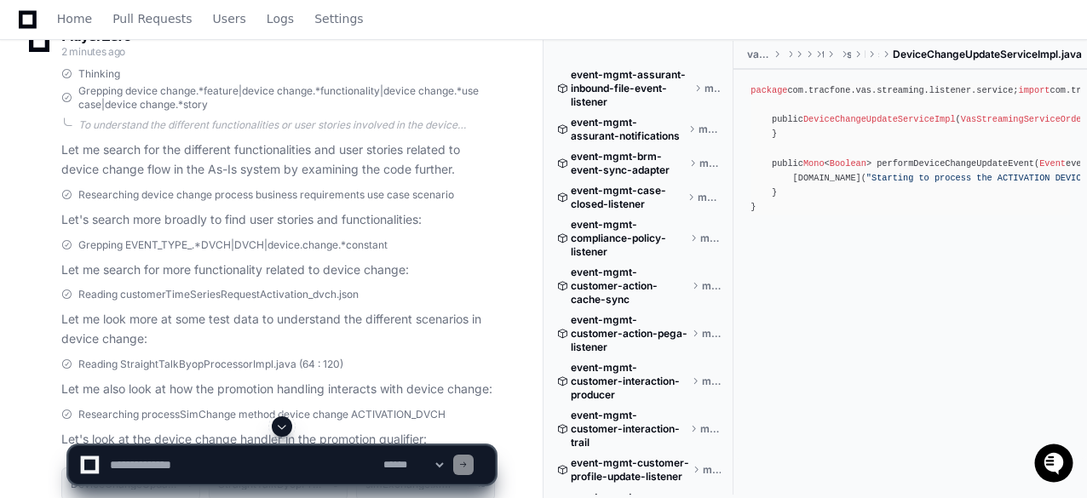
scroll to position [4149, 0]
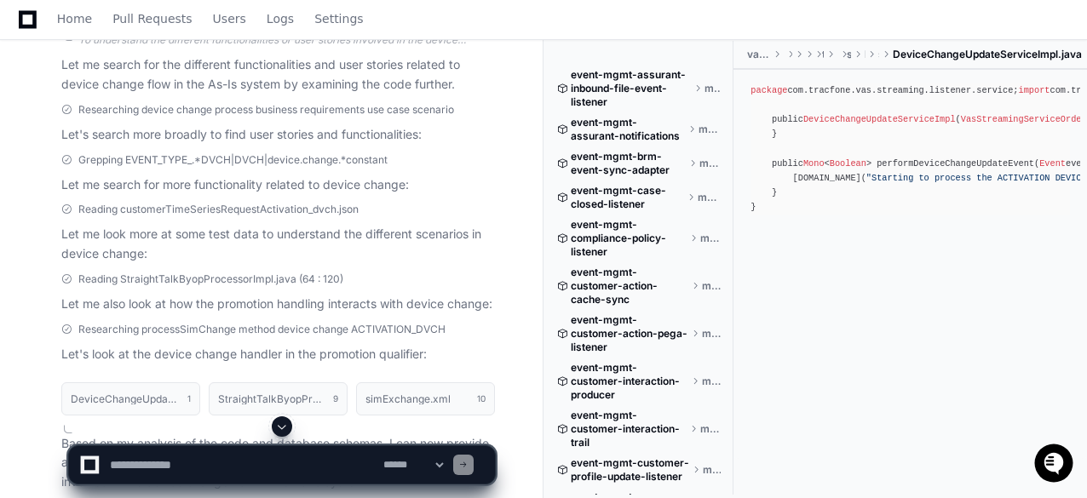
click at [184, 273] on span "Reading StraightTalkByopProcessorImpl.java (64 : 120)" at bounding box center [210, 280] width 265 height 14
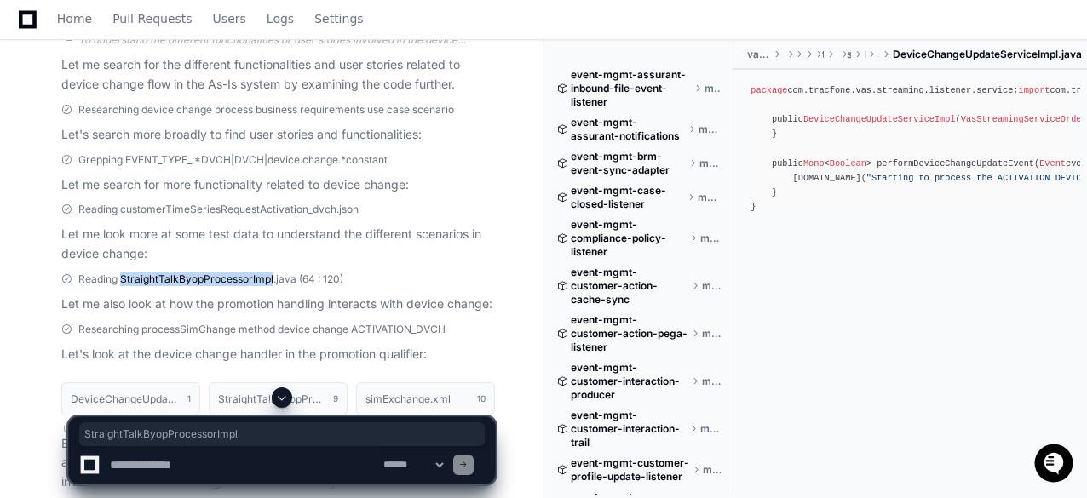
copy span "StraightTalkByopProcessorImpl"
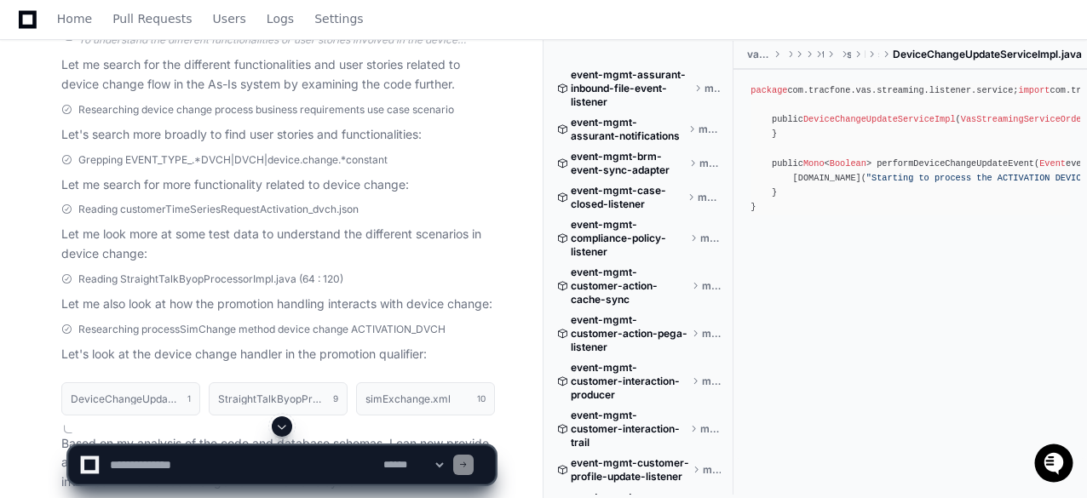
click at [421, 273] on div "Reading StraightTalkByopProcessorImpl.java (64 : 120)" at bounding box center [278, 280] width 434 height 14
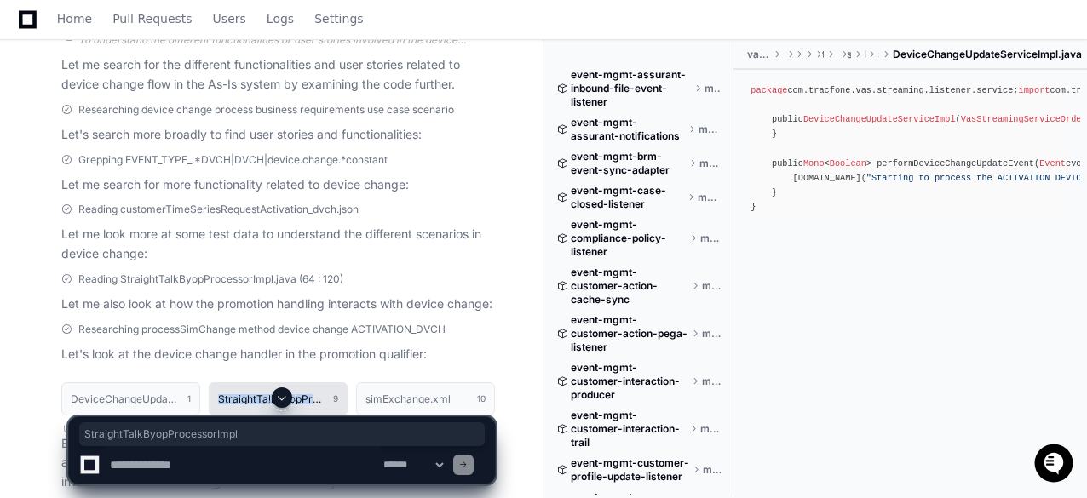
click at [337, 392] on span "9" at bounding box center [335, 399] width 5 height 14
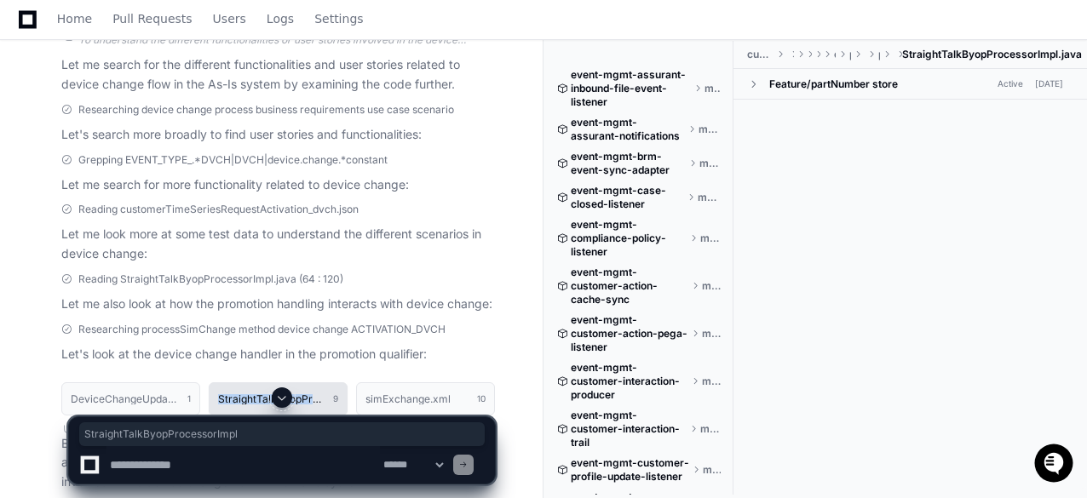
click at [337, 392] on span "9" at bounding box center [335, 399] width 5 height 14
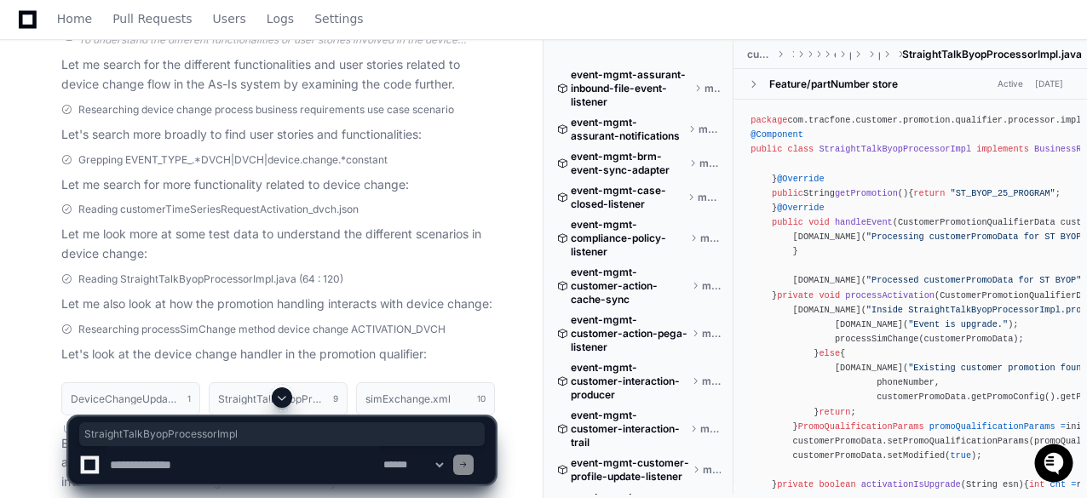
click at [426, 323] on span "Researching processSimChange method device change ACTIVATION_DVCH" at bounding box center [261, 330] width 367 height 14
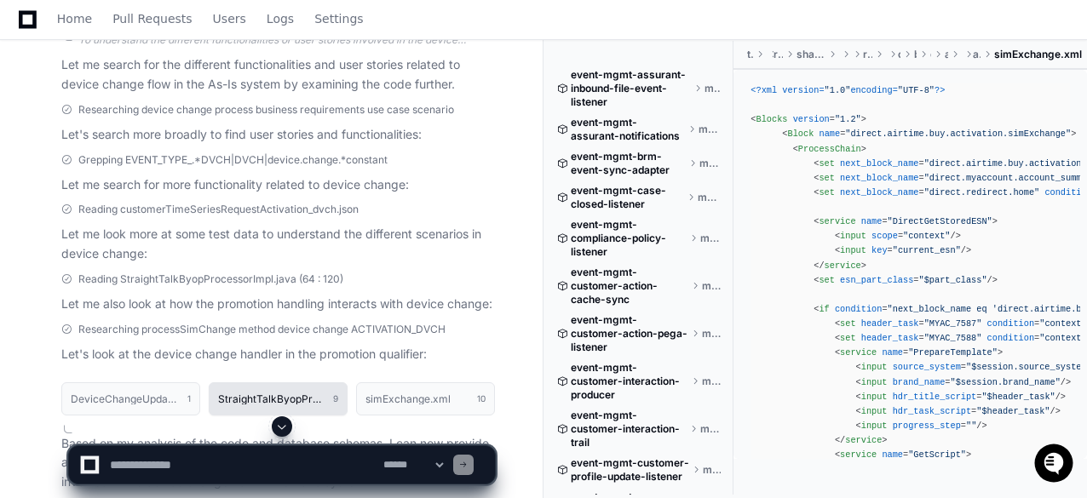
click at [338, 392] on span "9" at bounding box center [335, 399] width 5 height 14
click at [987, 334] on span "condition" at bounding box center [1010, 338] width 47 height 10
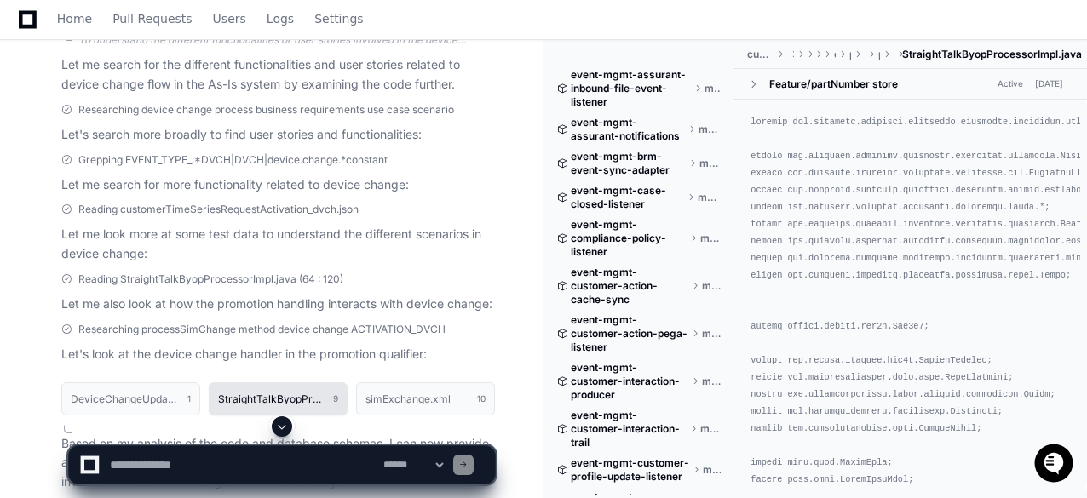
click at [337, 392] on span "9" at bounding box center [335, 399] width 5 height 14
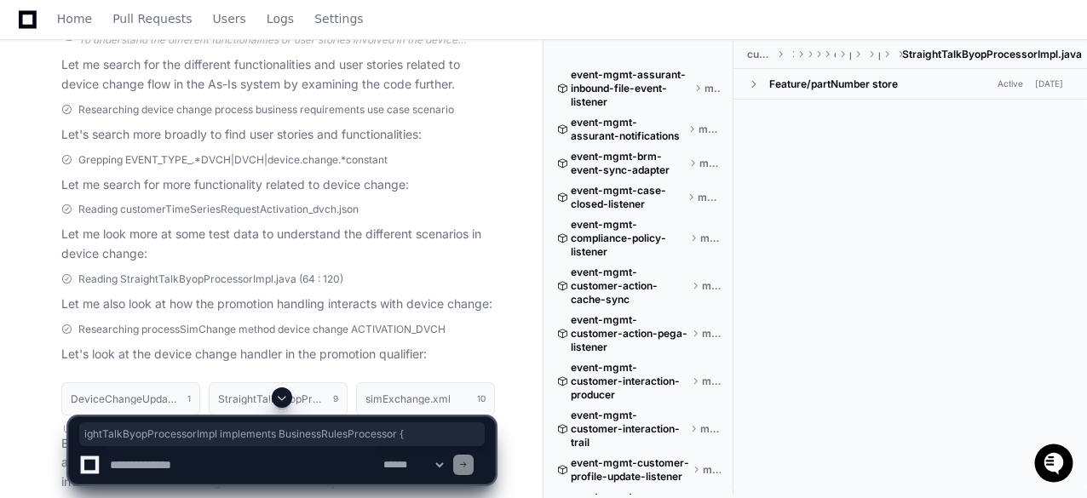
scroll to position [0, 1198]
drag, startPoint x: 837, startPoint y: 270, endPoint x: 774, endPoint y: 276, distance: 63.3
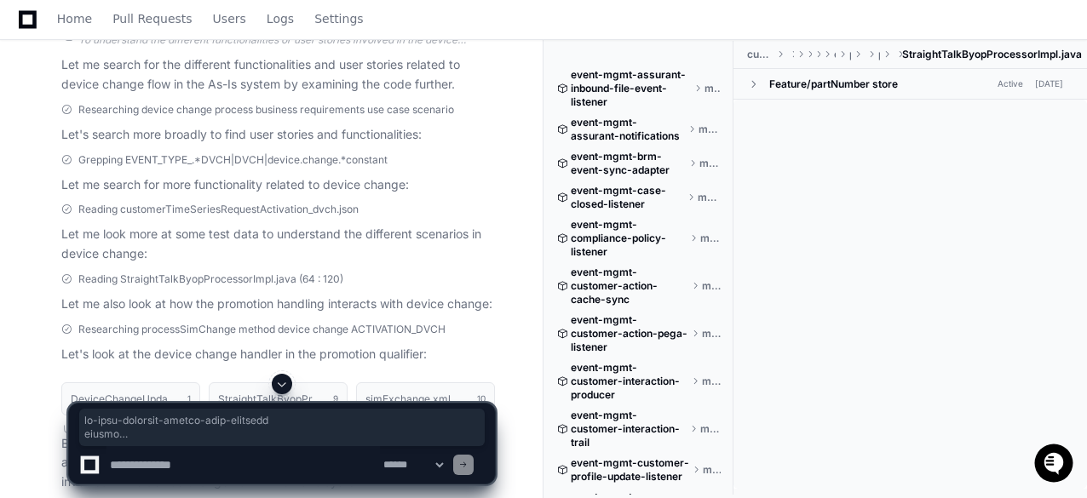
drag, startPoint x: 801, startPoint y: 340, endPoint x: 588, endPoint y: 314, distance: 214.6
click at [588, 314] on div "event-mgmt-assurant-inbound-file-event-listener master event-mgmt-assurant-noti…" at bounding box center [822, 270] width 530 height 459
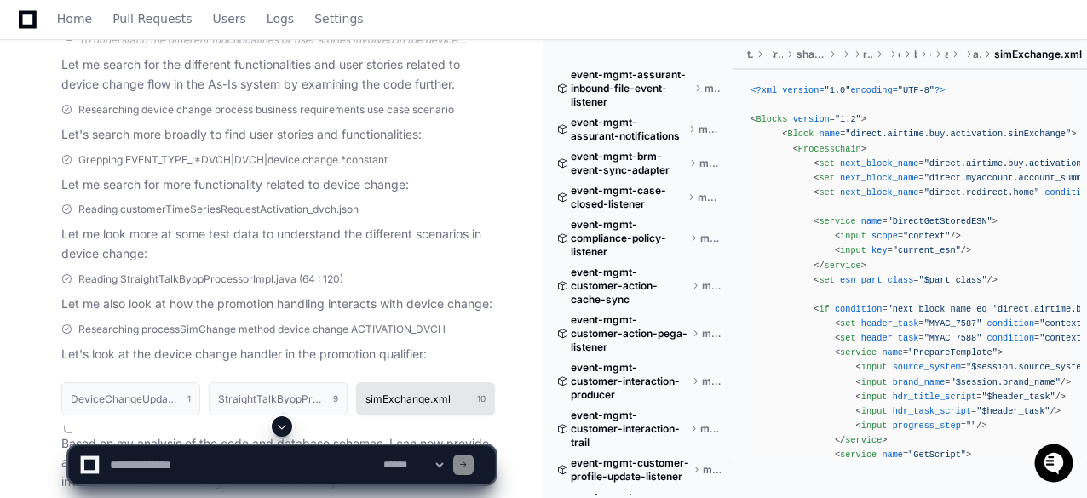
click at [443, 394] on h1 "simExchange.xml" at bounding box center [407, 399] width 85 height 10
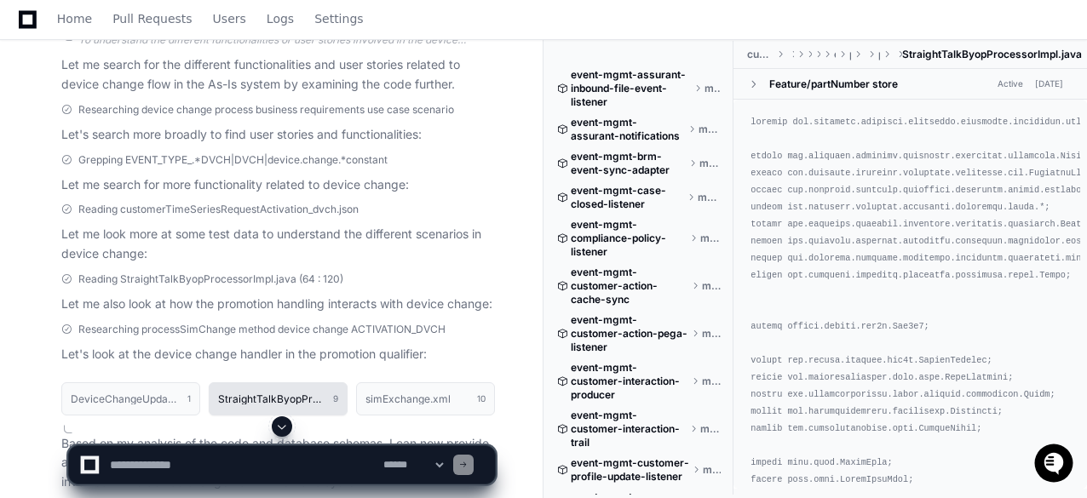
click at [336, 392] on span "9" at bounding box center [335, 399] width 5 height 14
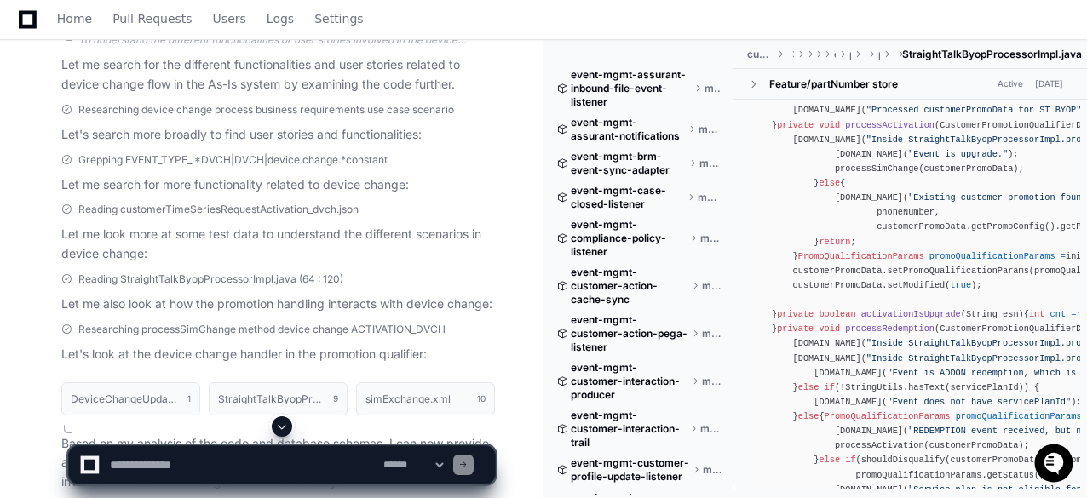
scroll to position [256, 0]
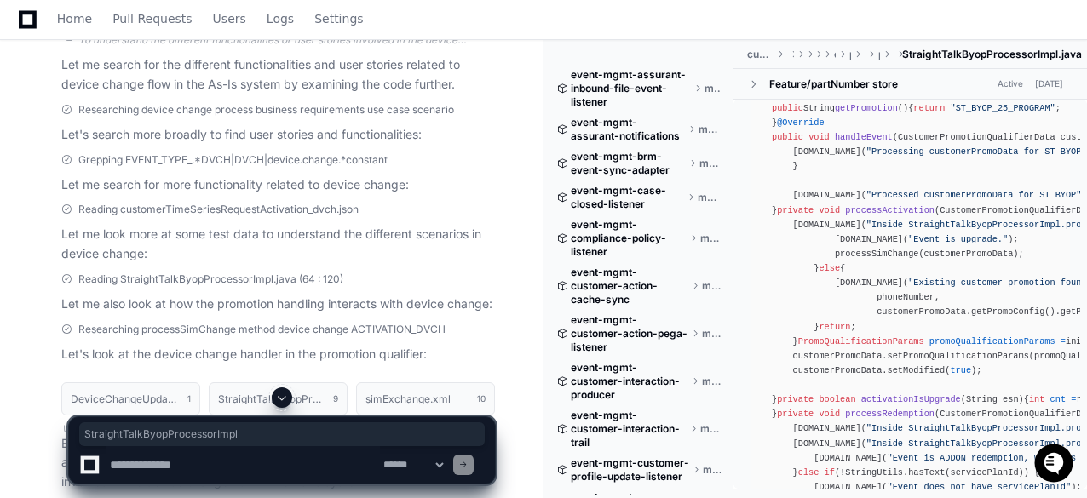
scroll to position [170, 0]
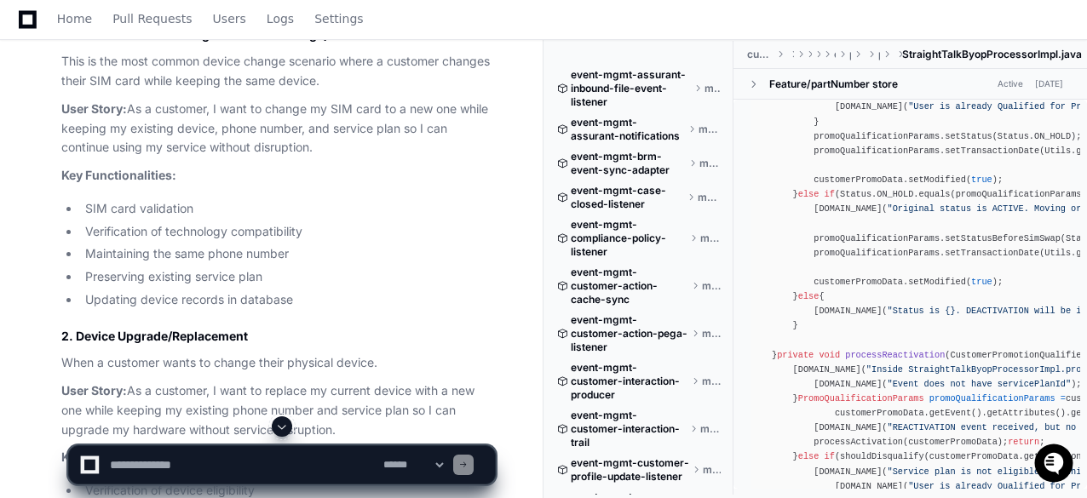
scroll to position [4745, 0]
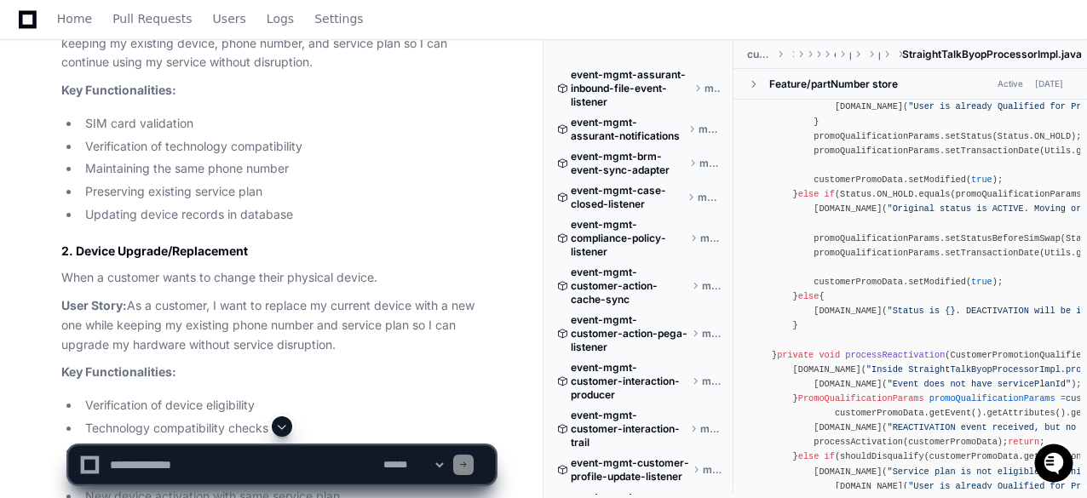
click at [285, 432] on span at bounding box center [282, 427] width 14 height 14
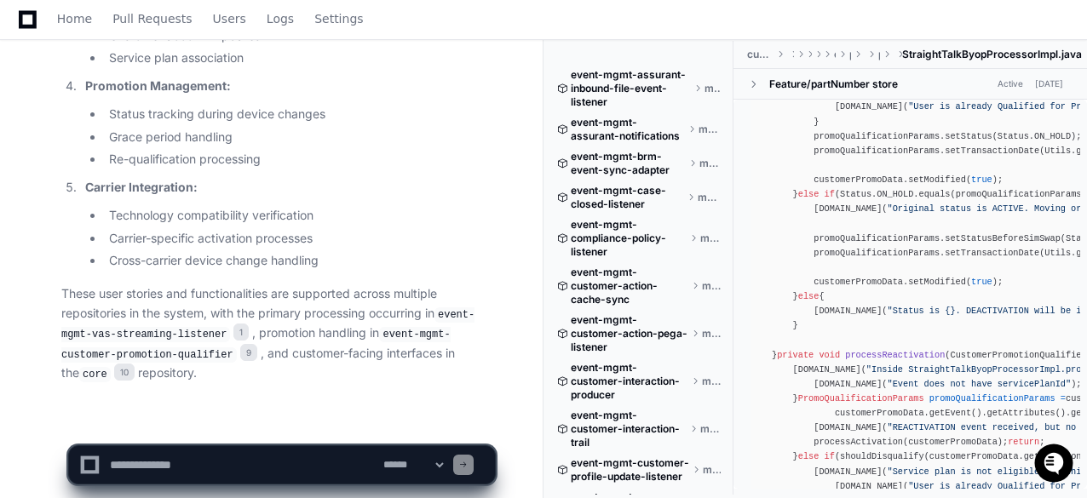
click at [315, 467] on textarea at bounding box center [242, 464] width 273 height 37
type textarea "*******"
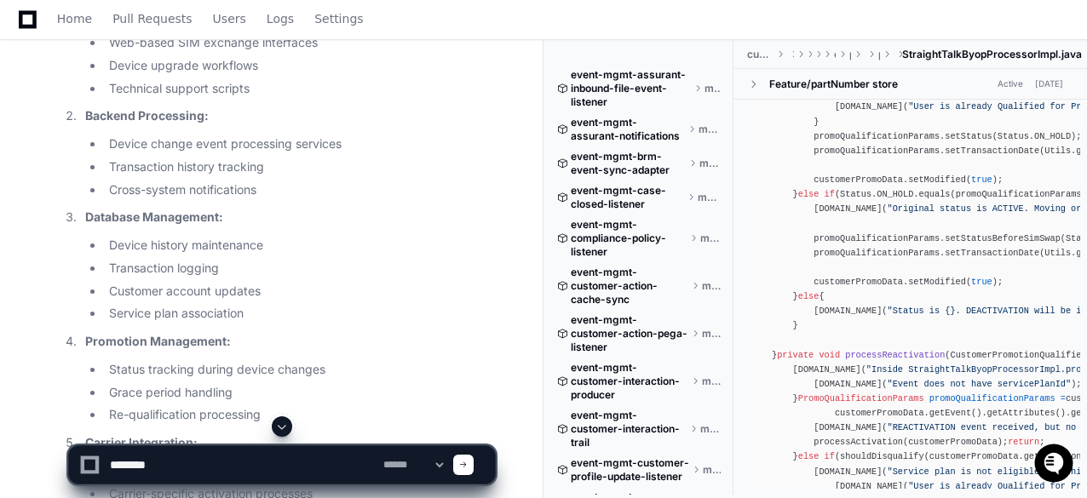
scroll to position [6790, 0]
